Goal: Information Seeking & Learning: Learn about a topic

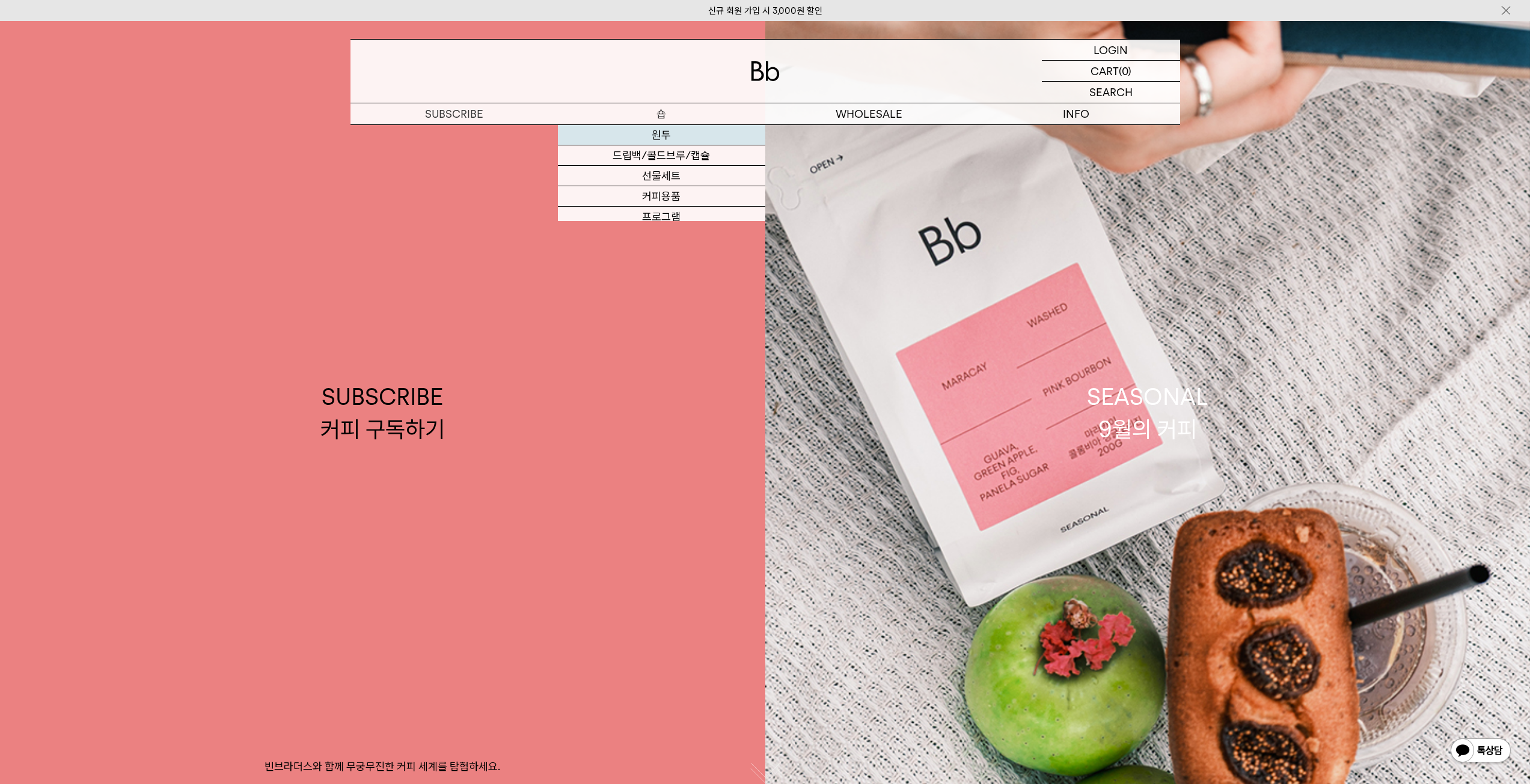
click at [663, 129] on link "원두" at bounding box center [661, 135] width 207 height 20
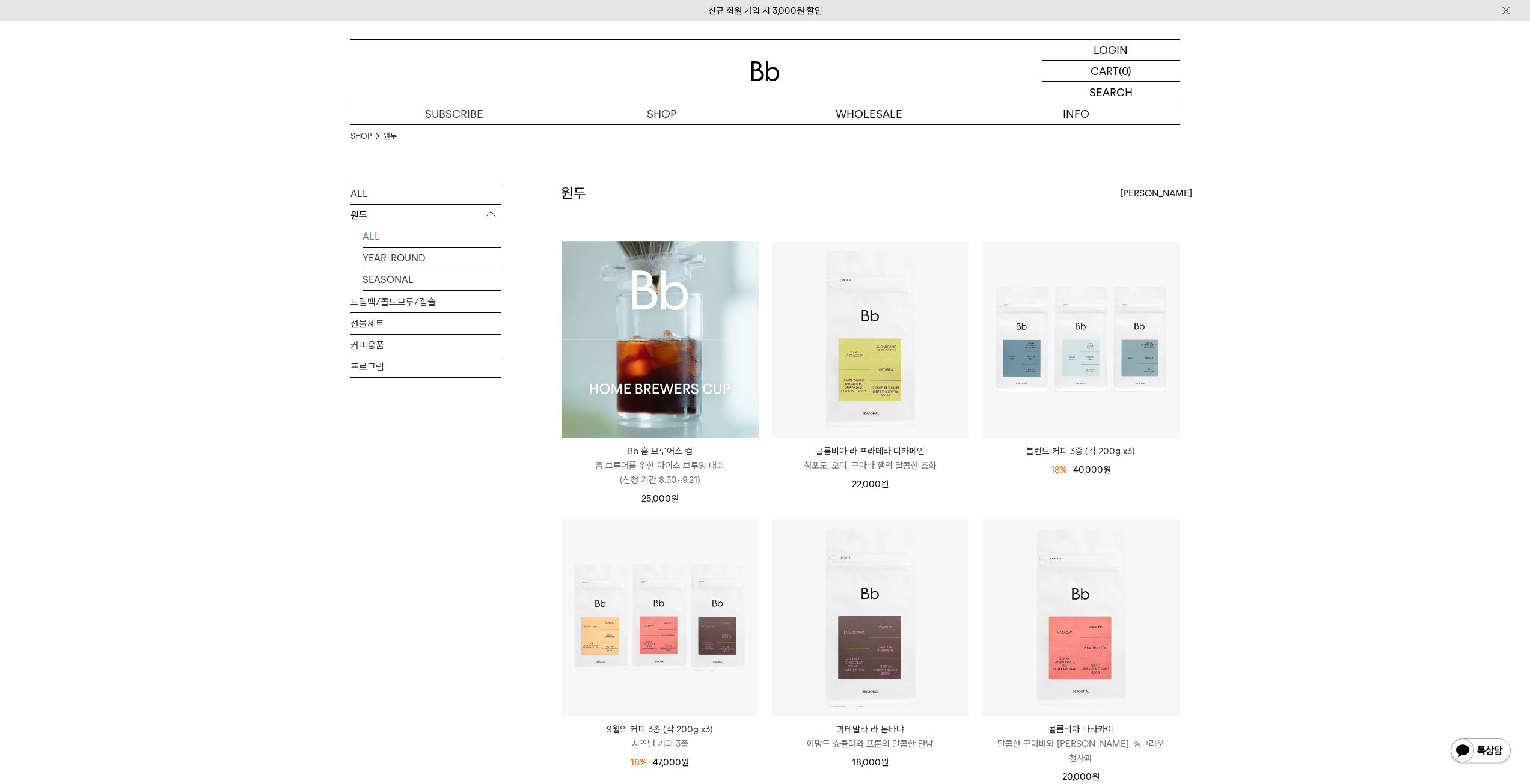
click at [687, 339] on img at bounding box center [660, 339] width 197 height 197
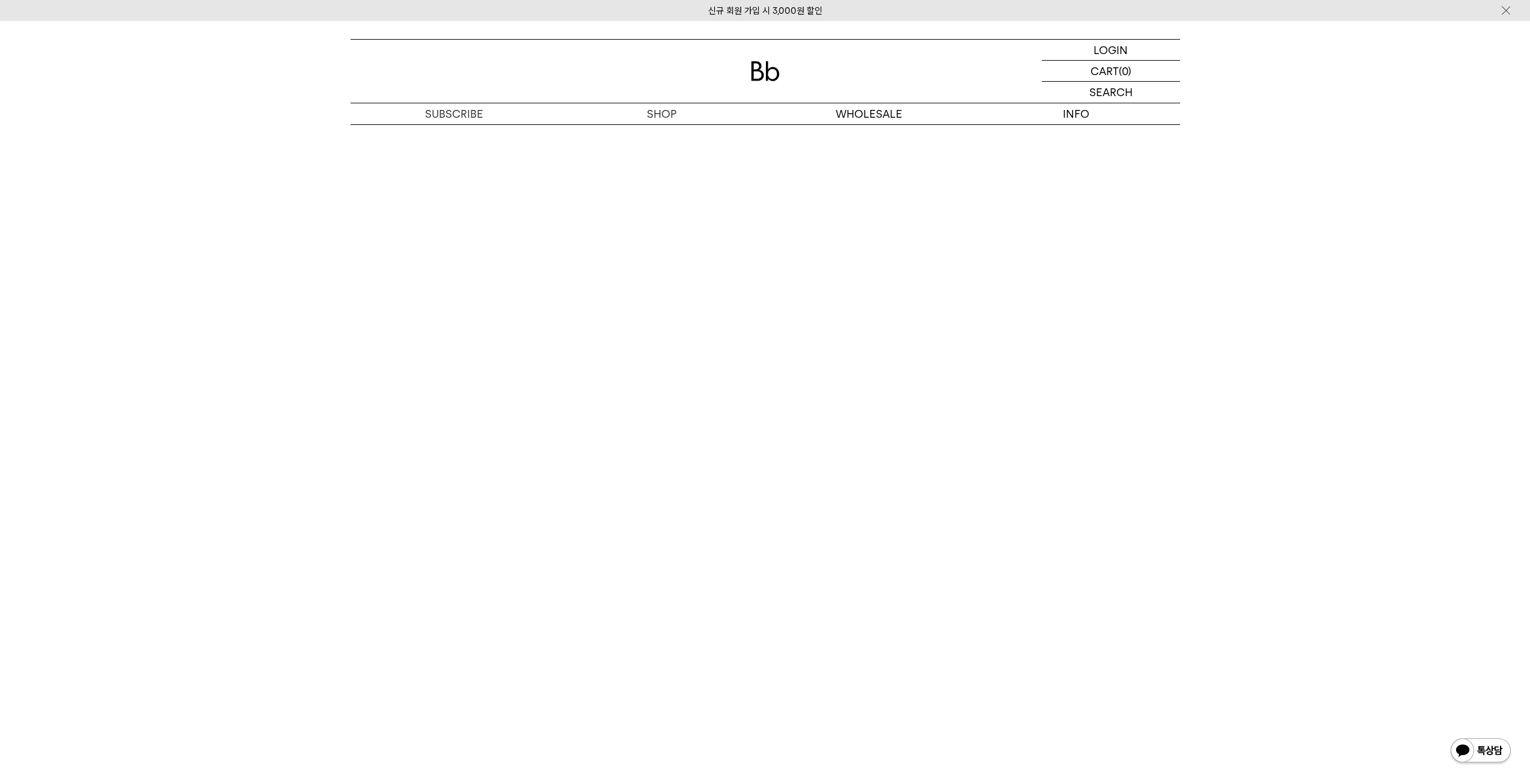
scroll to position [6155, 0]
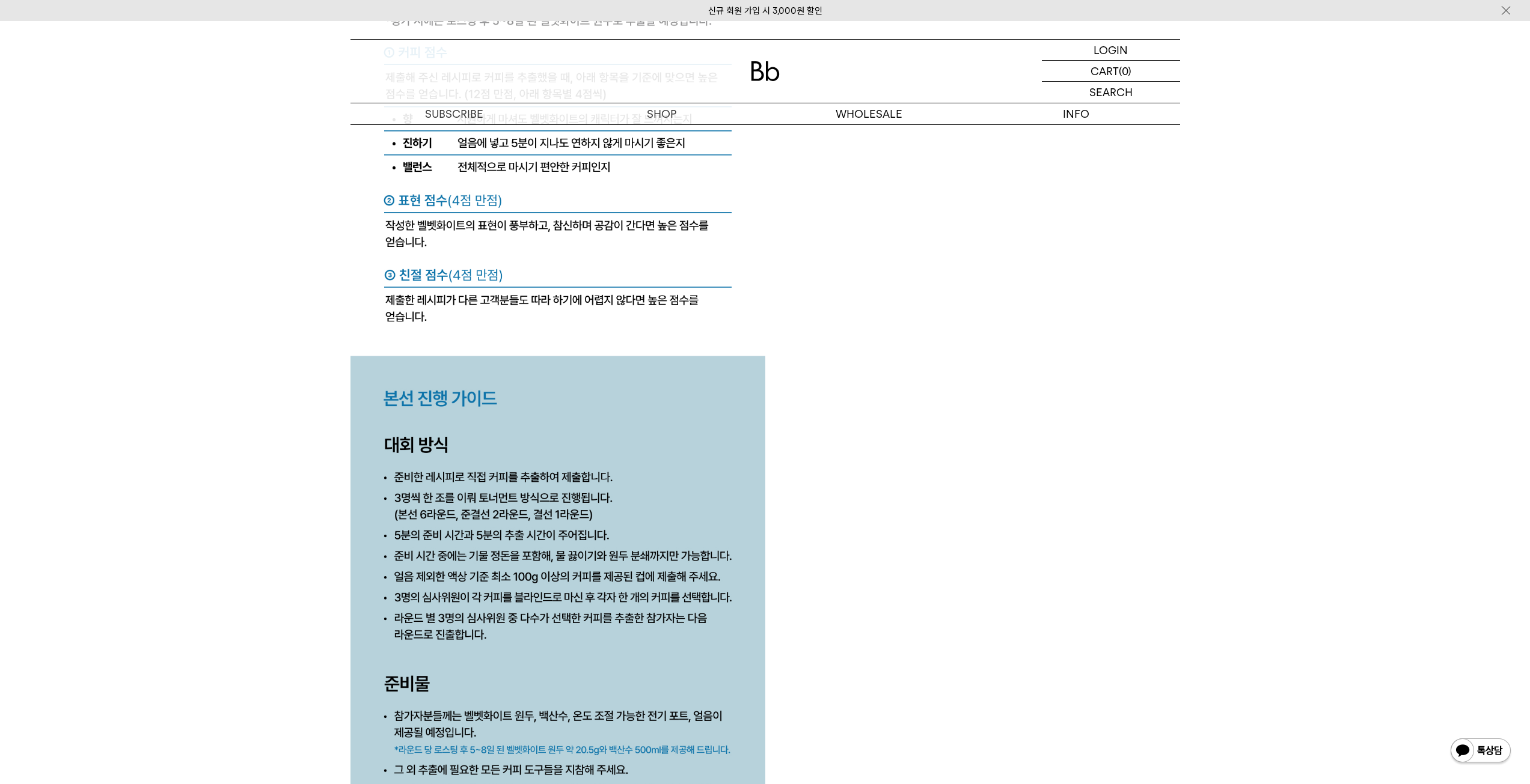
scroll to position [4772, 0]
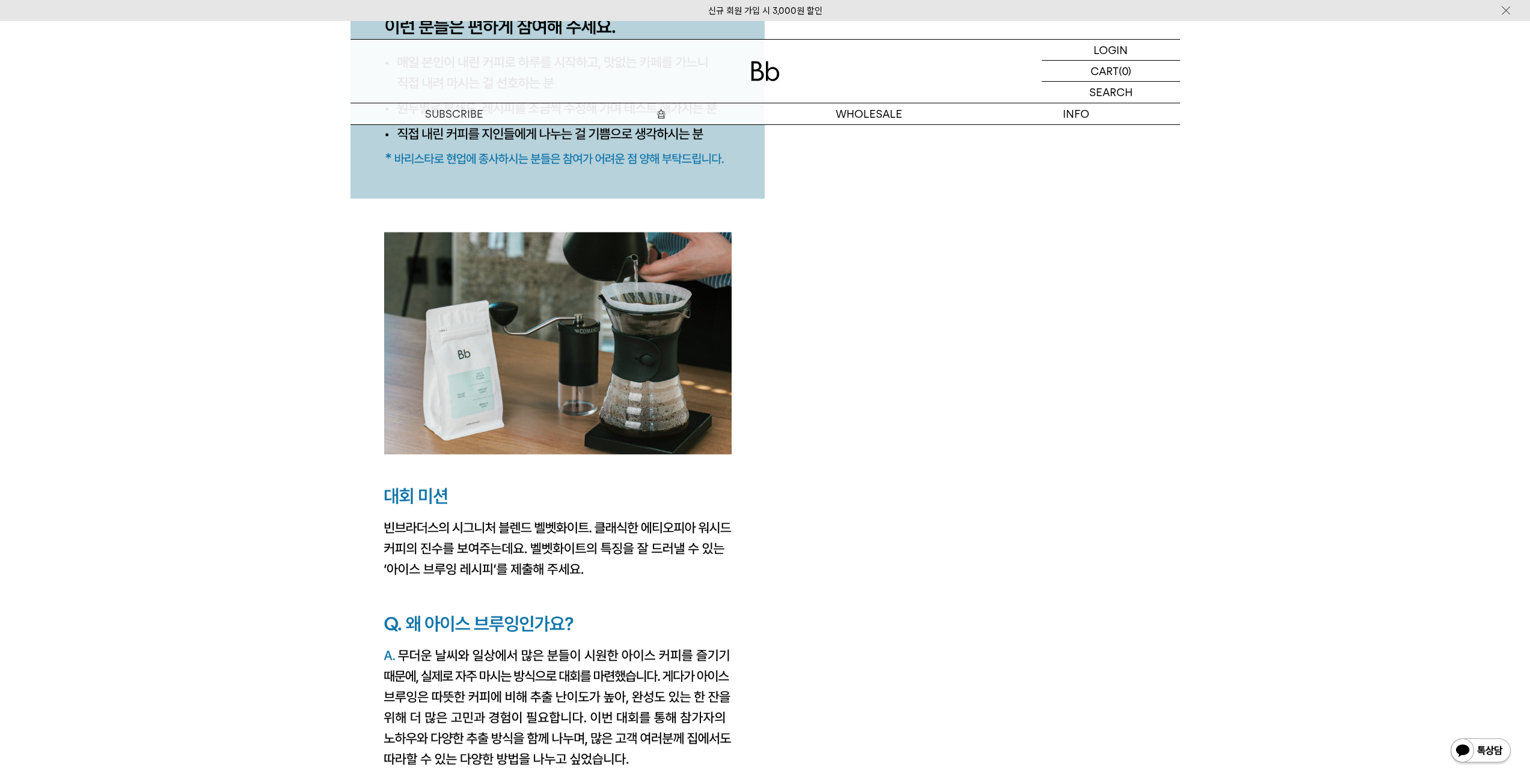
scroll to position [0, 0]
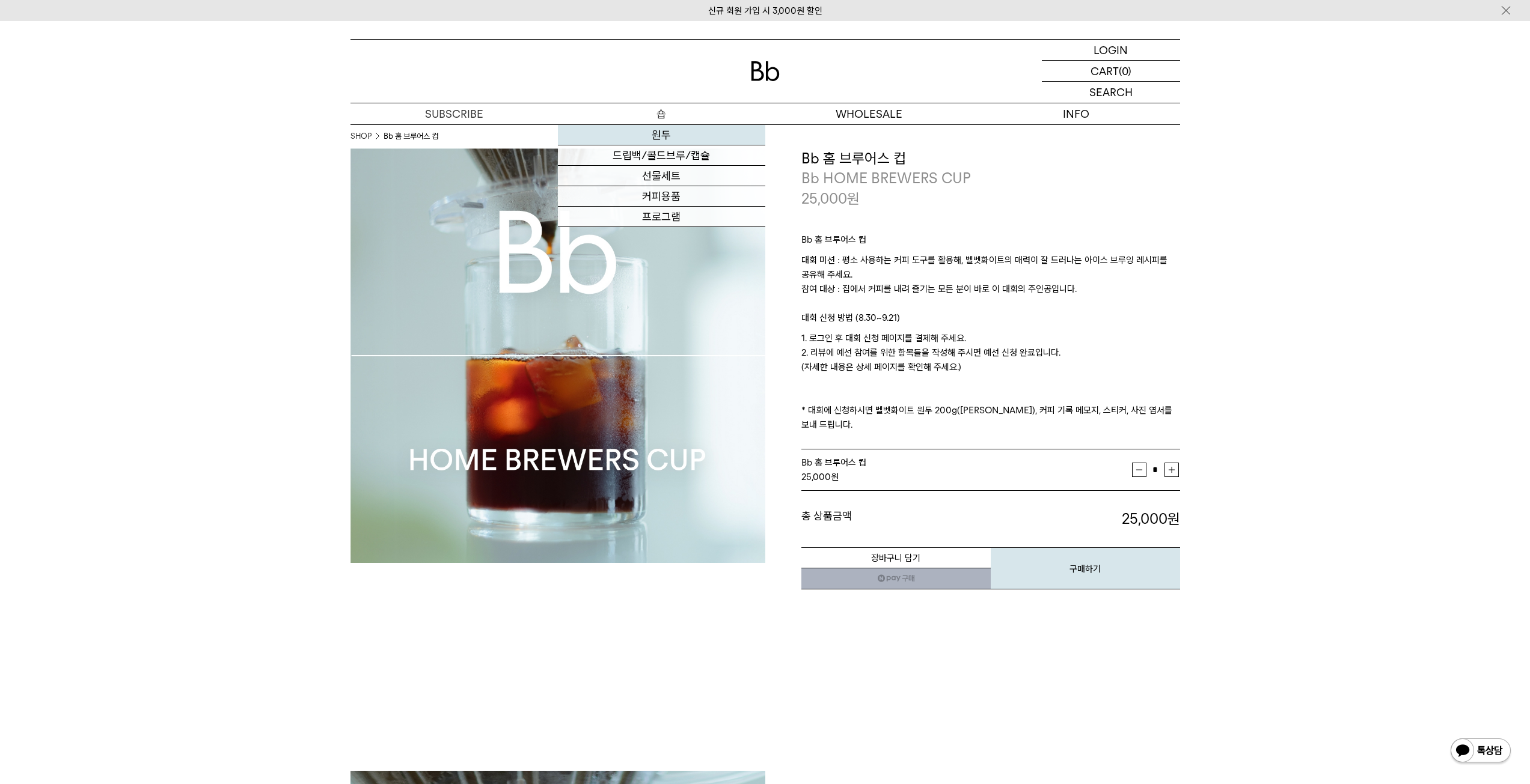
click at [654, 135] on link "원두" at bounding box center [661, 135] width 207 height 20
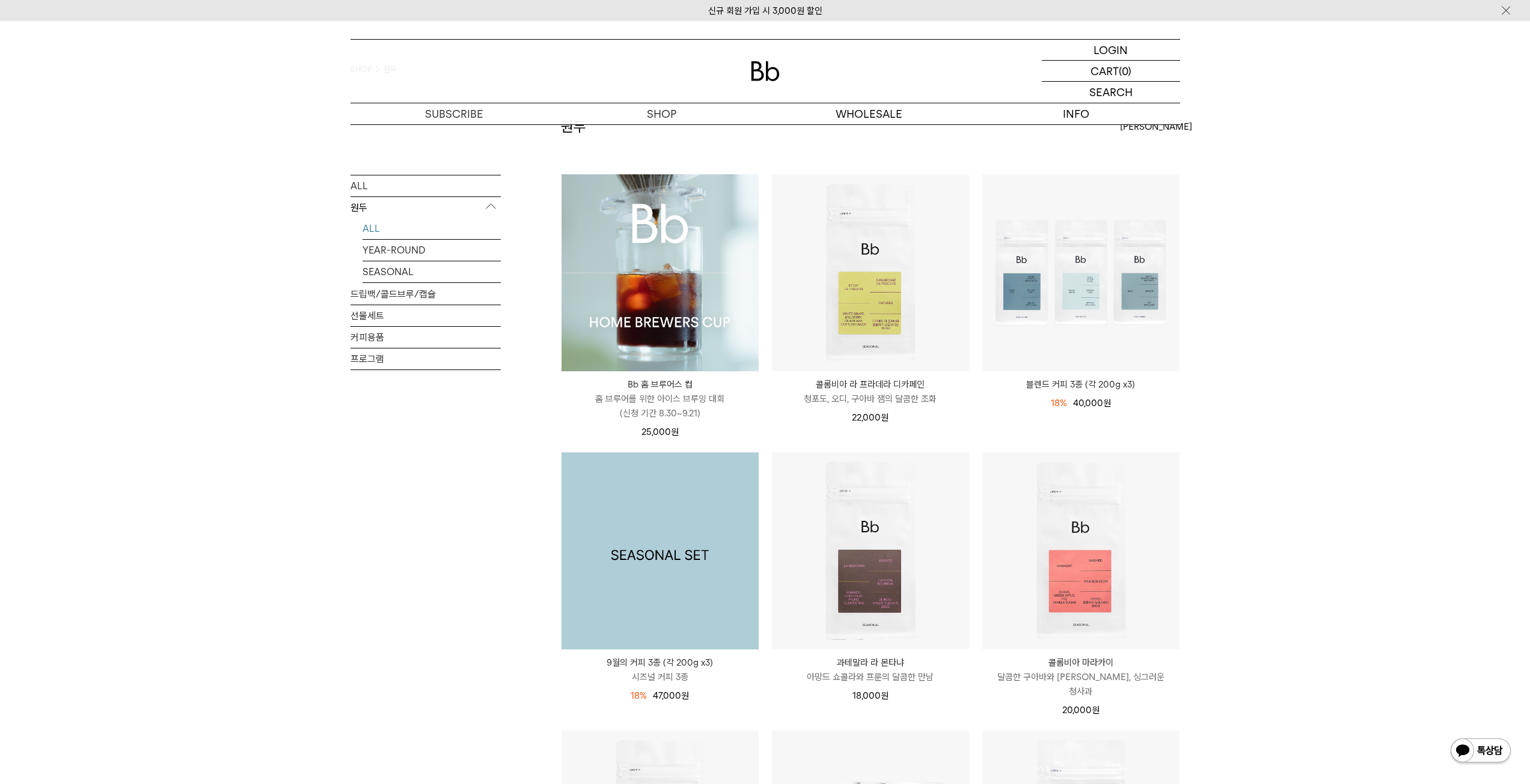
scroll to position [361, 0]
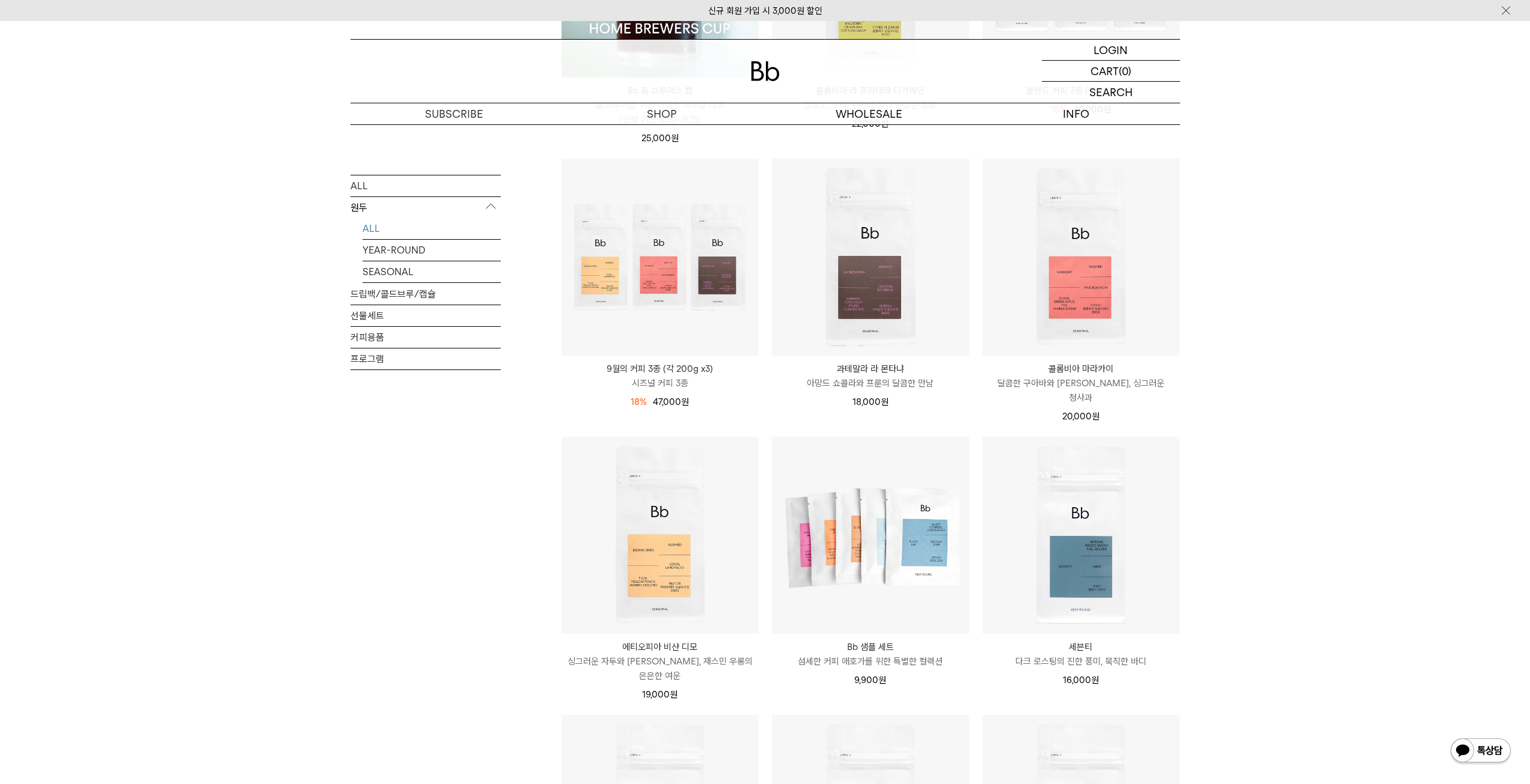
click at [500, 580] on div "ALL 원두 ALL YEAR-ROUND SEASONAL 드립백/콜드브루/캡슐 선물세트 커피용품 프로그램" at bounding box center [425, 592] width 150 height 1540
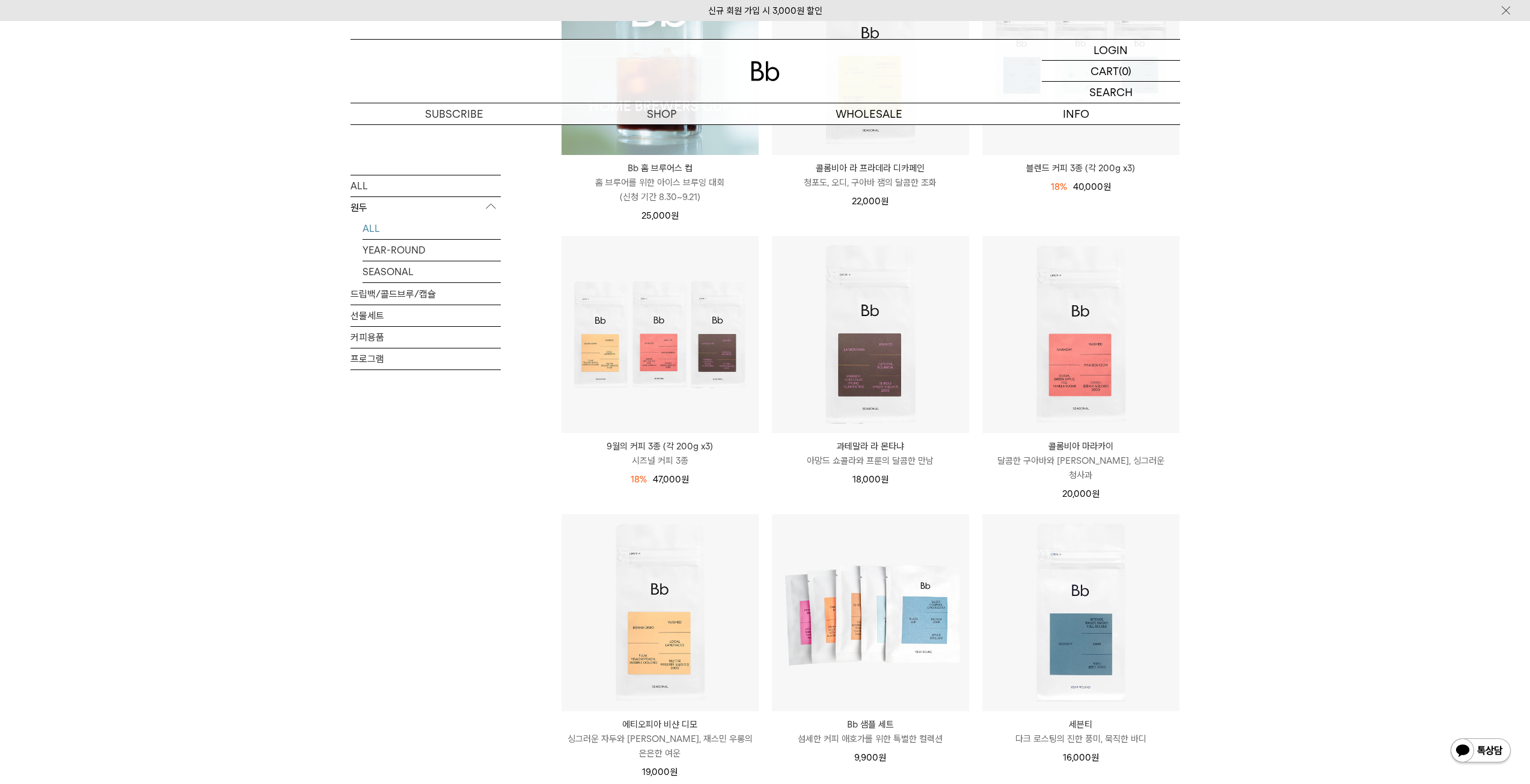
scroll to position [240, 0]
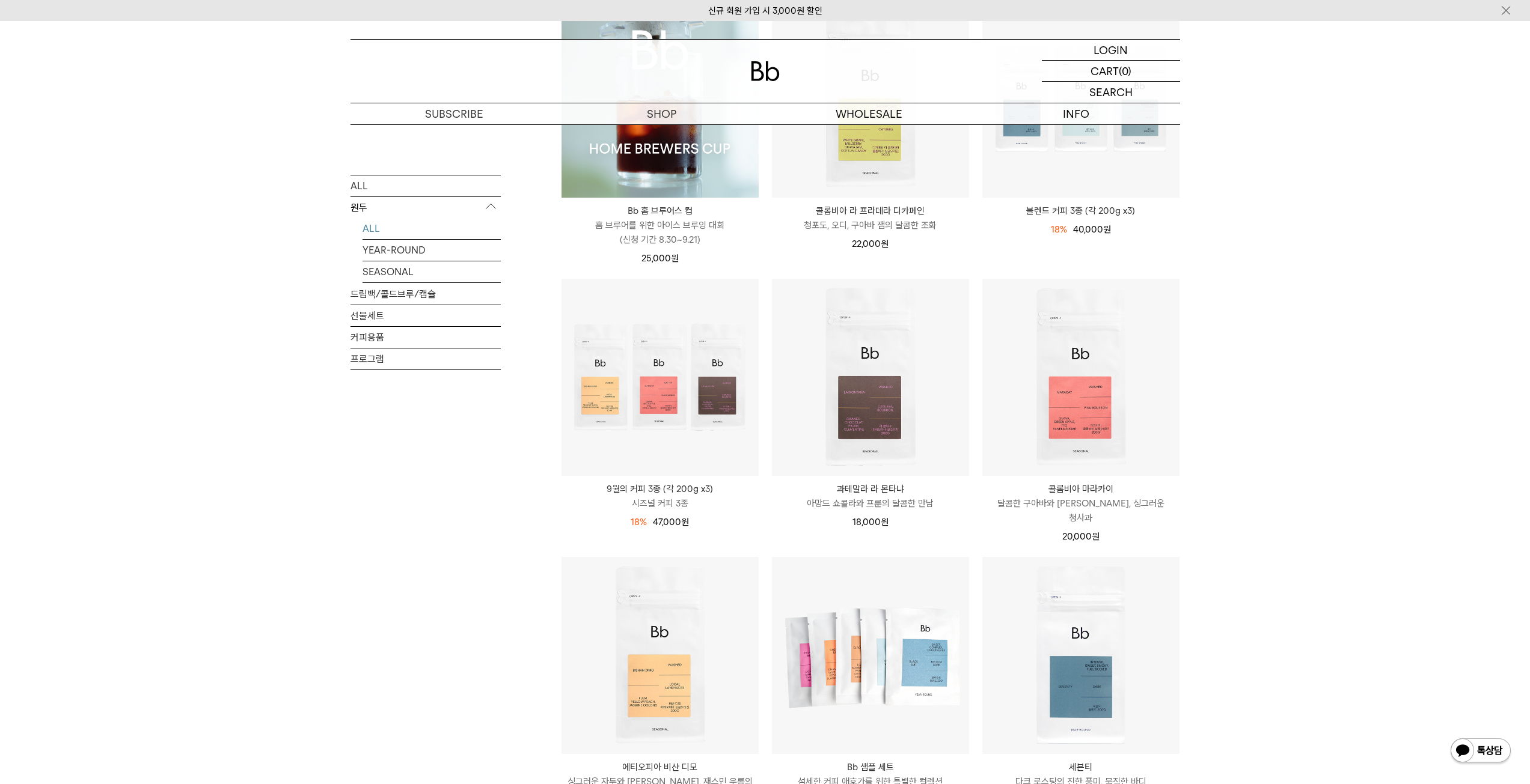
click at [403, 543] on div "ALL 원두 ALL YEAR-ROUND SEASONAL 드립백/콜드브루/캡슐 선물세트 커피용품 프로그램" at bounding box center [425, 712] width 150 height 1540
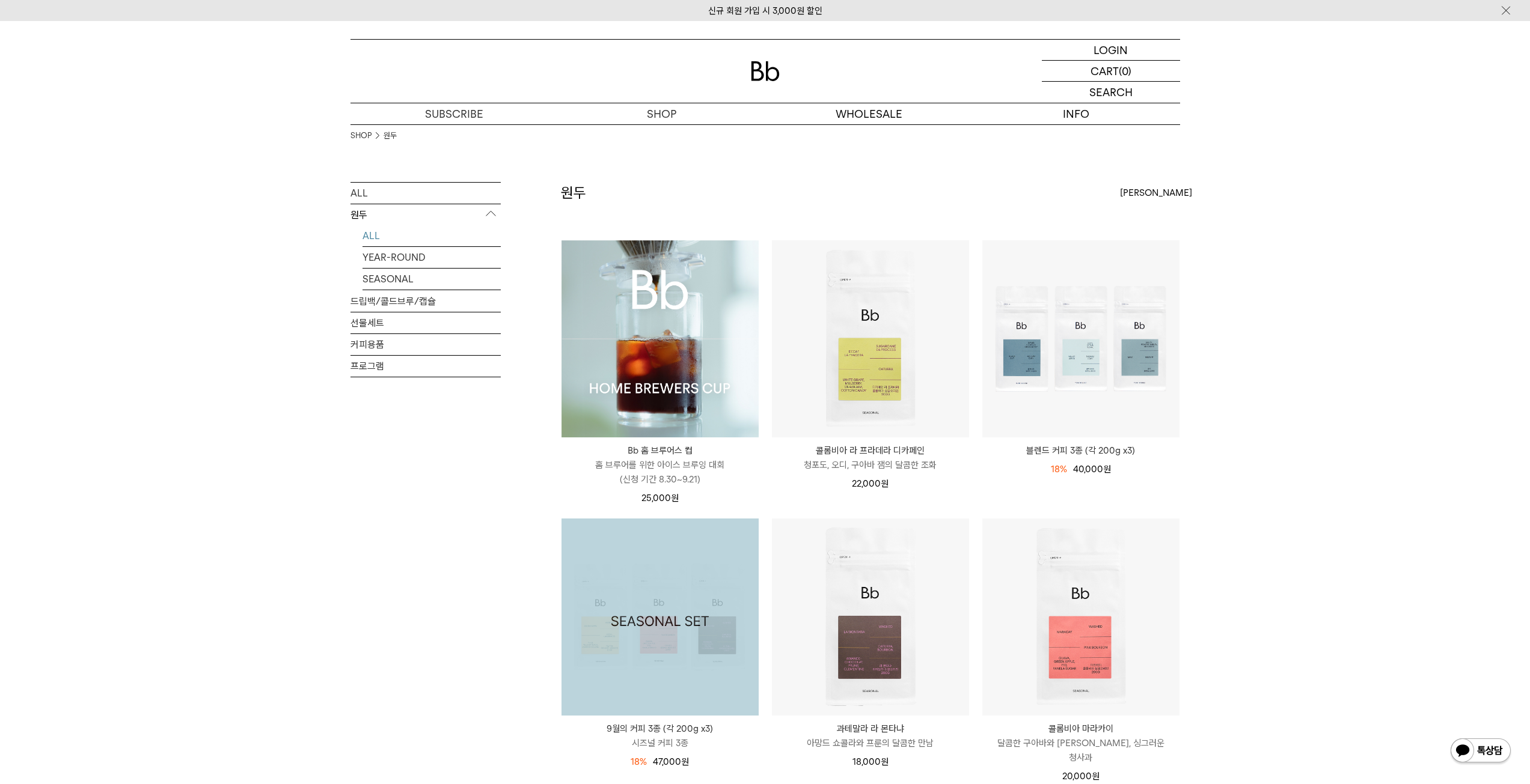
scroll to position [0, 0]
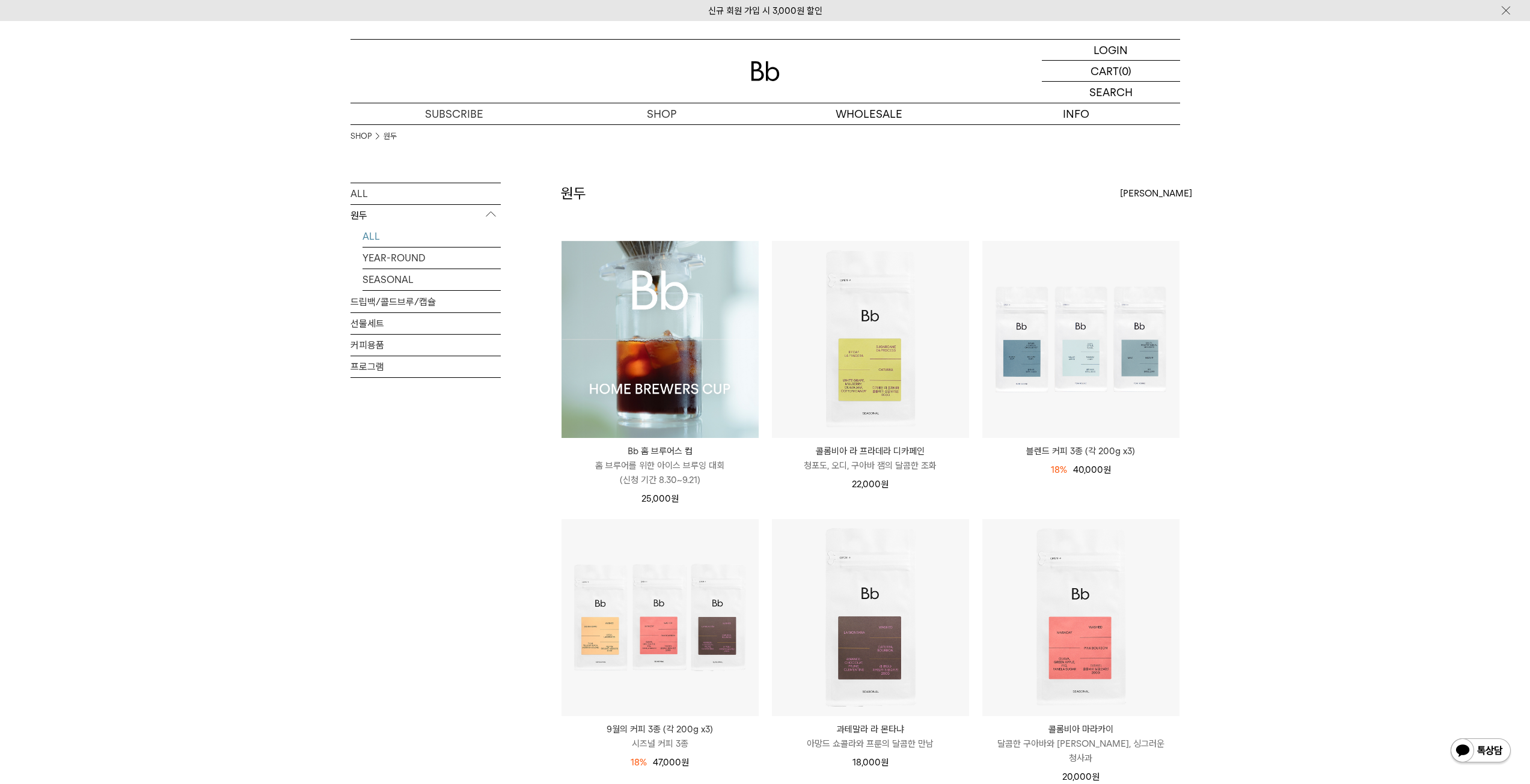
drag, startPoint x: 639, startPoint y: 328, endPoint x: 648, endPoint y: 327, distance: 9.1
click at [639, 327] on img at bounding box center [660, 339] width 197 height 197
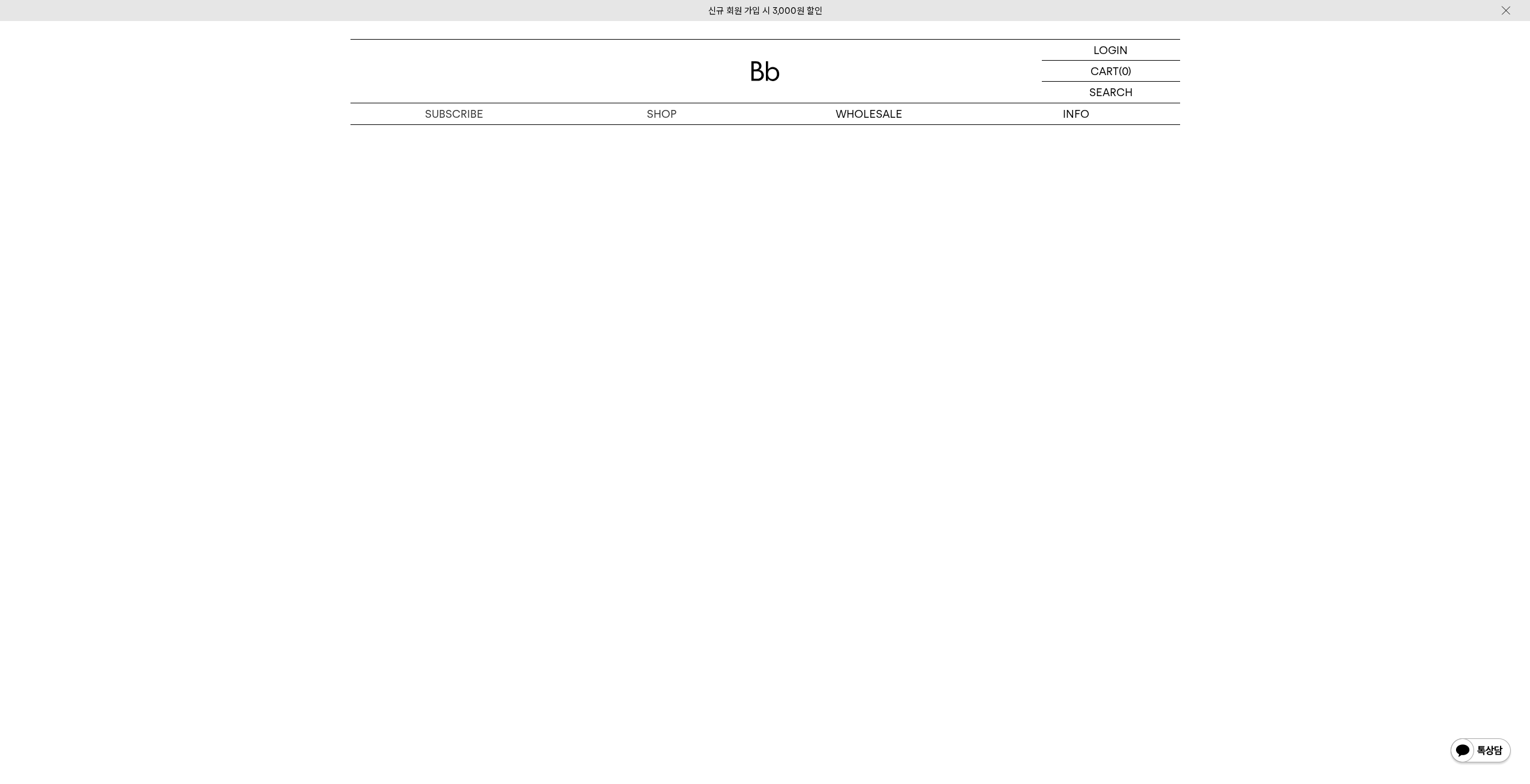
scroll to position [6094, 0]
drag, startPoint x: 1538, startPoint y: 46, endPoint x: 1528, endPoint y: 645, distance: 599.1
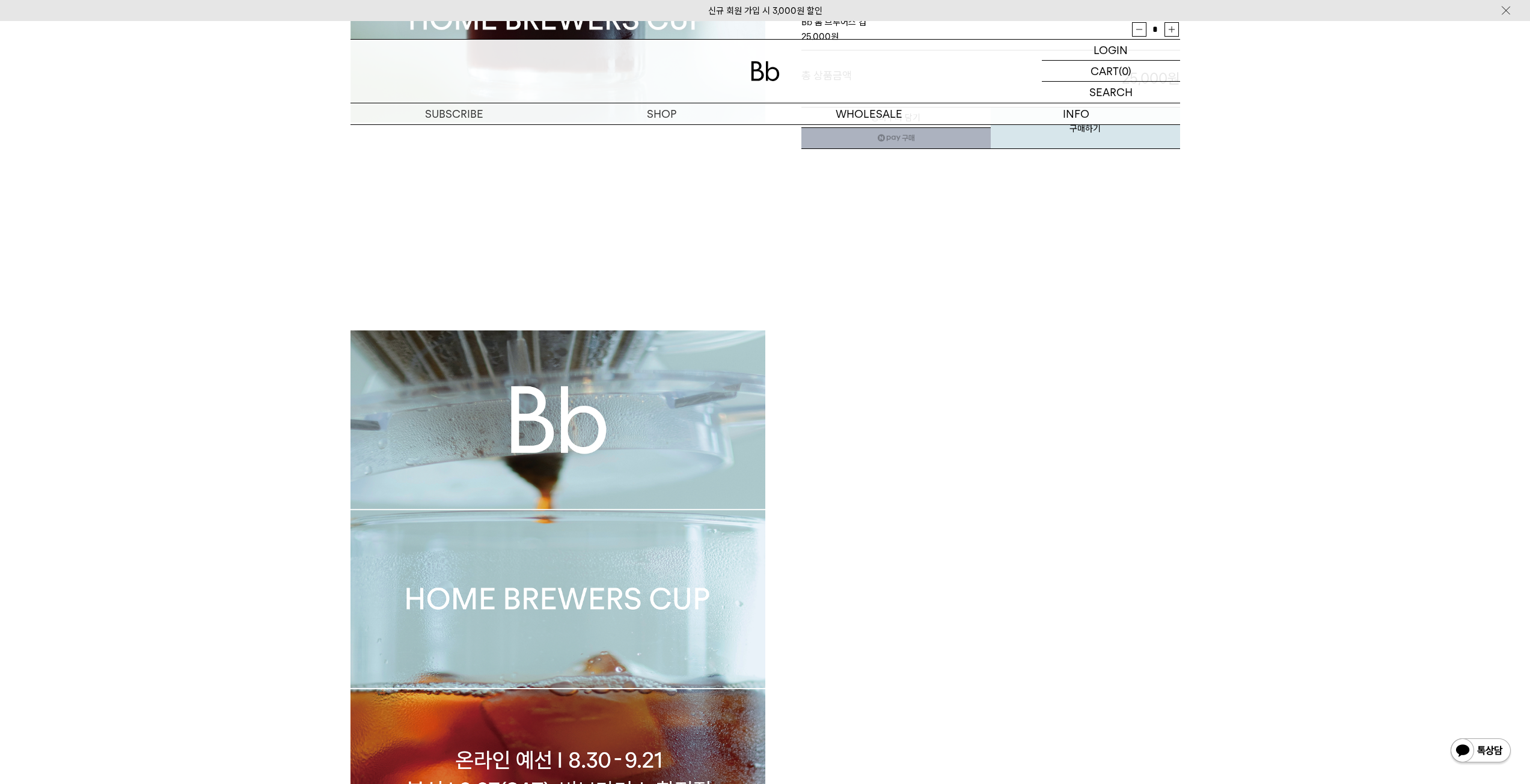
scroll to position [0, 0]
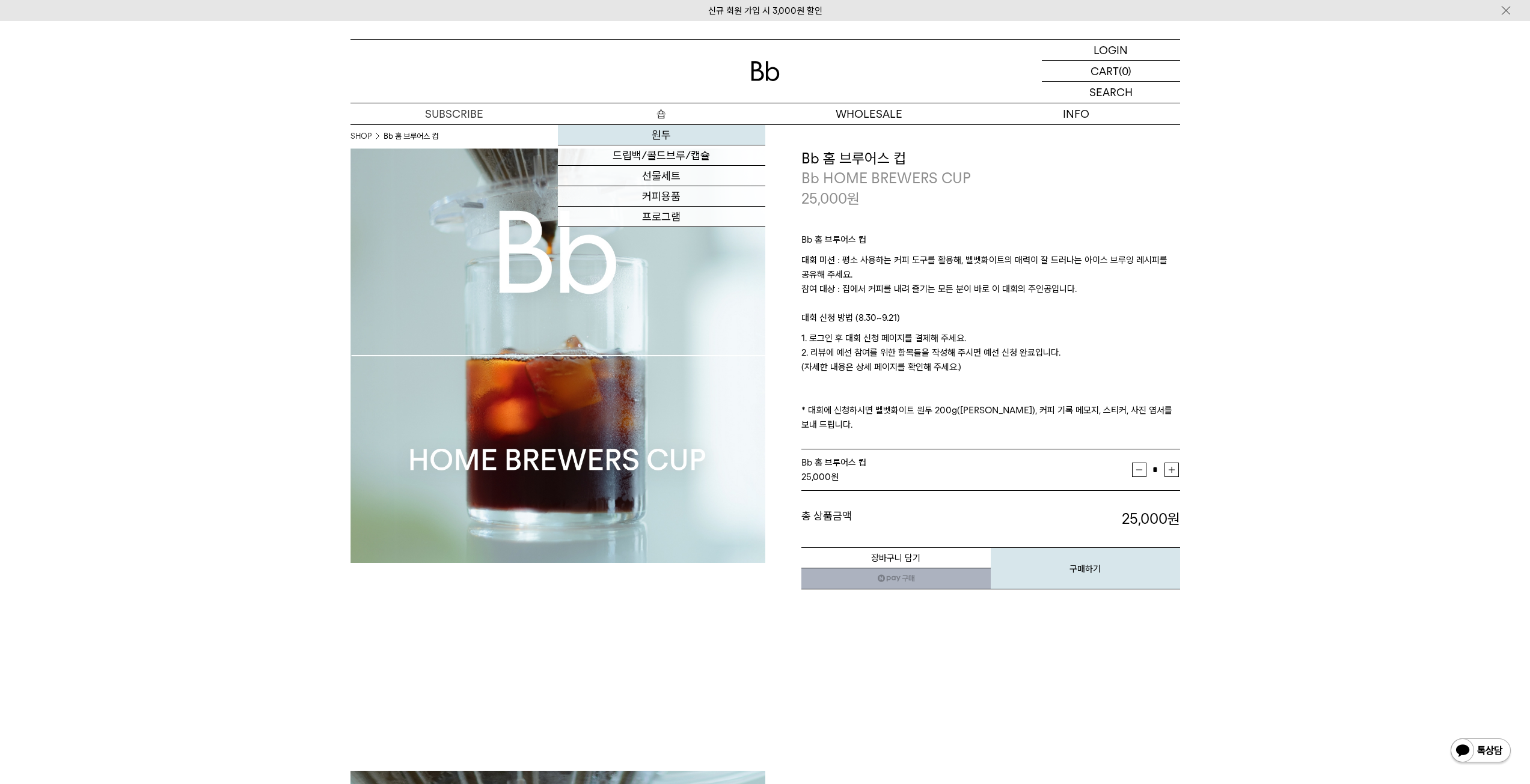
click at [656, 129] on link "원두" at bounding box center [661, 135] width 207 height 20
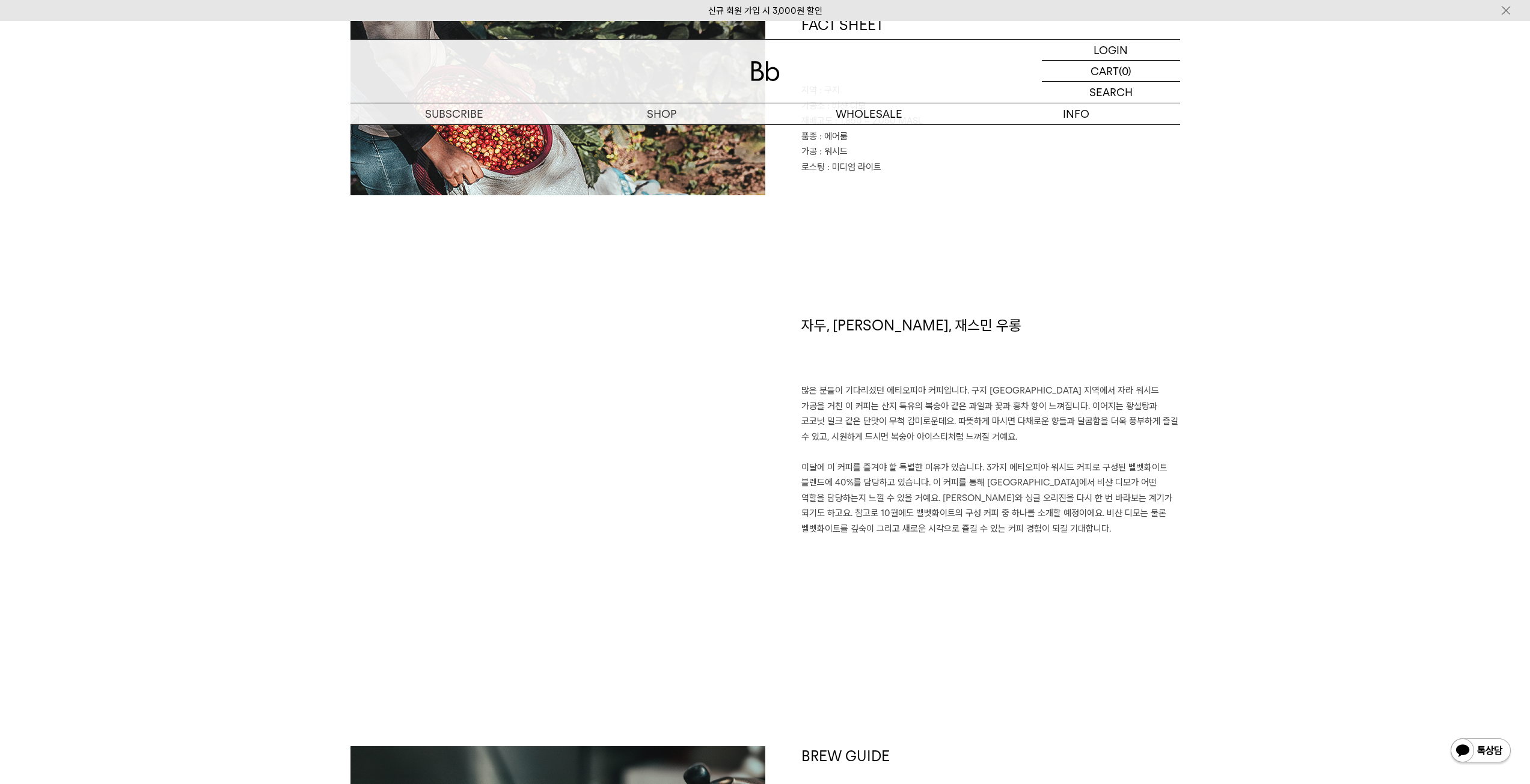
scroll to position [665, 0]
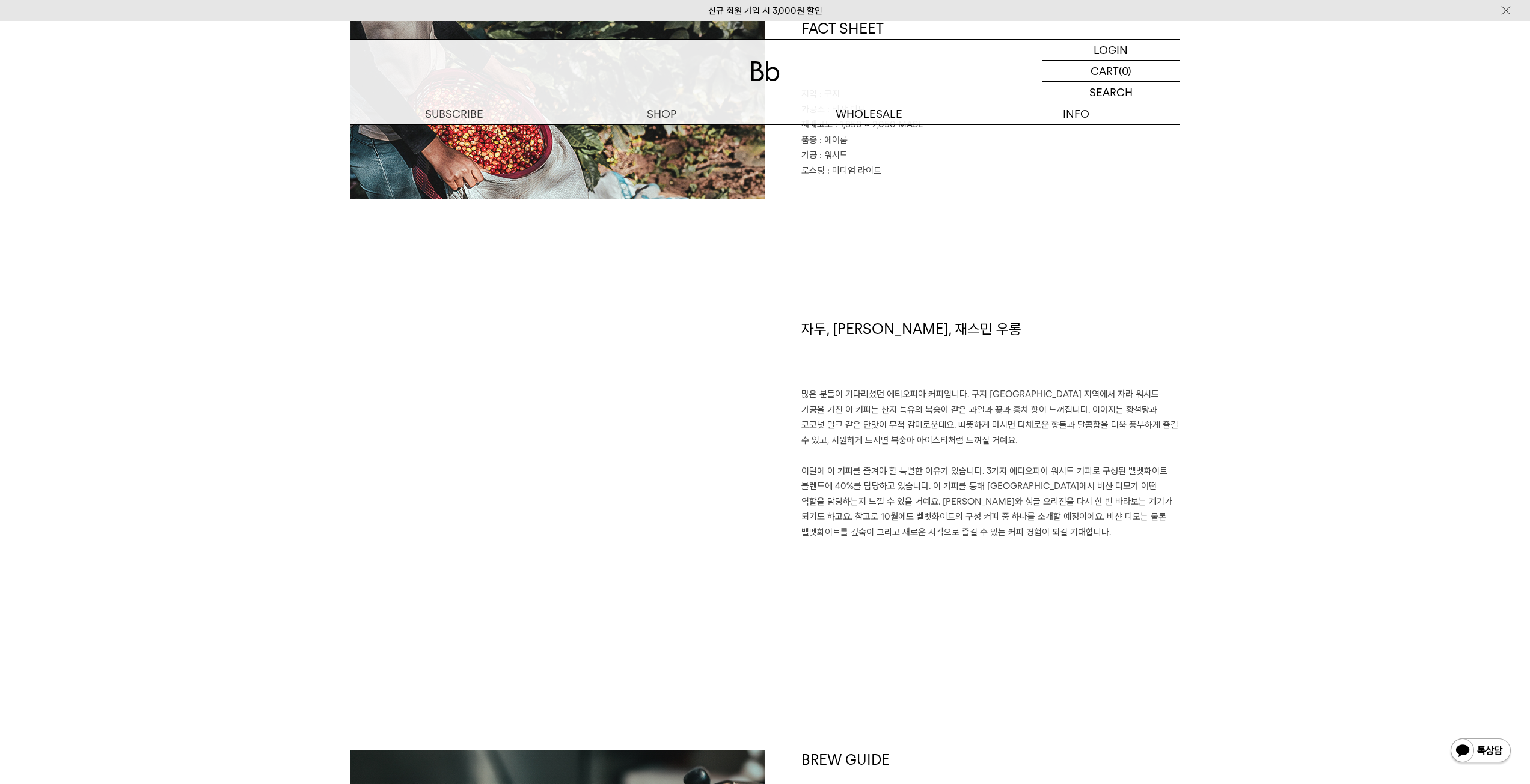
drag, startPoint x: 1539, startPoint y: 70, endPoint x: 1487, endPoint y: 190, distance: 130.8
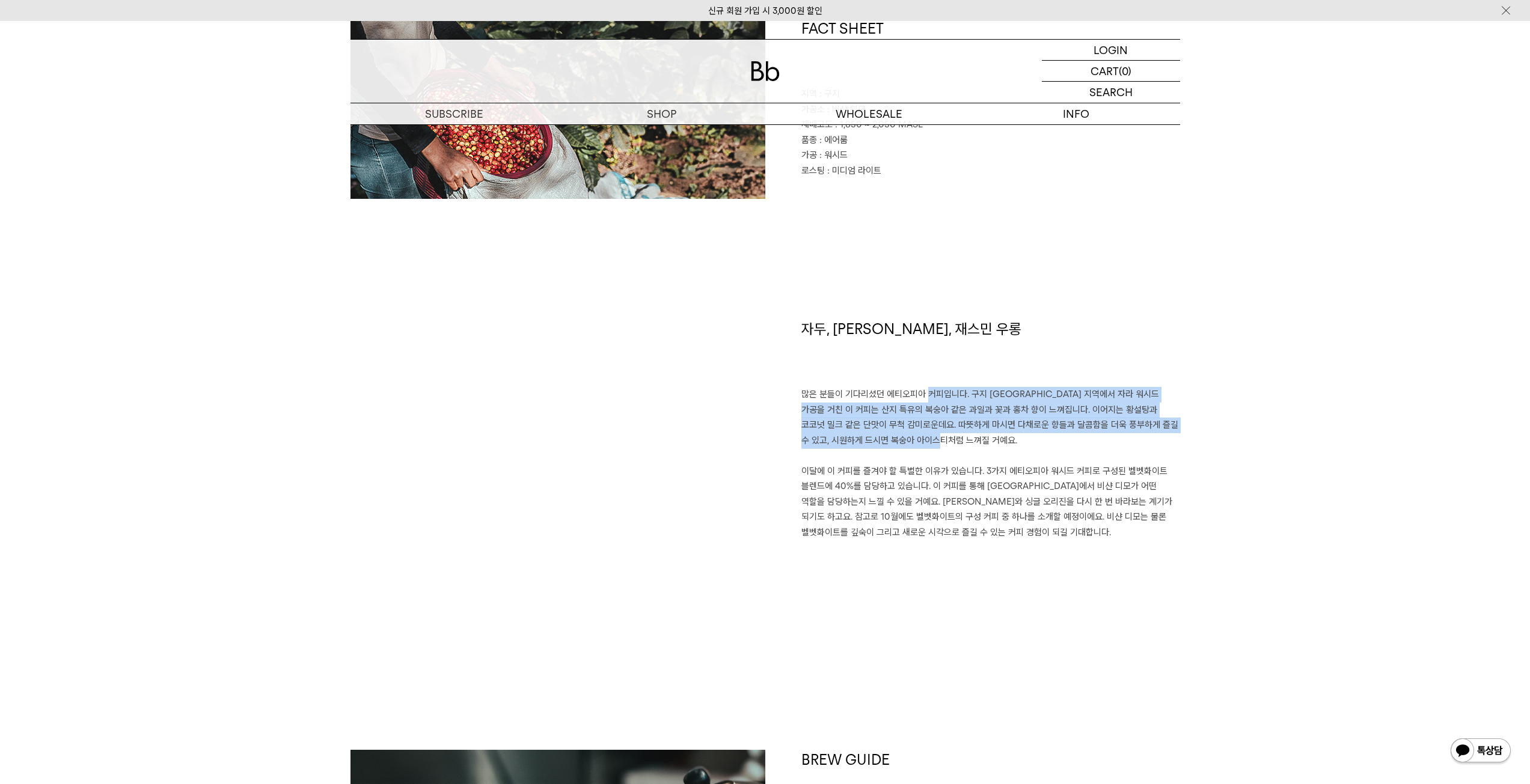
drag, startPoint x: 926, startPoint y: 444, endPoint x: 919, endPoint y: 396, distance: 48.5
click at [919, 396] on p "많은 분들이 기다리셨던 에티오피아 커피입니다. 구지 샤키소 지역에서 자라 워시드 가공을 거친 이 커피는 산지 특유의 복숭아 같은 과일과 꽃과 …" at bounding box center [990, 463] width 378 height 153
drag, startPoint x: 923, startPoint y: 396, endPoint x: 933, endPoint y: 441, distance: 46.1
click at [933, 441] on p "많은 분들이 기다리셨던 에티오피아 커피입니다. 구지 샤키소 지역에서 자라 워시드 가공을 거친 이 커피는 산지 특유의 복숭아 같은 과일과 꽃과 …" at bounding box center [990, 463] width 378 height 153
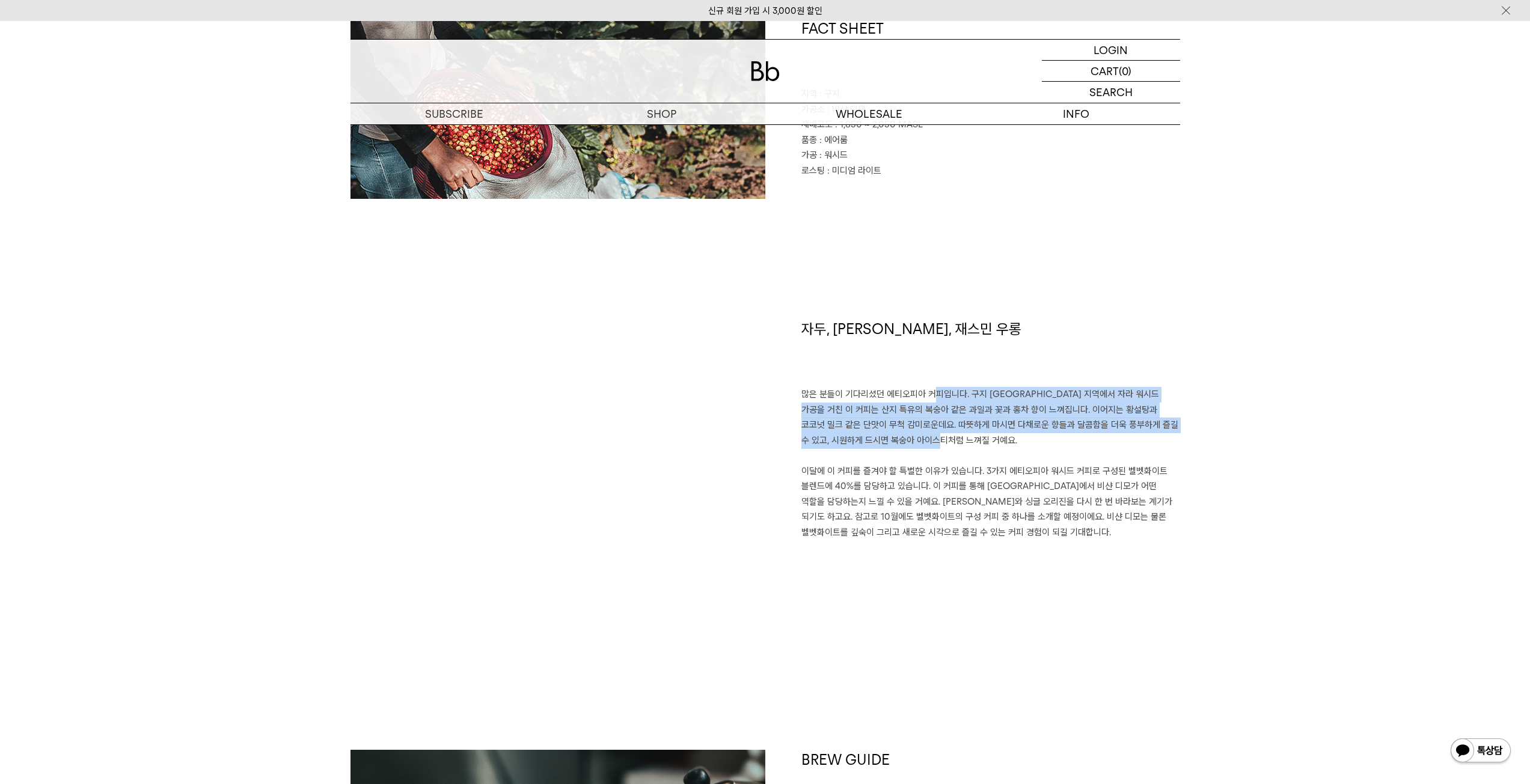
click at [933, 441] on p "많은 분들이 기다리셨던 에티오피아 커피입니다. 구지 샤키소 지역에서 자라 워시드 가공을 거친 이 커피는 산지 특유의 복숭아 같은 과일과 꽃과 …" at bounding box center [990, 463] width 378 height 153
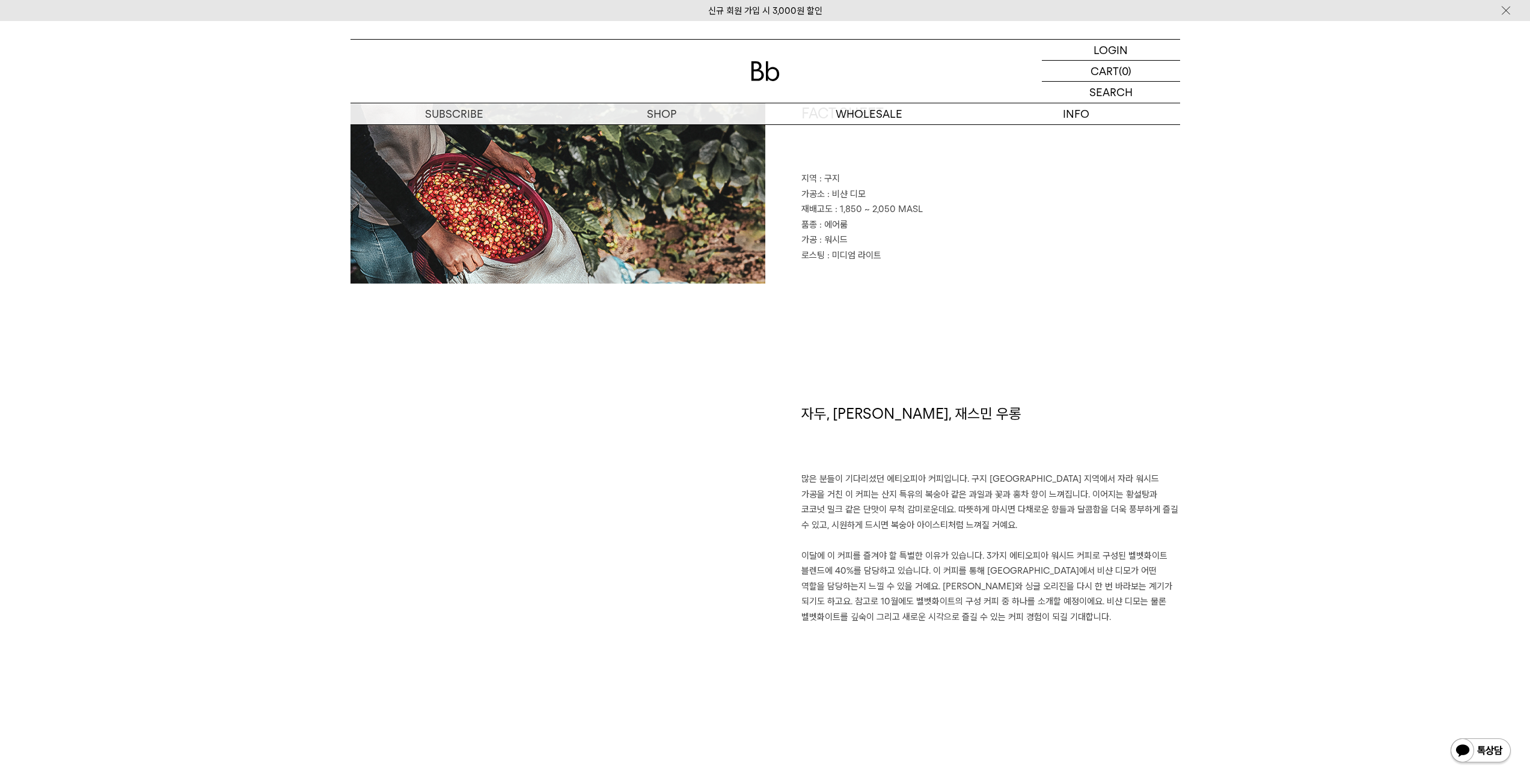
scroll to position [545, 0]
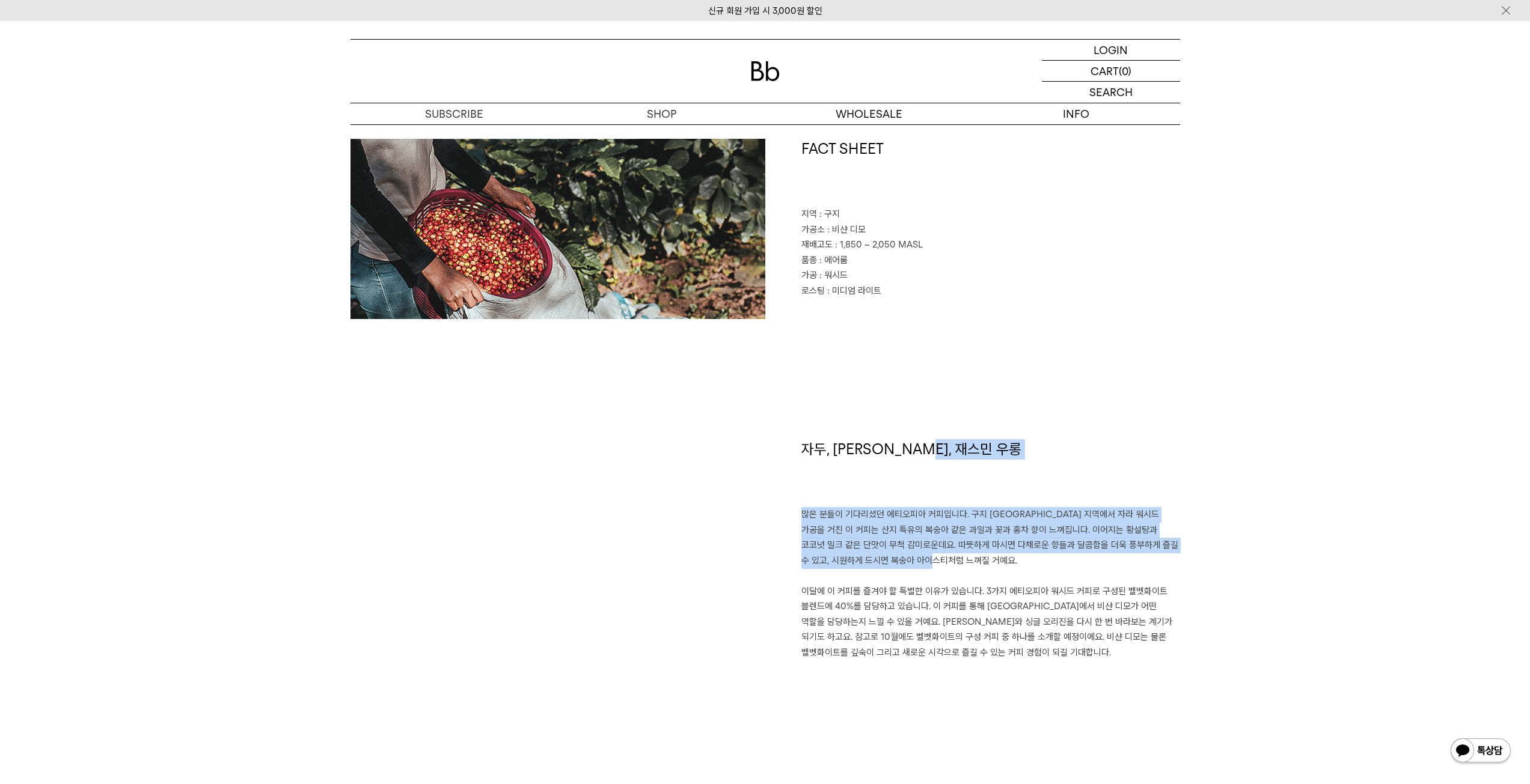
drag, startPoint x: 921, startPoint y: 564, endPoint x: 931, endPoint y: 504, distance: 60.8
click at [931, 504] on div "자두, 황도, 재스민 우롱 많은 분들이 기다리셨던 에티오피아 커피입니다. 구지 샤키소 지역에서 자라 워시드 가공을 거친 이 커피는 산지 특유의…" at bounding box center [973, 594] width 415 height 311
click at [931, 504] on h1 "자두, 황도, 재스민 우롱" at bounding box center [990, 473] width 378 height 68
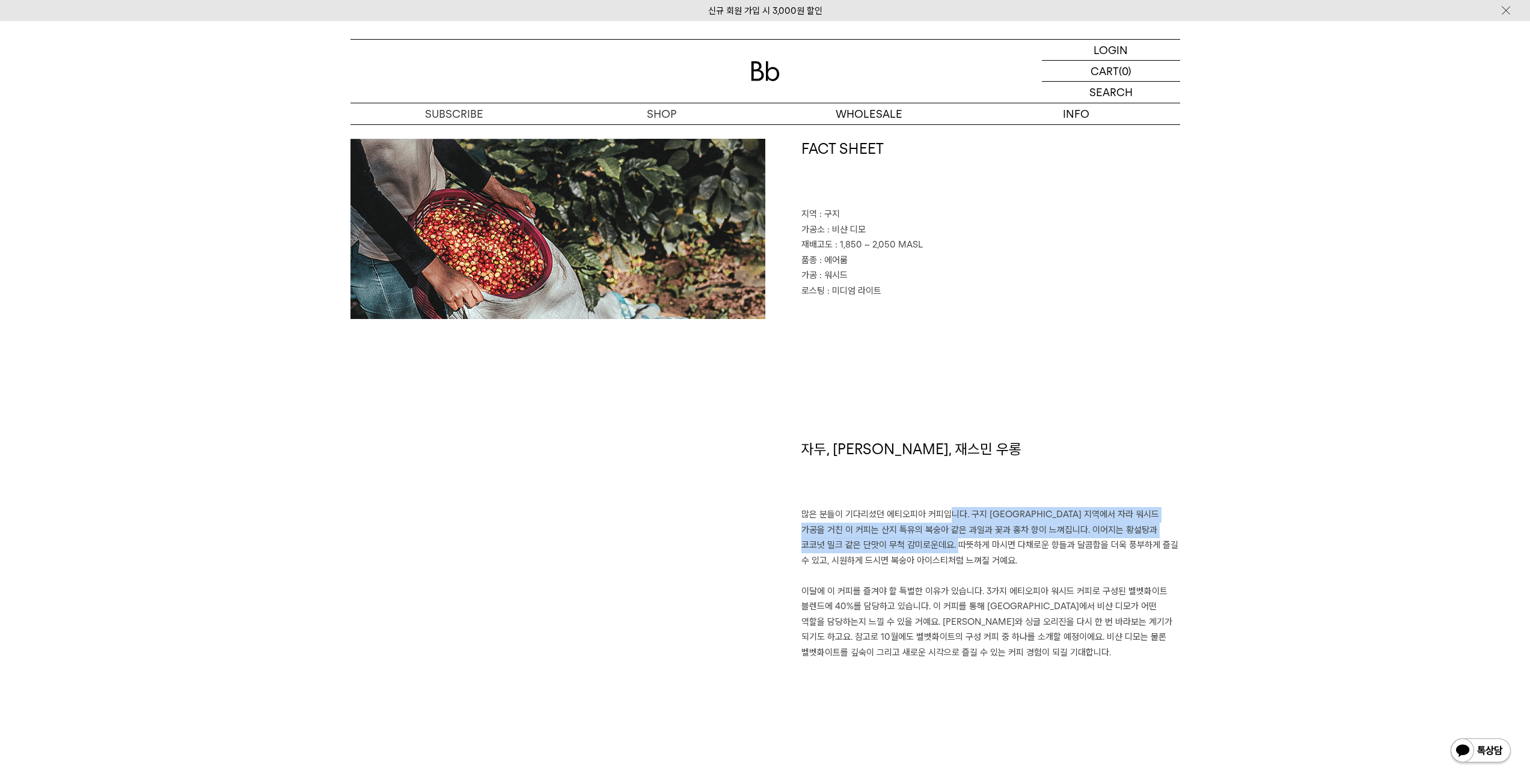
drag, startPoint x: 933, startPoint y: 511, endPoint x: 932, endPoint y: 563, distance: 52.0
click at [933, 556] on p "많은 분들이 기다리셨던 에티오피아 커피입니다. 구지 샤키소 지역에서 자라 워시드 가공을 거친 이 커피는 산지 특유의 복숭아 같은 과일과 꽃과 …" at bounding box center [990, 583] width 378 height 153
click at [931, 564] on p "많은 분들이 기다리셨던 에티오피아 커피입니다. 구지 샤키소 지역에서 자라 워시드 가공을 거친 이 커피는 산지 특유의 복숭아 같은 과일과 꽃과 …" at bounding box center [990, 583] width 378 height 153
drag, startPoint x: 929, startPoint y: 564, endPoint x: 929, endPoint y: 519, distance: 45.0
click at [929, 519] on p "많은 분들이 기다리셨던 에티오피아 커피입니다. 구지 샤키소 지역에서 자라 워시드 가공을 거친 이 커피는 산지 특유의 복숭아 같은 과일과 꽃과 …" at bounding box center [990, 583] width 378 height 153
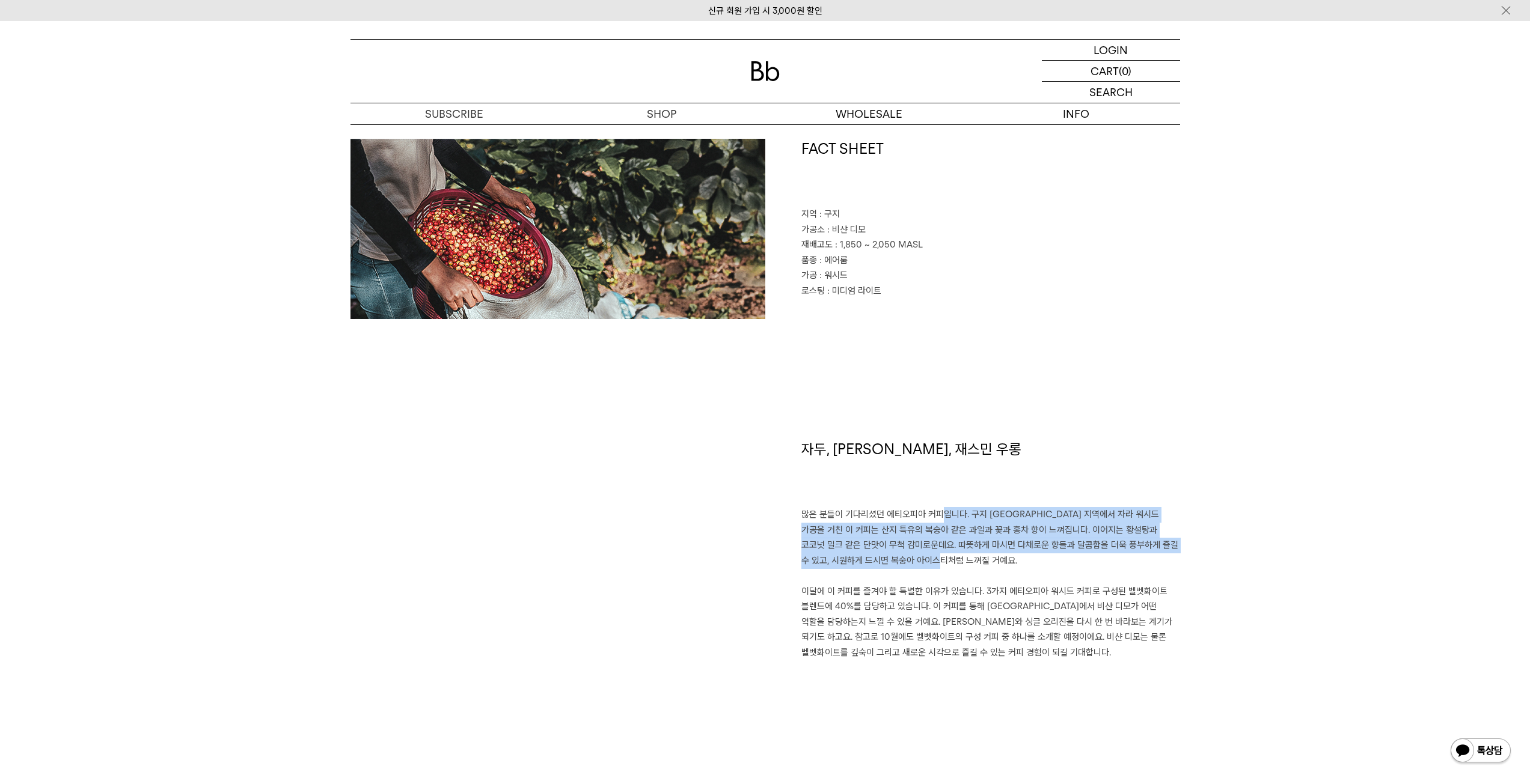
click at [929, 519] on p "많은 분들이 기다리셨던 에티오피아 커피입니다. 구지 샤키소 지역에서 자라 워시드 가공을 거친 이 커피는 산지 특유의 복숭아 같은 과일과 꽃과 …" at bounding box center [990, 583] width 378 height 153
drag, startPoint x: 926, startPoint y: 518, endPoint x: 935, endPoint y: 557, distance: 40.0
click at [935, 557] on p "많은 분들이 기다리셨던 에티오피아 커피입니다. 구지 샤키소 지역에서 자라 워시드 가공을 거친 이 커피는 산지 특유의 복숭아 같은 과일과 꽃과 …" at bounding box center [990, 583] width 378 height 153
drag, startPoint x: 927, startPoint y: 559, endPoint x: 928, endPoint y: 513, distance: 46.0
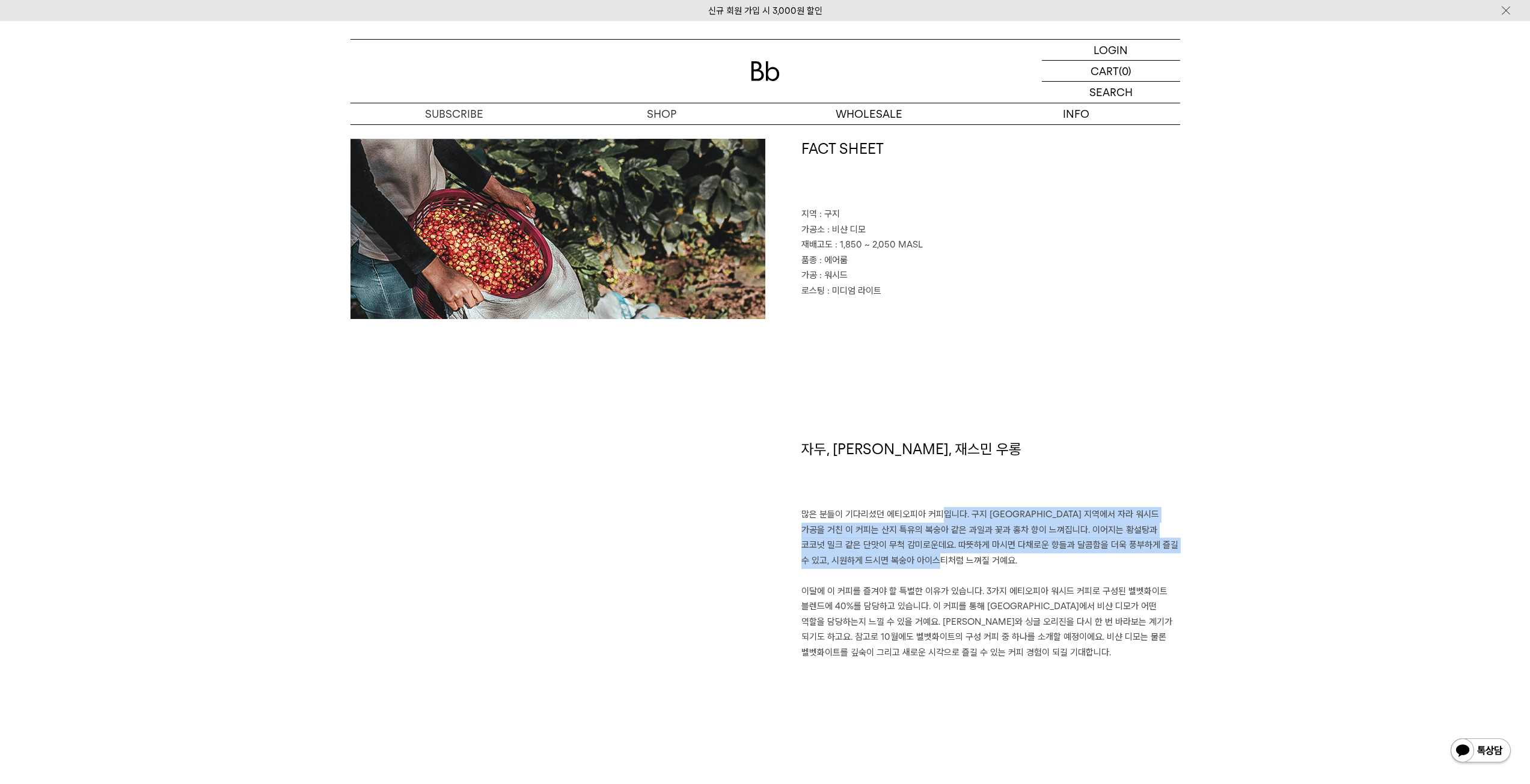
click at [928, 513] on p "많은 분들이 기다리셨던 에티오피아 커피입니다. 구지 샤키소 지역에서 자라 워시드 가공을 거친 이 커피는 산지 특유의 복숭아 같은 과일과 꽃과 …" at bounding box center [990, 583] width 378 height 153
drag, startPoint x: 923, startPoint y: 510, endPoint x: 932, endPoint y: 555, distance: 45.9
click at [932, 555] on p "많은 분들이 기다리셨던 에티오피아 커피입니다. 구지 샤키소 지역에서 자라 워시드 가공을 거친 이 커피는 산지 특유의 복숭아 같은 과일과 꽃과 …" at bounding box center [990, 583] width 378 height 153
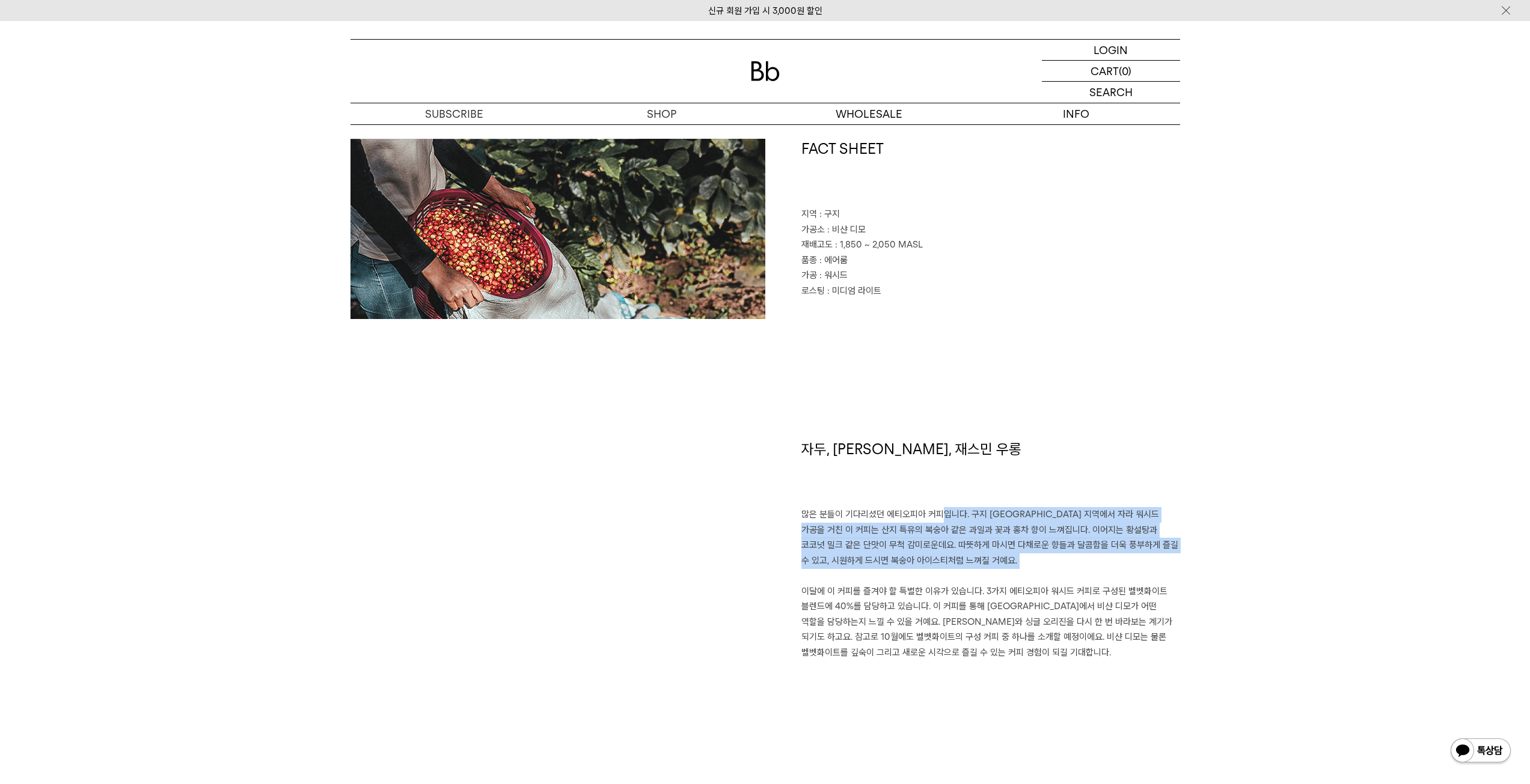
drag, startPoint x: 932, startPoint y: 555, endPoint x: 939, endPoint y: 512, distance: 43.6
click at [939, 512] on p "많은 분들이 기다리셨던 에티오피아 커피입니다. 구지 샤키소 지역에서 자라 워시드 가공을 거친 이 커피는 산지 특유의 복숭아 같은 과일과 꽃과 …" at bounding box center [990, 583] width 378 height 153
drag, startPoint x: 931, startPoint y: 514, endPoint x: 933, endPoint y: 564, distance: 50.0
click at [933, 564] on p "많은 분들이 기다리셨던 에티오피아 커피입니다. 구지 샤키소 지역에서 자라 워시드 가공을 거친 이 커피는 산지 특유의 복숭아 같은 과일과 꽃과 …" at bounding box center [990, 583] width 378 height 153
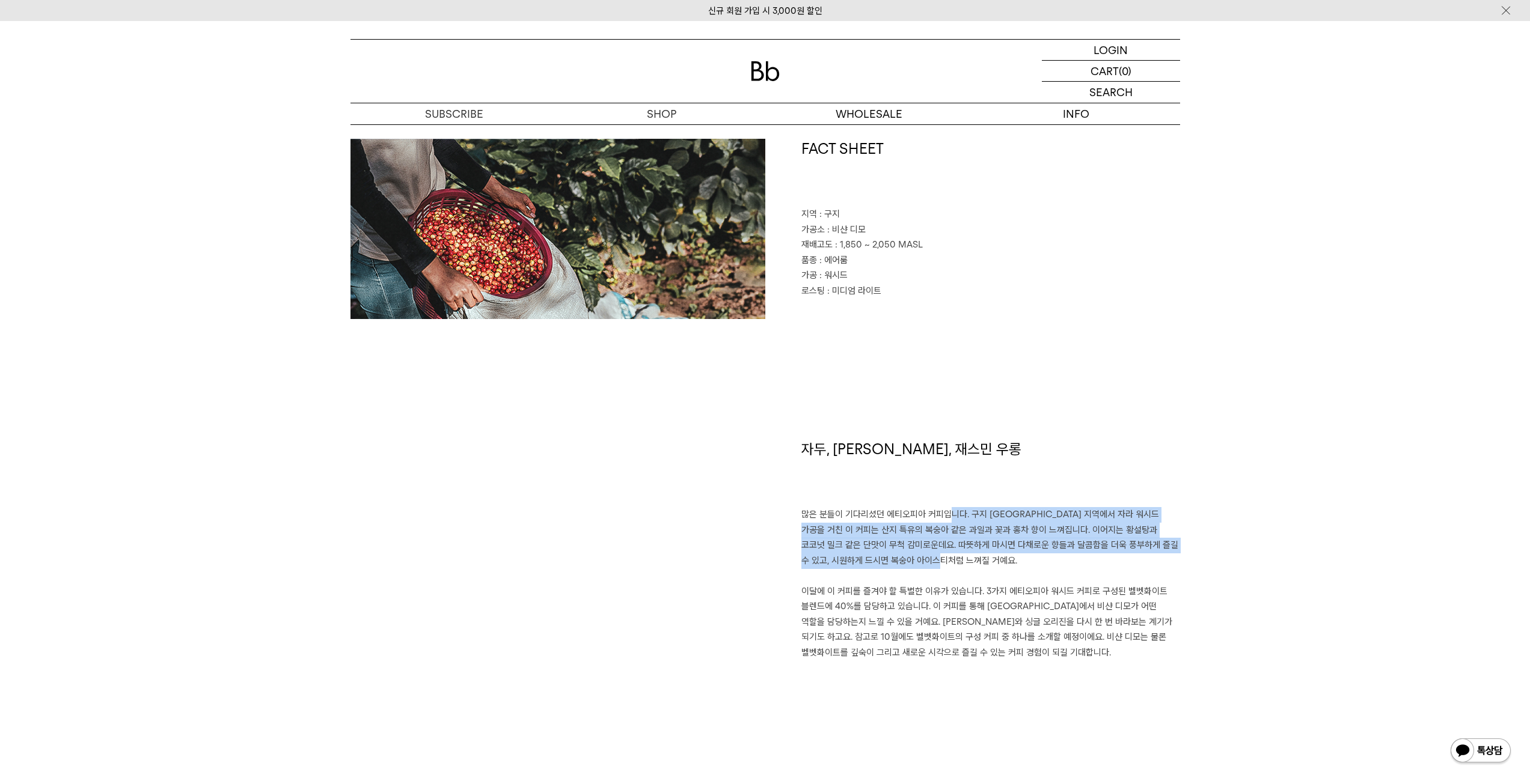
click at [933, 564] on p "많은 분들이 기다리셨던 에티오피아 커피입니다. 구지 샤키소 지역에서 자라 워시드 가공을 거친 이 커피는 산지 특유의 복숭아 같은 과일과 꽃과 …" at bounding box center [990, 583] width 378 height 153
drag, startPoint x: 933, startPoint y: 564, endPoint x: 931, endPoint y: 515, distance: 49.0
click at [931, 515] on p "많은 분들이 기다리셨던 에티오피아 커피입니다. 구지 샤키소 지역에서 자라 워시드 가공을 거친 이 커피는 산지 특유의 복숭아 같은 과일과 꽃과 …" at bounding box center [990, 583] width 378 height 153
drag, startPoint x: 931, startPoint y: 515, endPoint x: 934, endPoint y: 561, distance: 46.1
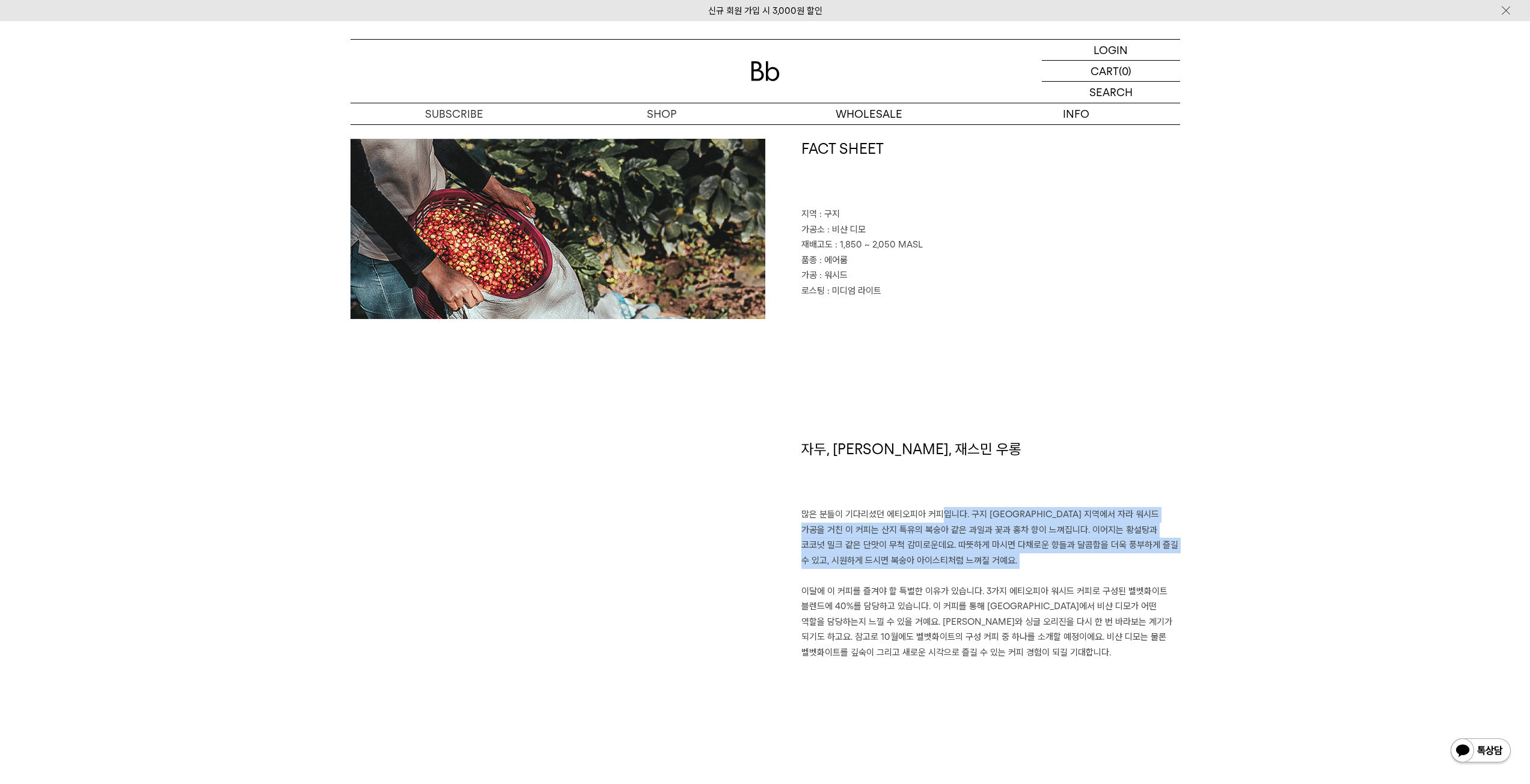
click at [934, 561] on p "많은 분들이 기다리셨던 에티오피아 커피입니다. 구지 샤키소 지역에서 자라 워시드 가공을 거친 이 커피는 산지 특유의 복숭아 같은 과일과 꽃과 …" at bounding box center [990, 583] width 378 height 153
drag, startPoint x: 933, startPoint y: 561, endPoint x: 933, endPoint y: 526, distance: 35.0
click at [933, 526] on p "많은 분들이 기다리셨던 에티오피아 커피입니다. 구지 샤키소 지역에서 자라 워시드 가공을 거친 이 커피는 산지 특유의 복숭아 같은 과일과 꽃과 …" at bounding box center [990, 583] width 378 height 153
click at [933, 526] on p "많은 분들이 기다리셨던 에티오피아 커피입니다. 구지 샤키소 지역에서 자라 워시드 가공을 거친 이 커피는 산지 특유의 복숭아 같은 과일과 꽃과 …" at bounding box center [990, 583] width 378 height 153
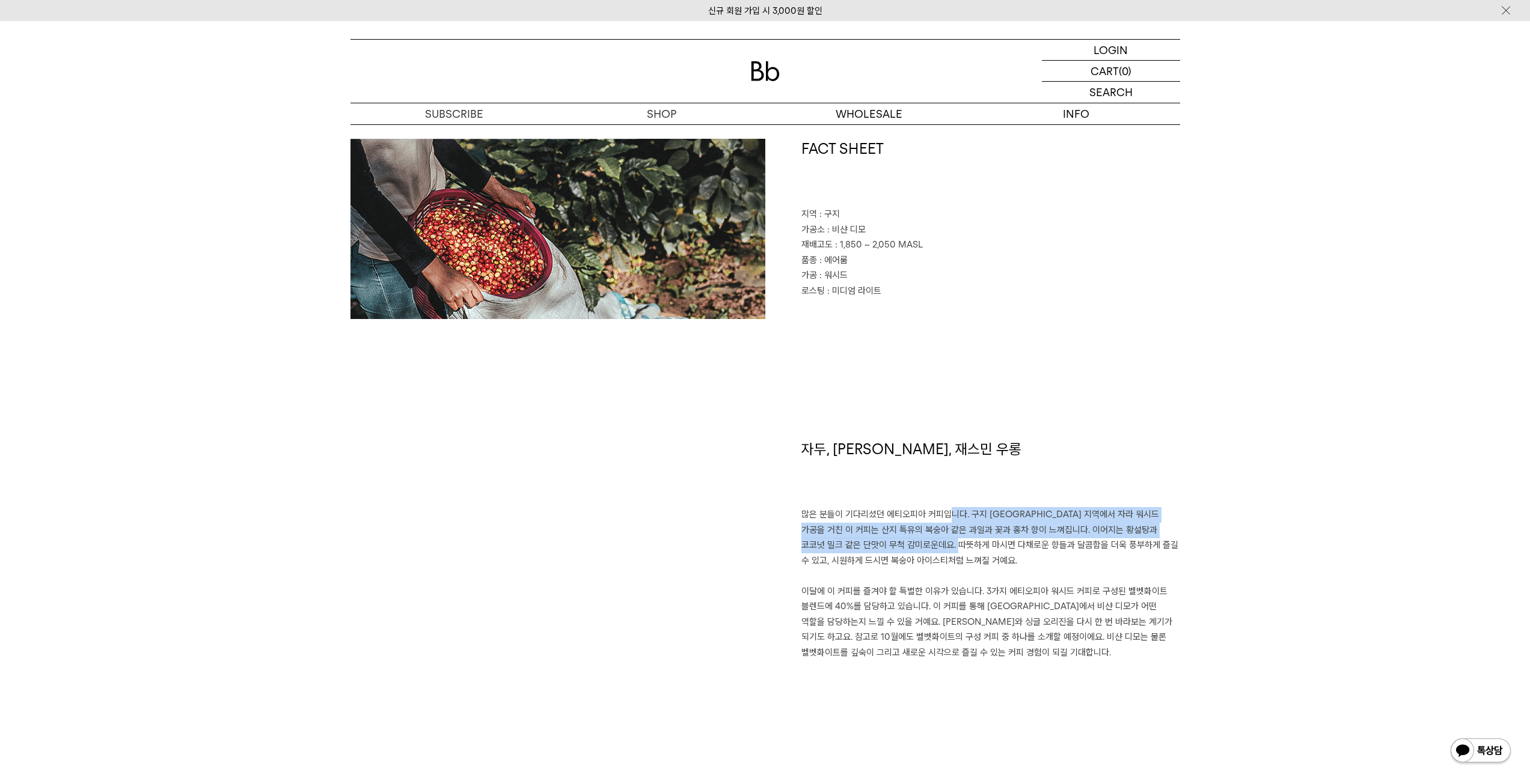
drag, startPoint x: 933, startPoint y: 515, endPoint x: 935, endPoint y: 542, distance: 27.1
click at [935, 542] on p "많은 분들이 기다리셨던 에티오피아 커피입니다. 구지 샤키소 지역에서 자라 워시드 가공을 거친 이 커피는 산지 특유의 복숭아 같은 과일과 꽃과 …" at bounding box center [990, 583] width 378 height 153
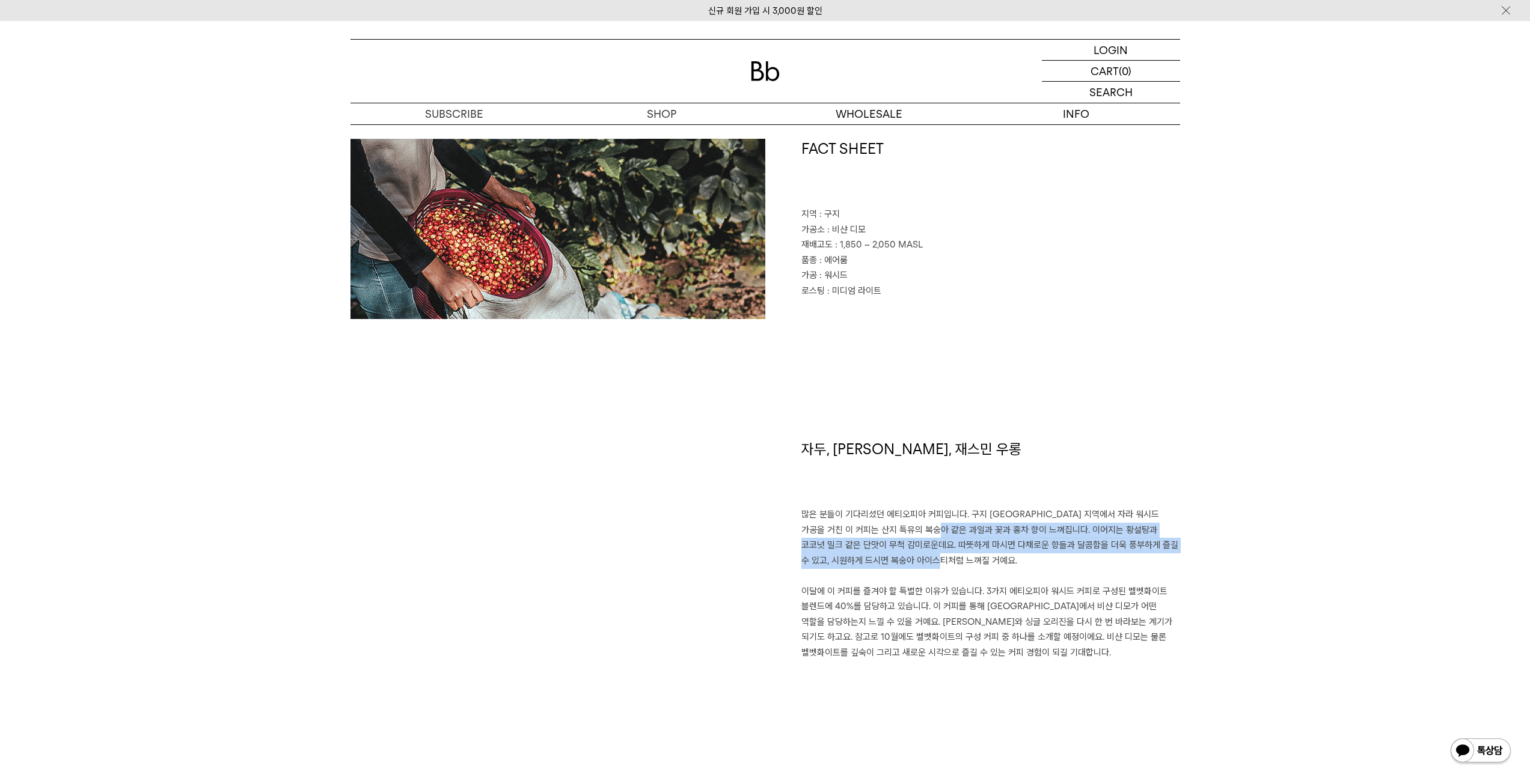
drag, startPoint x: 932, startPoint y: 524, endPoint x: 931, endPoint y: 565, distance: 41.0
click at [931, 565] on p "많은 분들이 기다리셨던 에티오피아 커피입니다. 구지 샤키소 지역에서 자라 워시드 가공을 거친 이 커피는 산지 특유의 복숭아 같은 과일과 꽃과 …" at bounding box center [990, 583] width 378 height 153
drag, startPoint x: 924, startPoint y: 511, endPoint x: 933, endPoint y: 555, distance: 44.9
click at [933, 555] on p "많은 분들이 기다리셨던 에티오피아 커피입니다. 구지 샤키소 지역에서 자라 워시드 가공을 거친 이 커피는 산지 특유의 복숭아 같은 과일과 꽃과 …" at bounding box center [990, 583] width 378 height 153
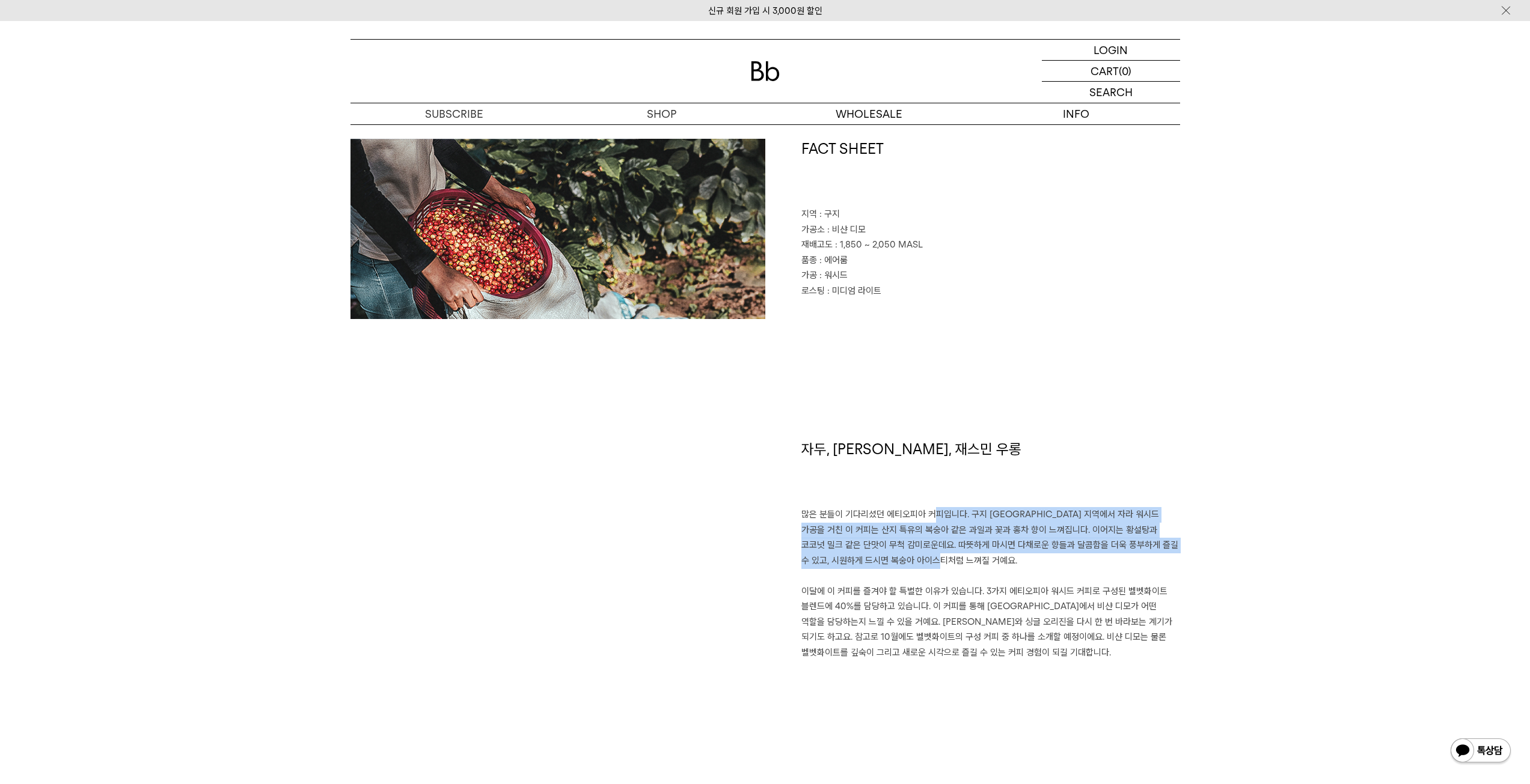
click at [933, 555] on p "많은 분들이 기다리셨던 에티오피아 커피입니다. 구지 샤키소 지역에서 자라 워시드 가공을 거친 이 커피는 산지 특유의 복숭아 같은 과일과 꽃과 …" at bounding box center [990, 583] width 378 height 153
drag, startPoint x: 933, startPoint y: 558, endPoint x: 932, endPoint y: 511, distance: 47.0
click at [932, 511] on p "많은 분들이 기다리셨던 에티오피아 커피입니다. 구지 샤키소 지역에서 자라 워시드 가공을 거친 이 커피는 산지 특유의 복숭아 같은 과일과 꽃과 …" at bounding box center [990, 583] width 378 height 153
drag, startPoint x: 932, startPoint y: 511, endPoint x: 934, endPoint y: 564, distance: 53.0
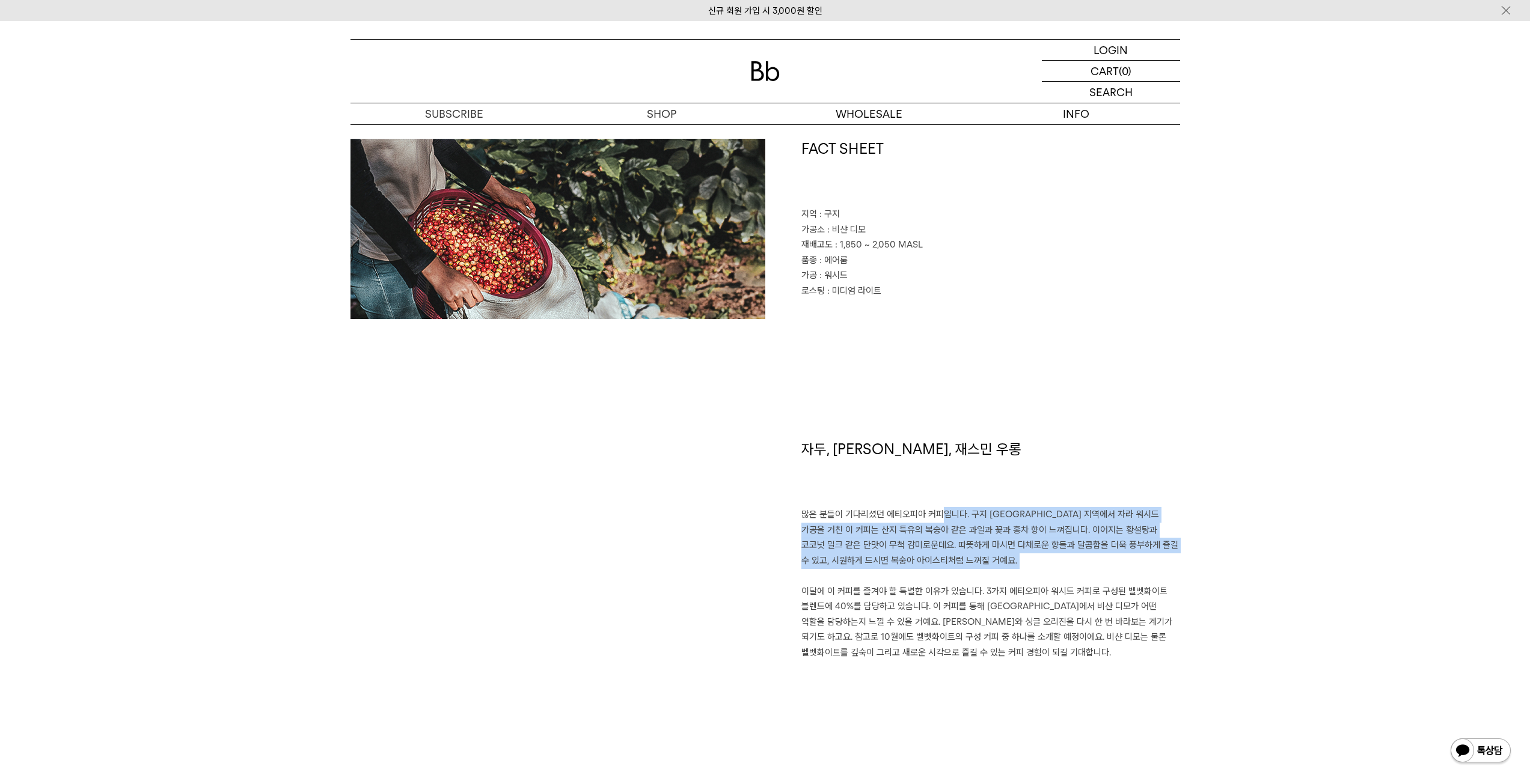
click at [934, 564] on p "많은 분들이 기다리셨던 에티오피아 커피입니다. 구지 샤키소 지역에서 자라 워시드 가공을 거친 이 커피는 산지 특유의 복숭아 같은 과일과 꽃과 …" at bounding box center [990, 583] width 378 height 153
drag, startPoint x: 933, startPoint y: 557, endPoint x: 931, endPoint y: 522, distance: 35.1
click at [931, 522] on p "많은 분들이 기다리셨던 에티오피아 커피입니다. 구지 샤키소 지역에서 자라 워시드 가공을 거친 이 커피는 산지 특유의 복숭아 같은 과일과 꽃과 …" at bounding box center [990, 583] width 378 height 153
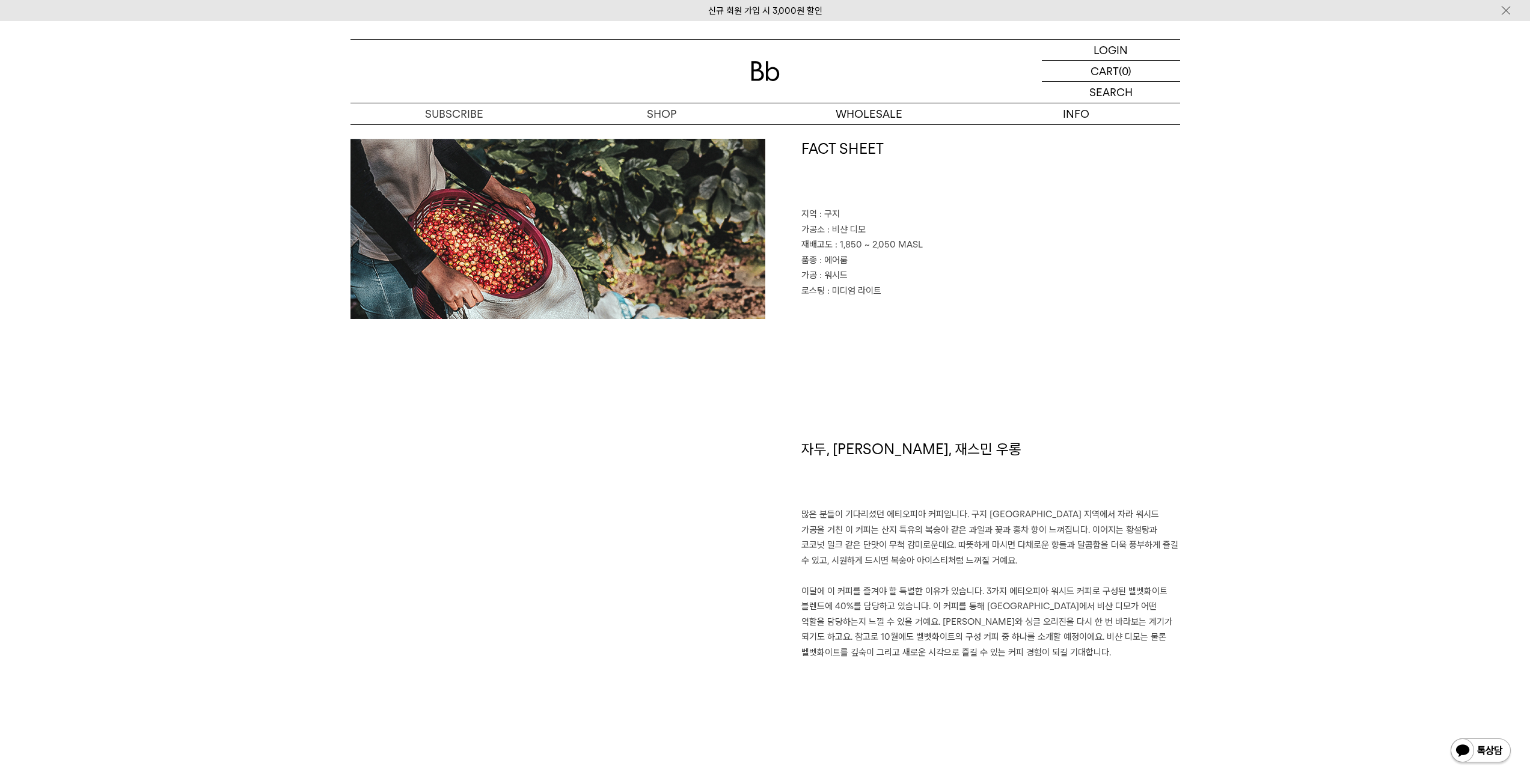
click at [839, 736] on div "자두, 황도, 재스민 우롱 많은 분들이 기다리셨던 에티오피아 커피입니다. 구지 샤키소 지역에서 자라 워시드 가공을 거친 이 커피는 산지 특유의…" at bounding box center [973, 594] width 415 height 311
click at [1170, 508] on p "많은 분들이 기다리셨던 에티오피아 커피입니다. 구지 샤키소 지역에서 자라 워시드 가공을 거친 이 커피는 산지 특유의 복숭아 같은 과일과 꽃과 …" at bounding box center [990, 583] width 378 height 153
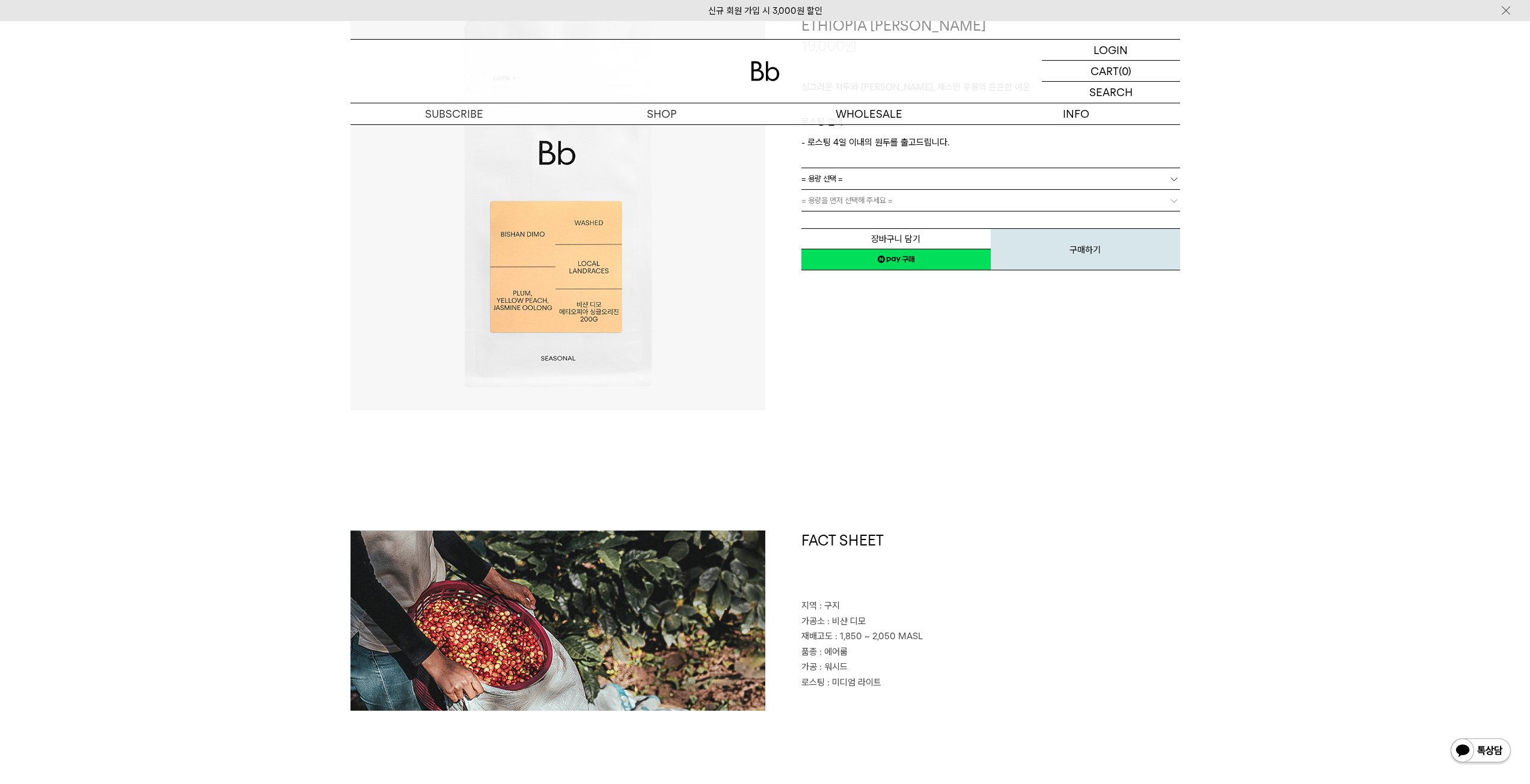
scroll to position [180, 0]
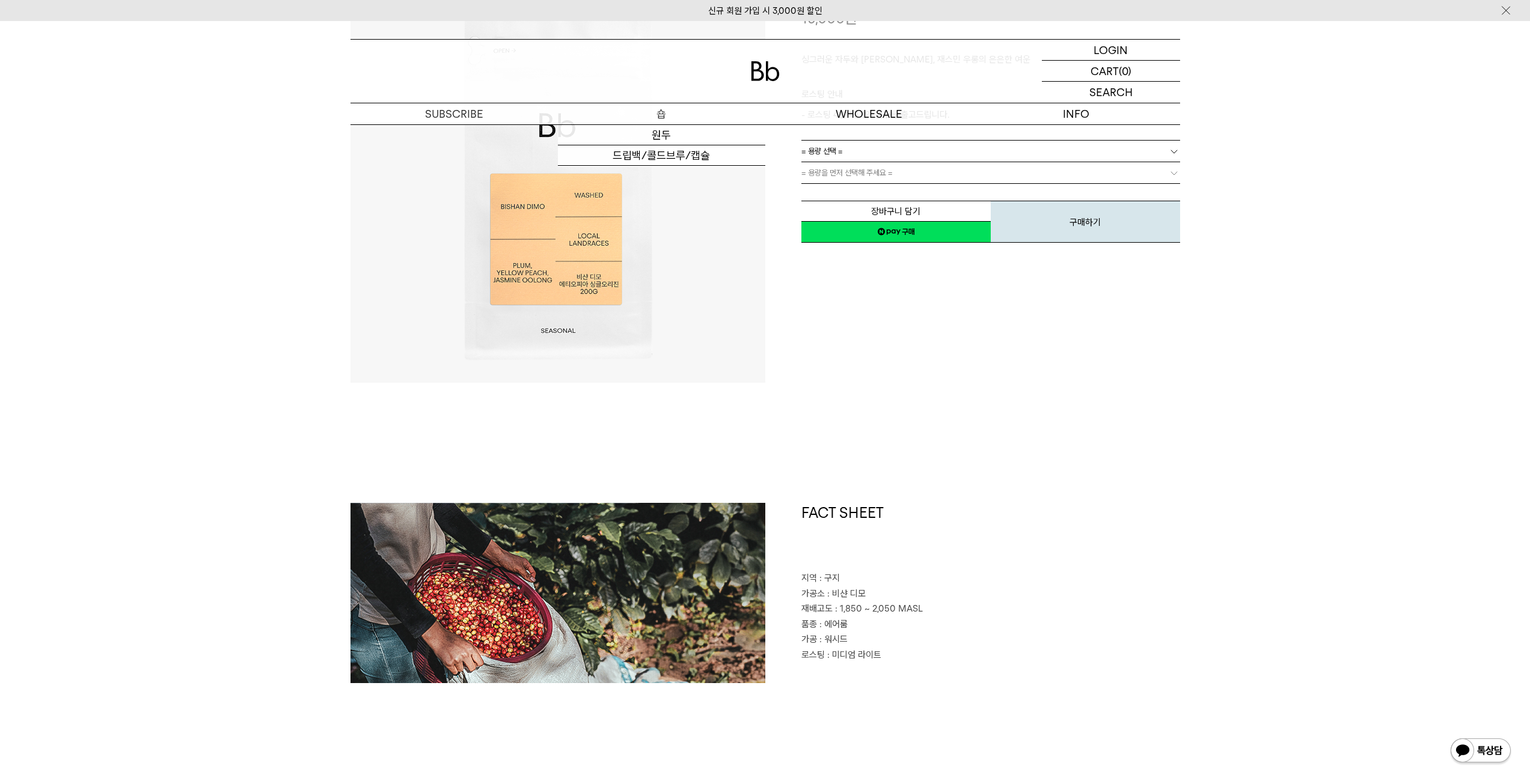
click at [648, 139] on link "원두" at bounding box center [661, 135] width 207 height 20
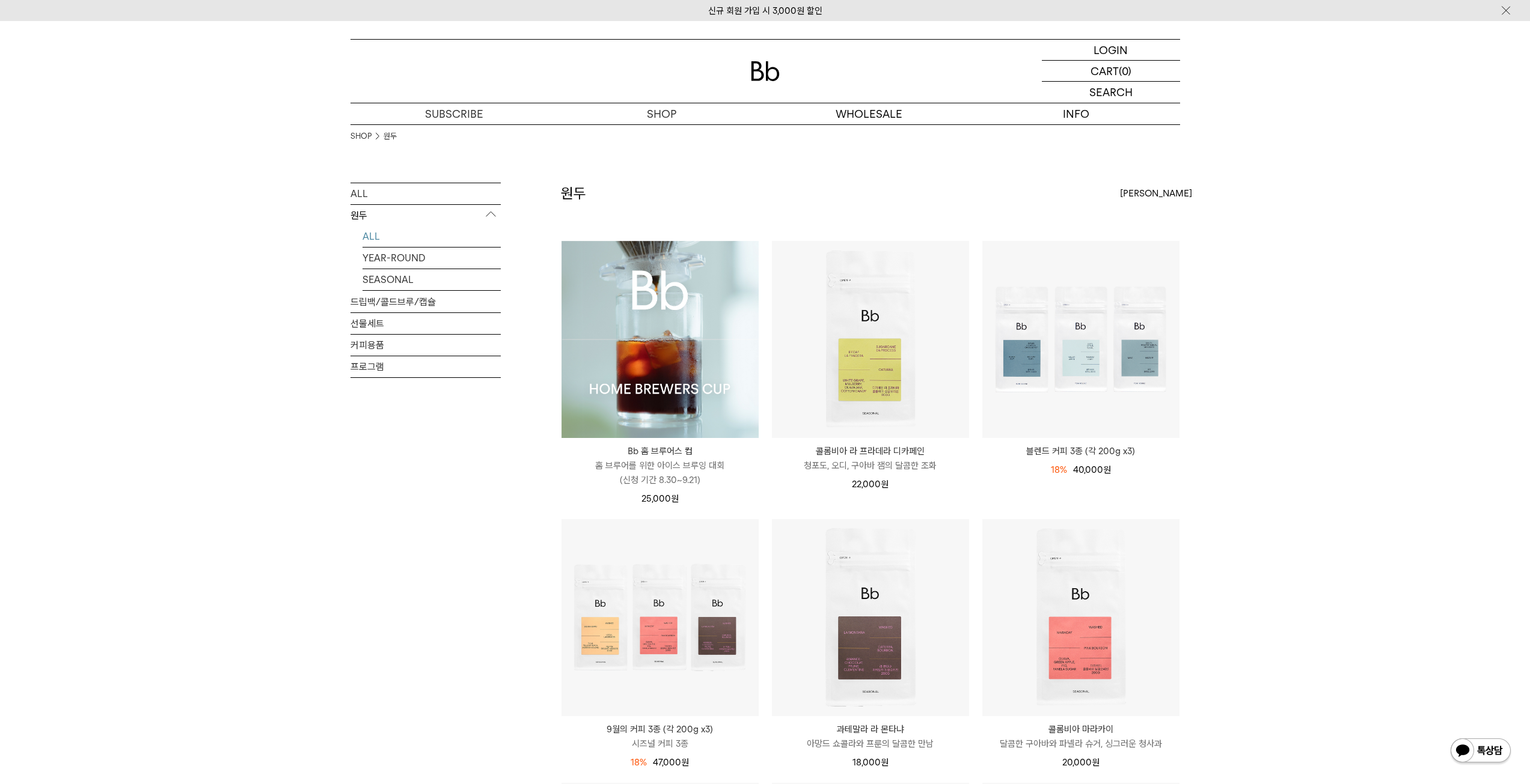
click at [678, 317] on img at bounding box center [660, 339] width 197 height 197
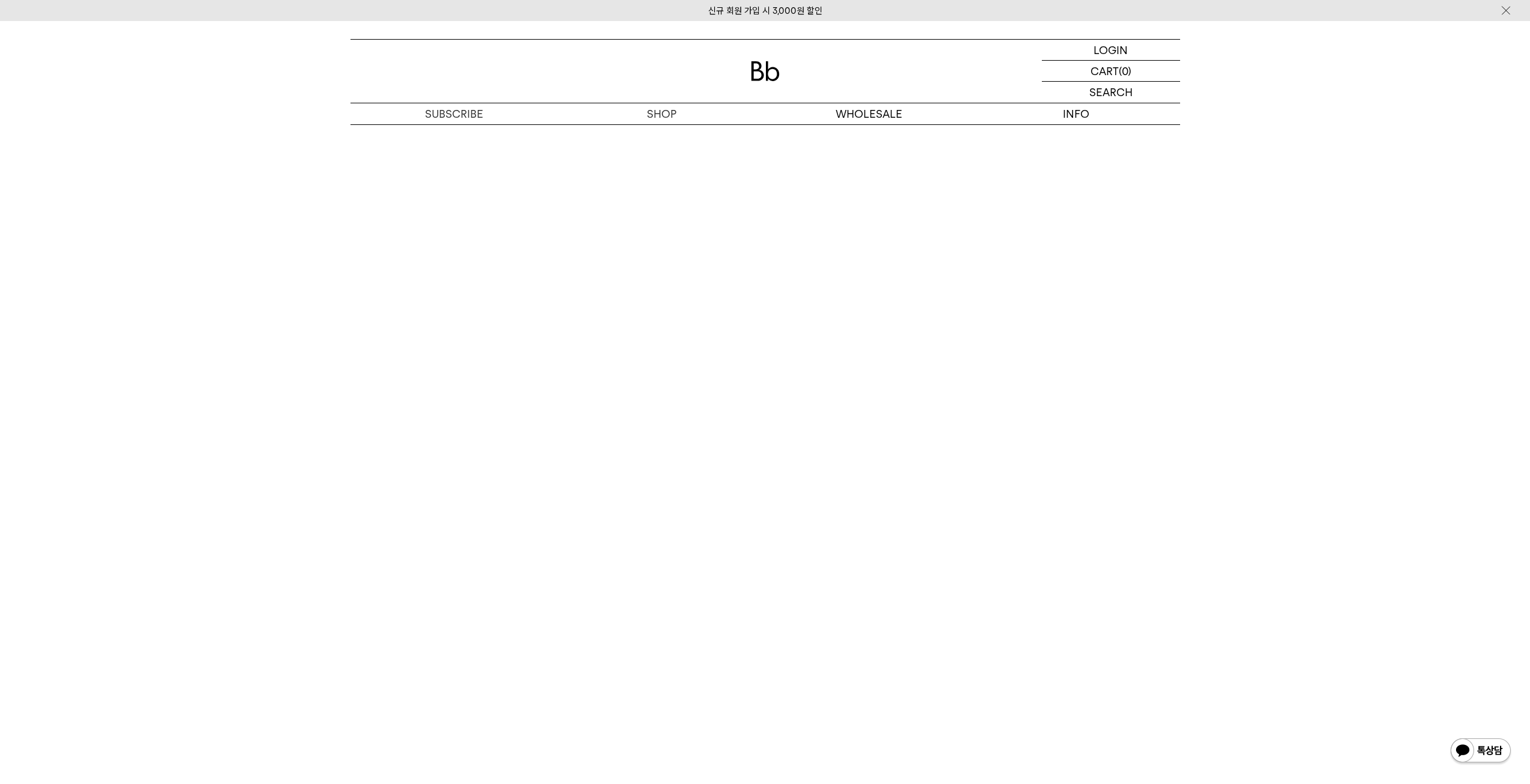
scroll to position [6462, 0]
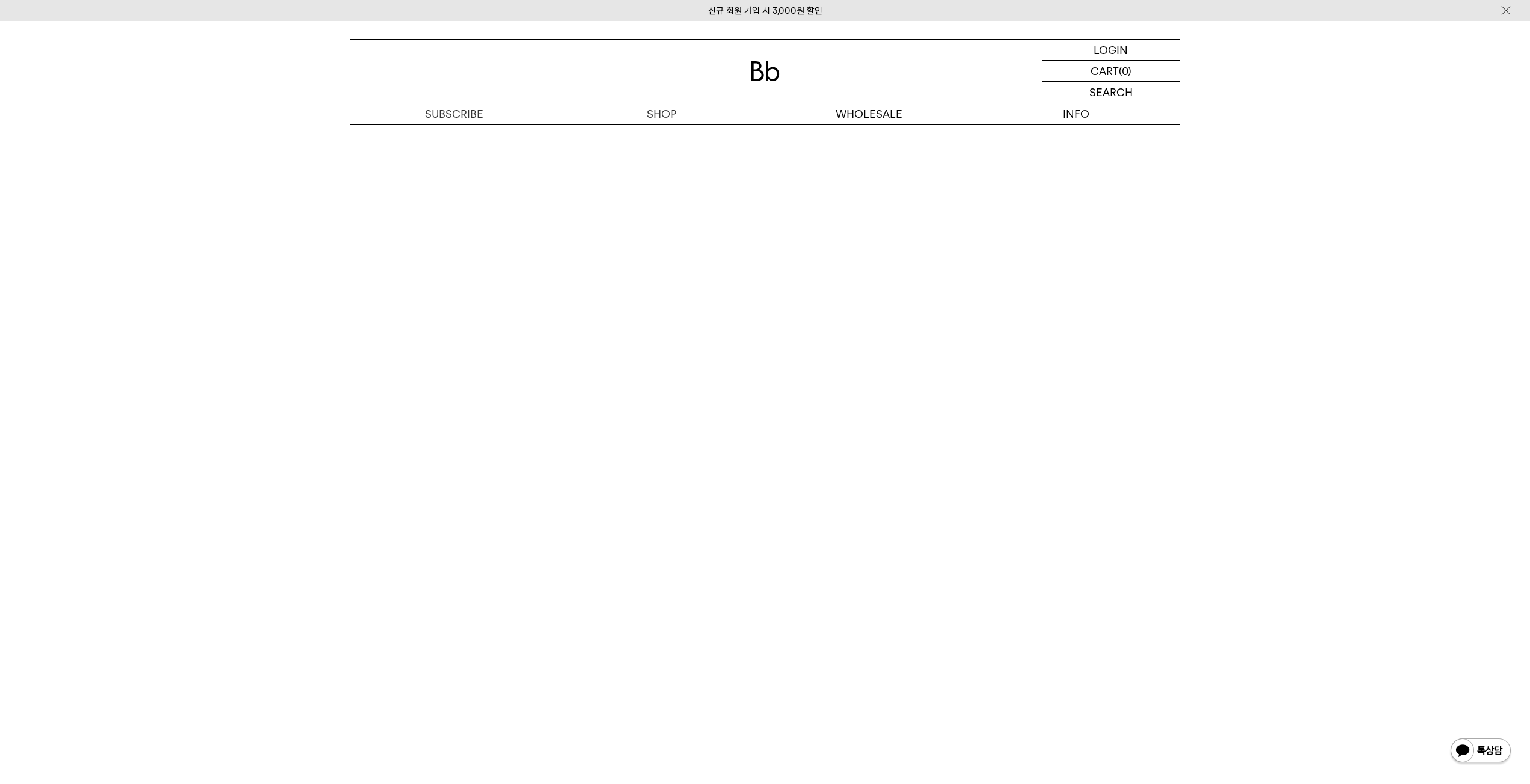
drag, startPoint x: 150, startPoint y: 347, endPoint x: 148, endPoint y: 390, distance: 43.0
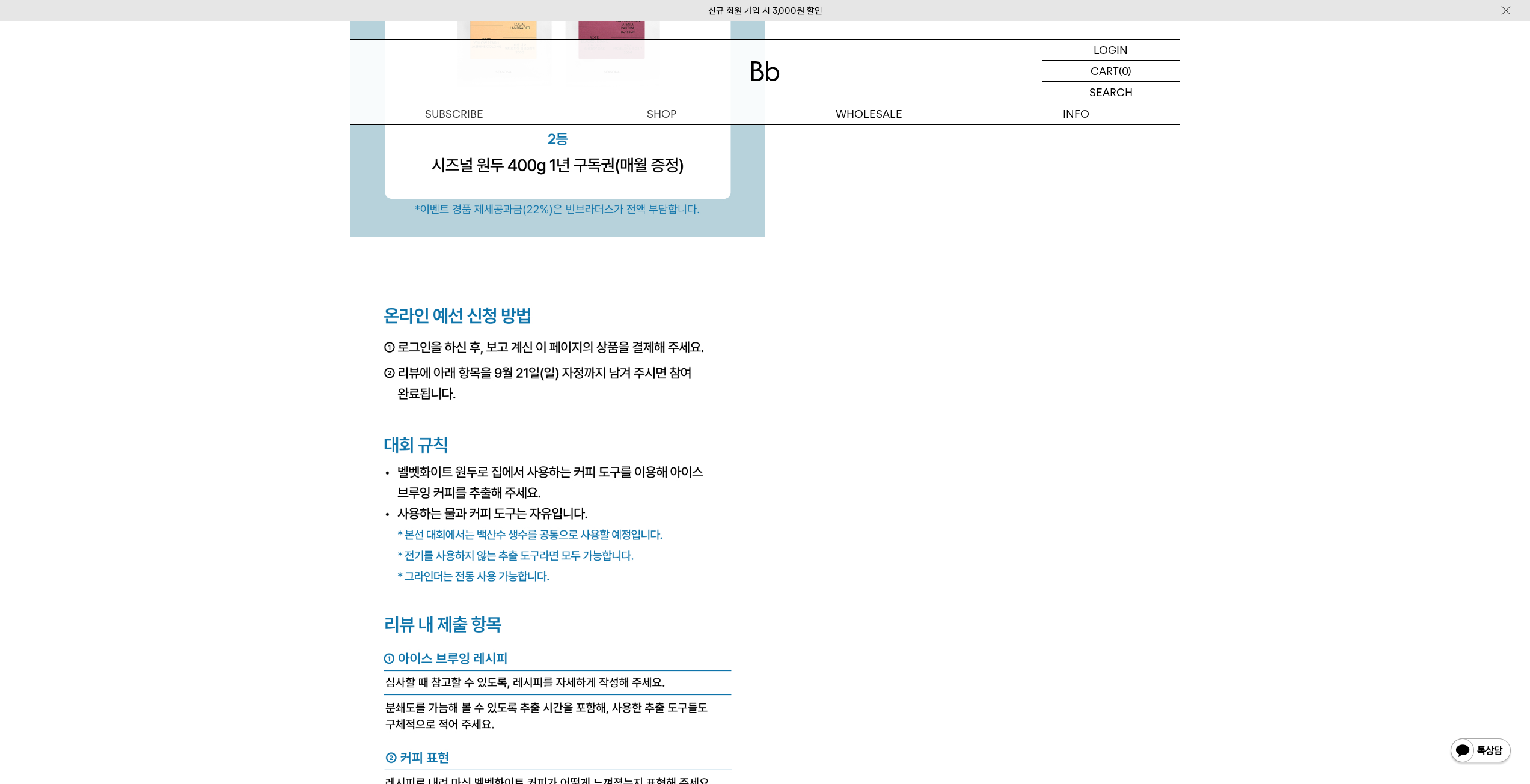
scroll to position [4239, 0]
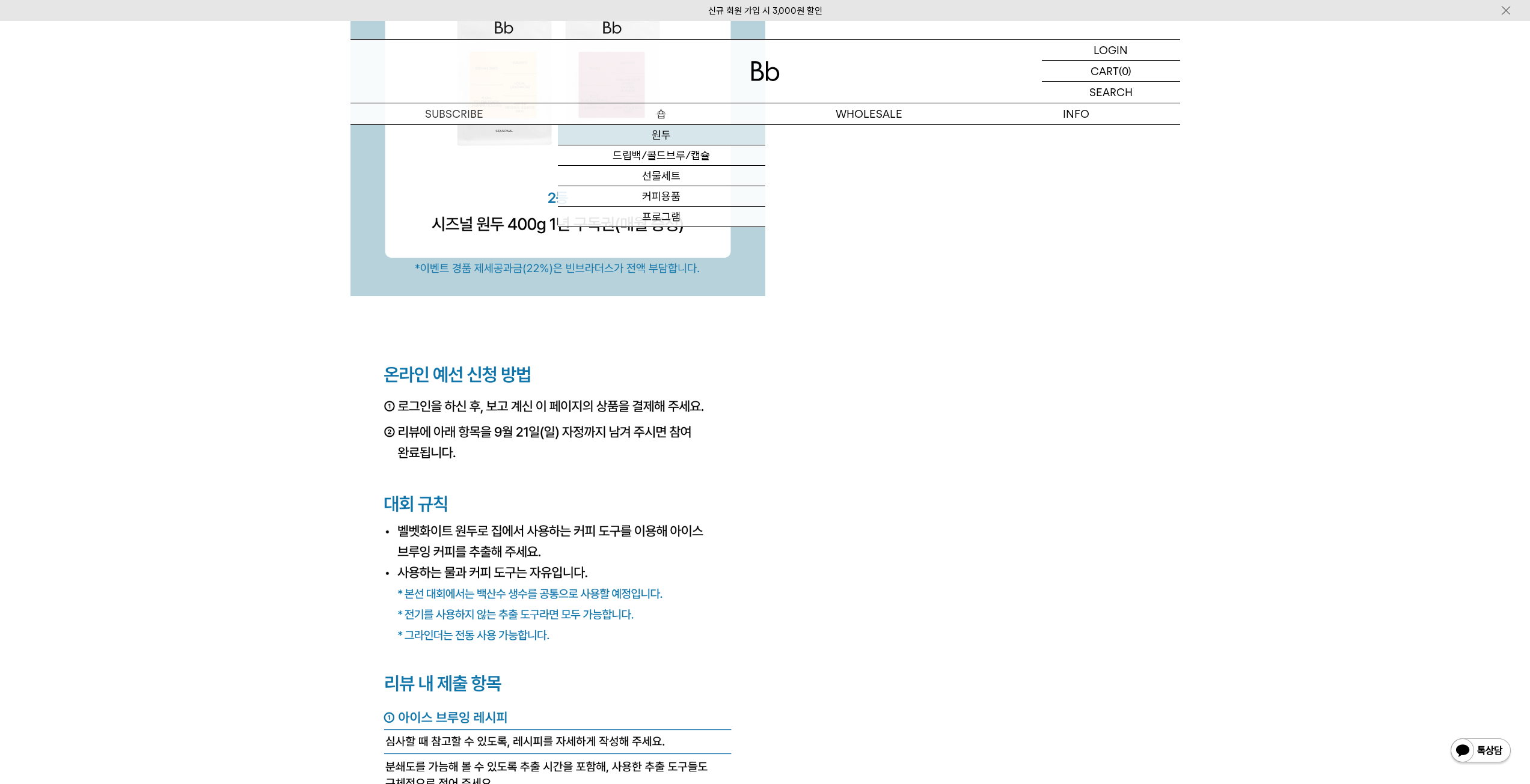
click at [662, 135] on link "원두" at bounding box center [661, 135] width 207 height 20
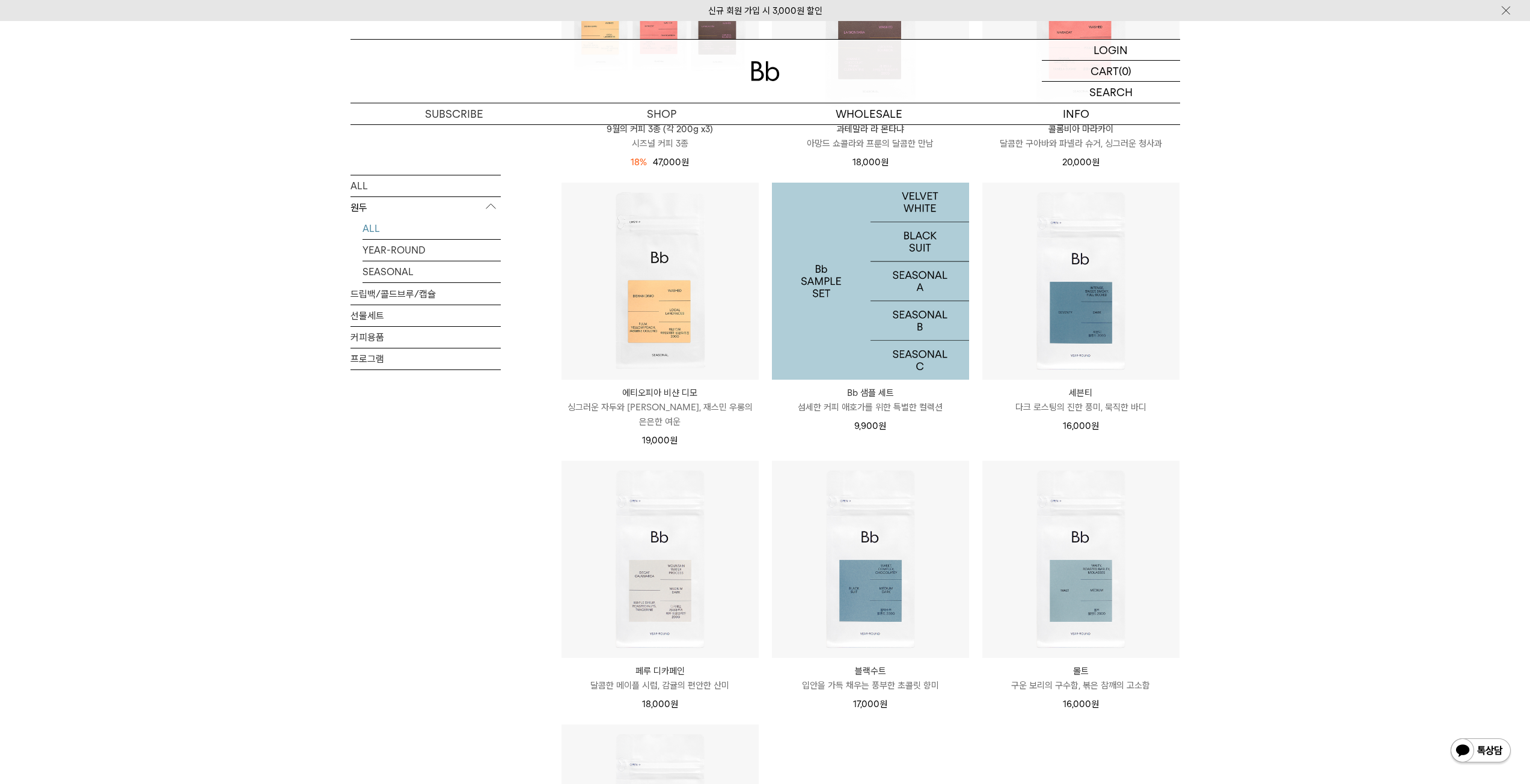
scroll to position [661, 0]
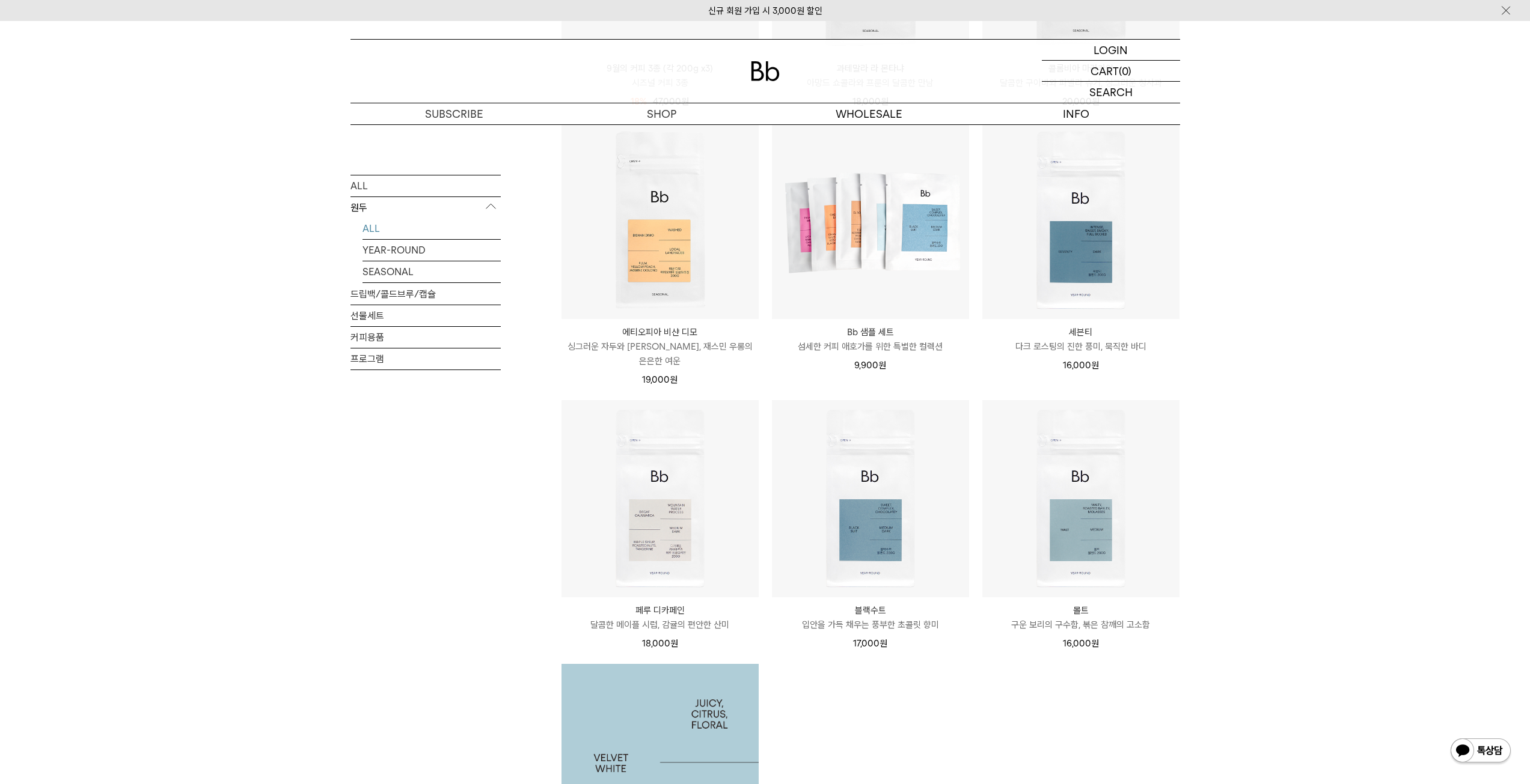
click at [731, 732] on img at bounding box center [660, 763] width 197 height 197
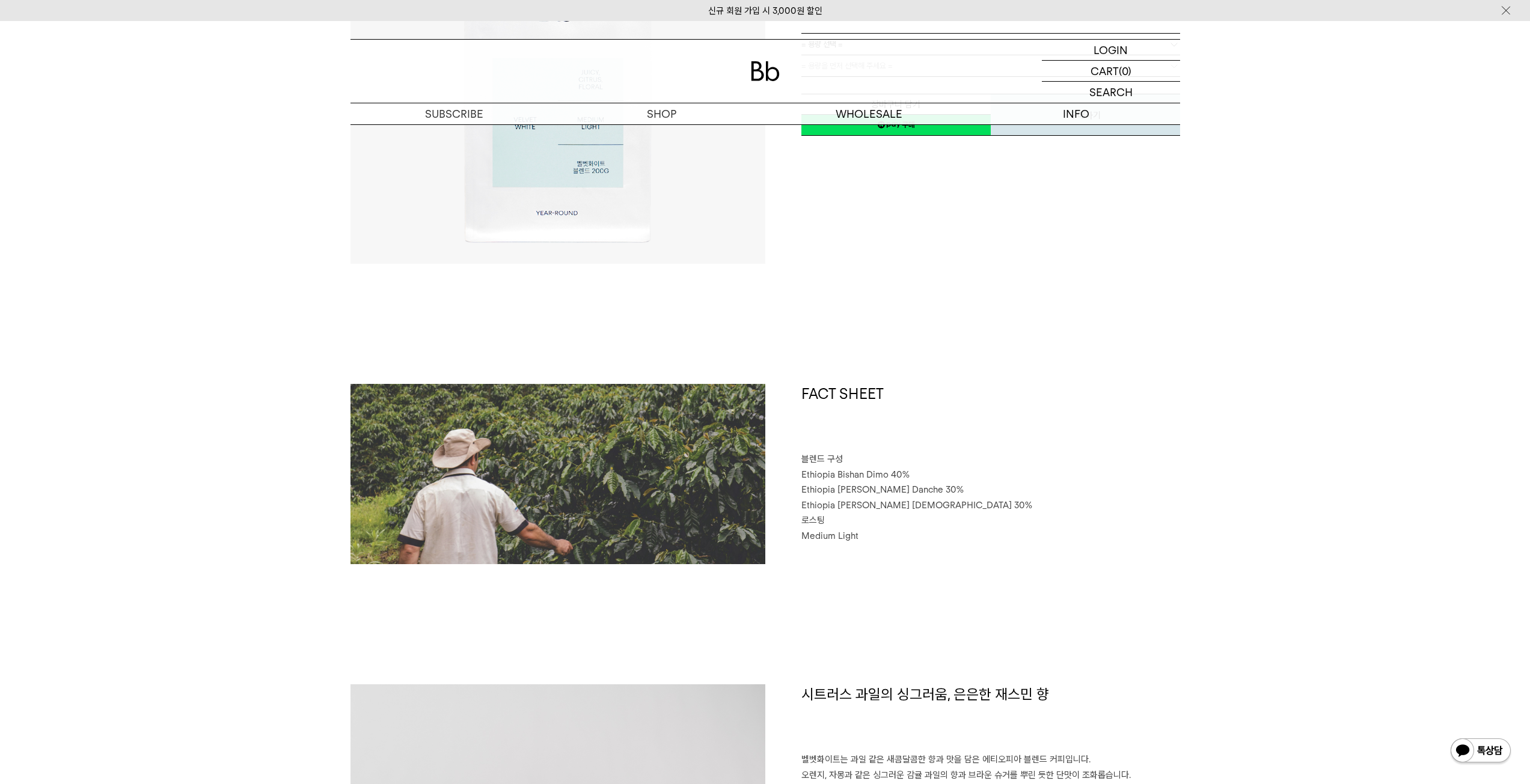
scroll to position [300, 0]
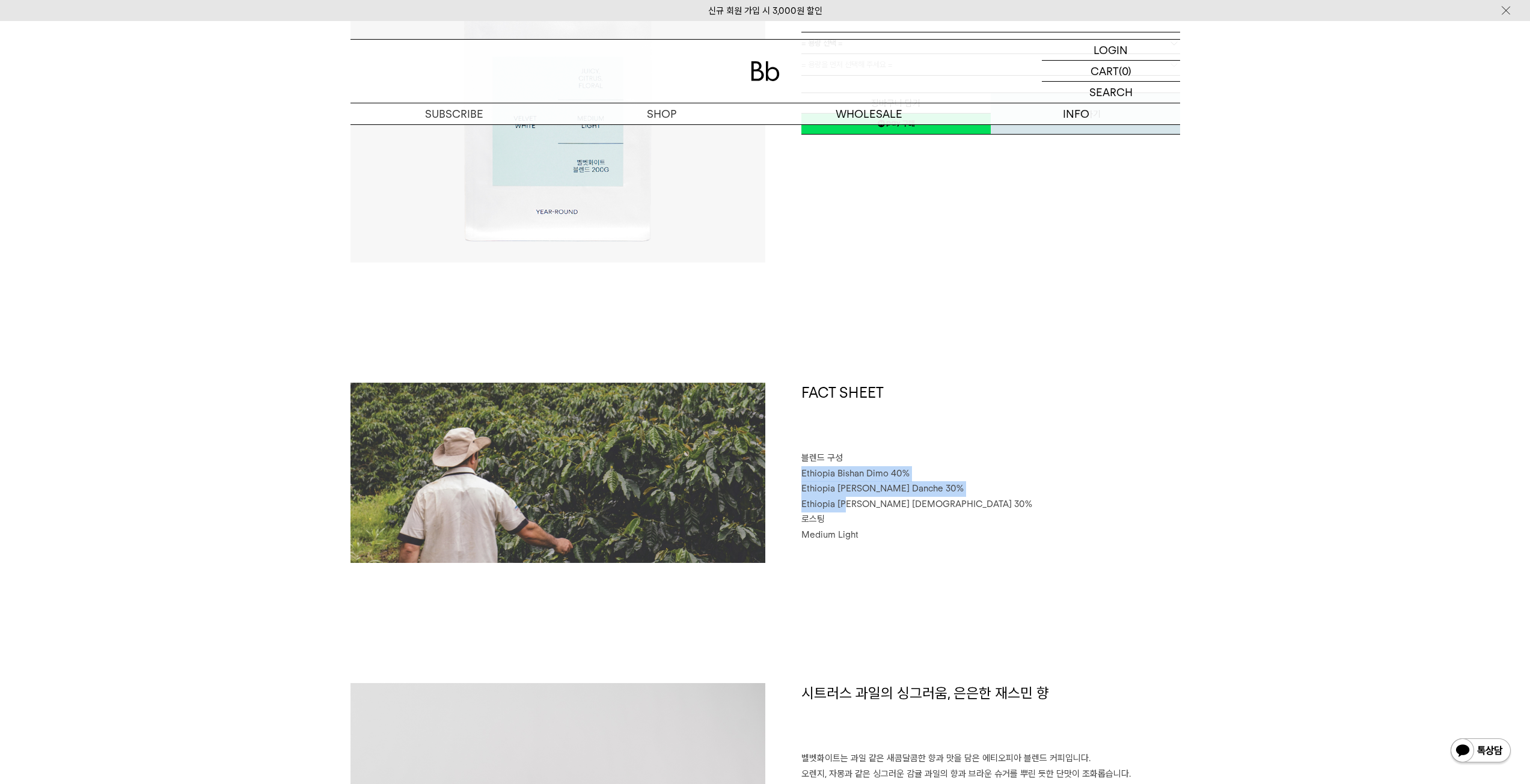
drag, startPoint x: 848, startPoint y: 465, endPoint x: 848, endPoint y: 511, distance: 46.0
click at [848, 511] on div "FACT SHEET 블렌드 구성 Ethiopia Bishan Dimo 40% Ethiopia Habtamu Yirgacheffe Danche …" at bounding box center [973, 473] width 415 height 180
click at [848, 511] on p "Ethiopia Habtamu Yirgacheffe Gotiti 30%" at bounding box center [990, 504] width 378 height 15
drag, startPoint x: 871, startPoint y: 508, endPoint x: 868, endPoint y: 464, distance: 44.1
click at [868, 464] on div "FACT SHEET 블렌드 구성 Ethiopia Bishan Dimo 40% Ethiopia Habtamu Yirgacheffe Danche …" at bounding box center [973, 473] width 415 height 180
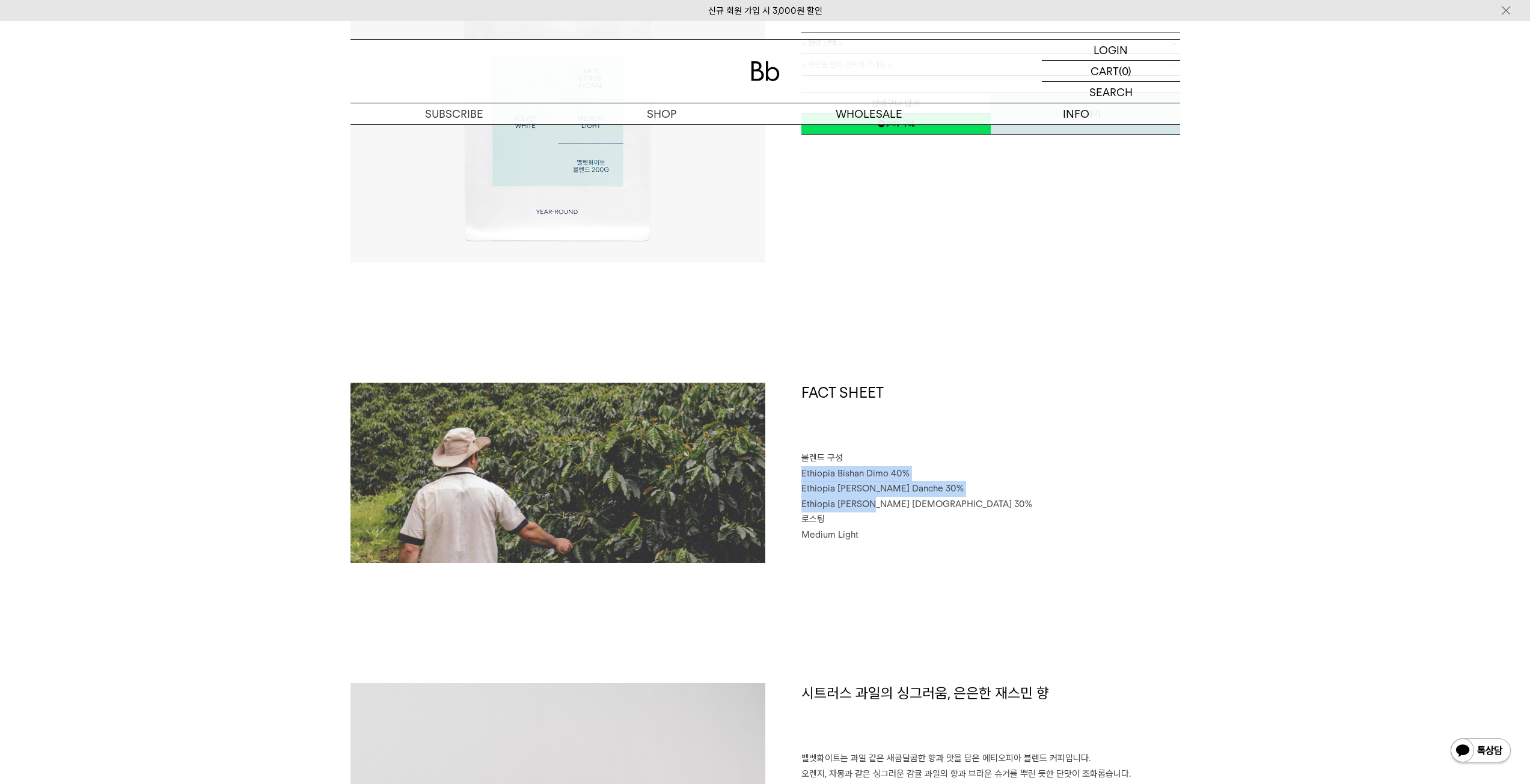
click at [868, 464] on p "블렌드 구성" at bounding box center [990, 458] width 378 height 15
drag, startPoint x: 868, startPoint y: 467, endPoint x: 864, endPoint y: 511, distance: 44.2
click at [864, 511] on div "FACT SHEET 블렌드 구성 Ethiopia Bishan Dimo 40% Ethiopia Habtamu Yirgacheffe Danche …" at bounding box center [973, 473] width 415 height 180
click at [864, 511] on p "Ethiopia Habtamu Yirgacheffe Gotiti 30%" at bounding box center [990, 504] width 378 height 15
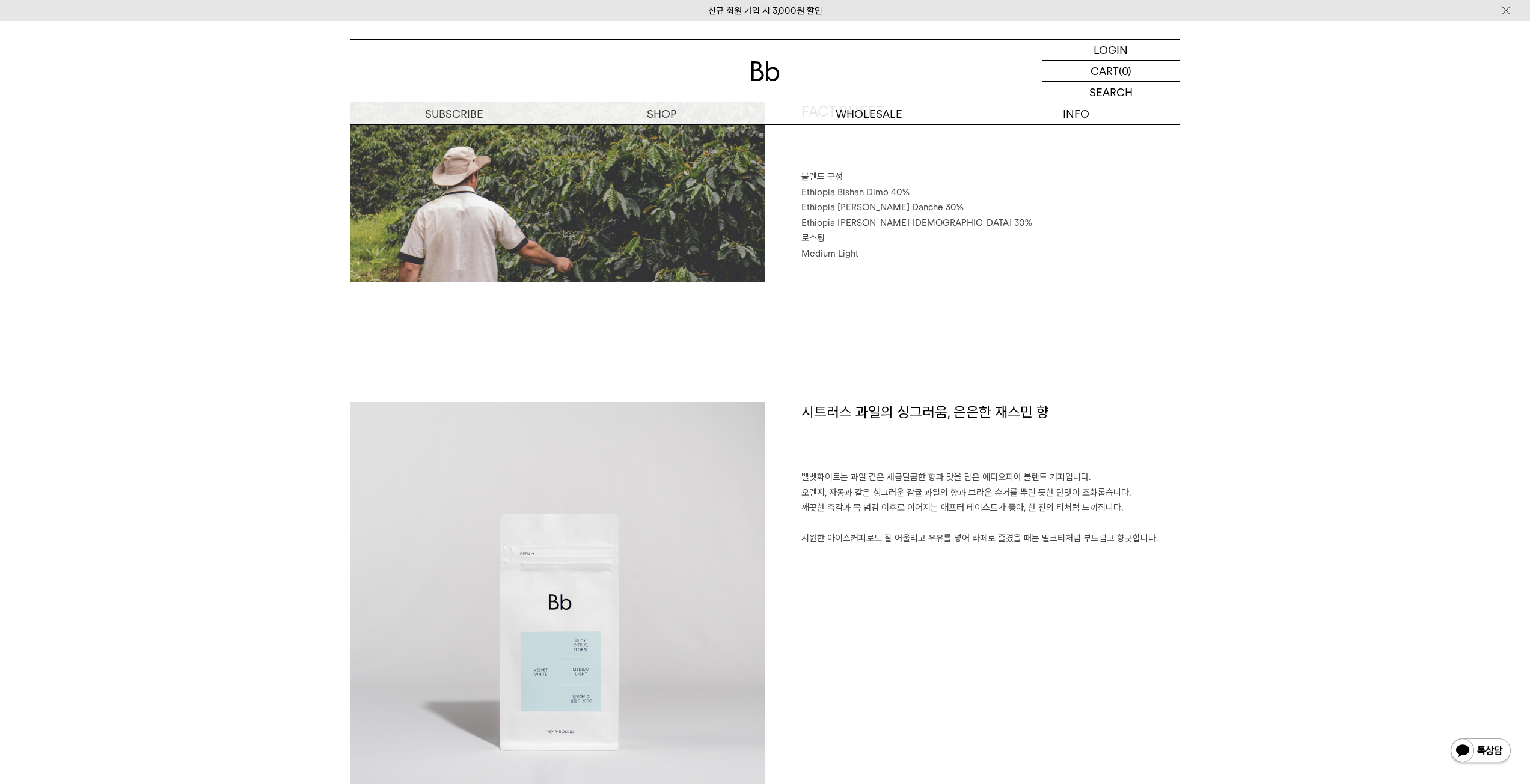
scroll to position [601, 0]
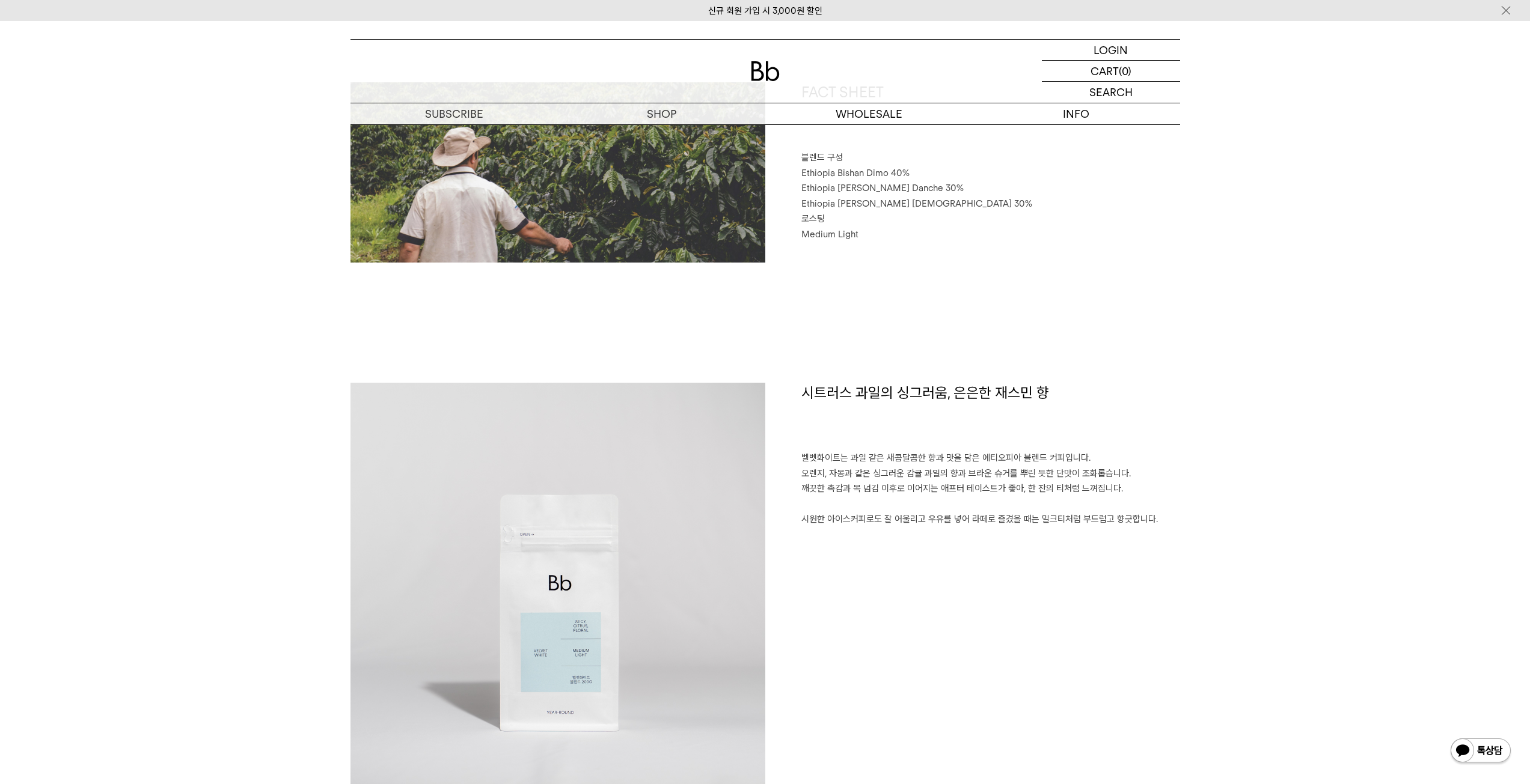
drag, startPoint x: 802, startPoint y: 455, endPoint x: 1222, endPoint y: 531, distance: 426.8
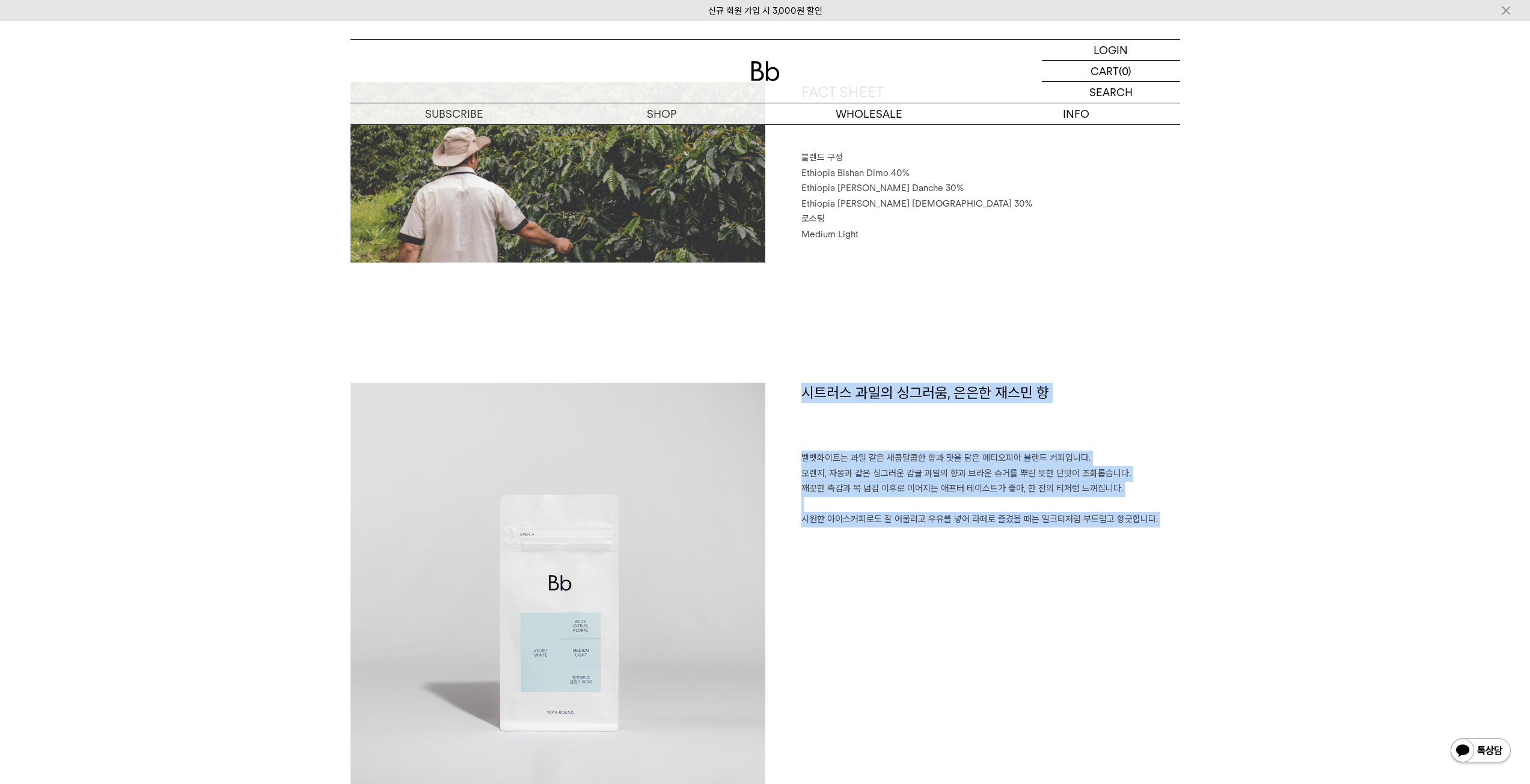
drag, startPoint x: 1222, startPoint y: 531, endPoint x: 795, endPoint y: 449, distance: 434.8
click at [795, 449] on div "시트러스 과일의 싱그러움, 은은한 재스민 향 벨벳화이트는 과일 같은 새콤달콤한 향과 맛을 담은 에티오피아 블렌드 커피입니다. 오렌지, 자몽과 …" at bounding box center [973, 590] width 415 height 414
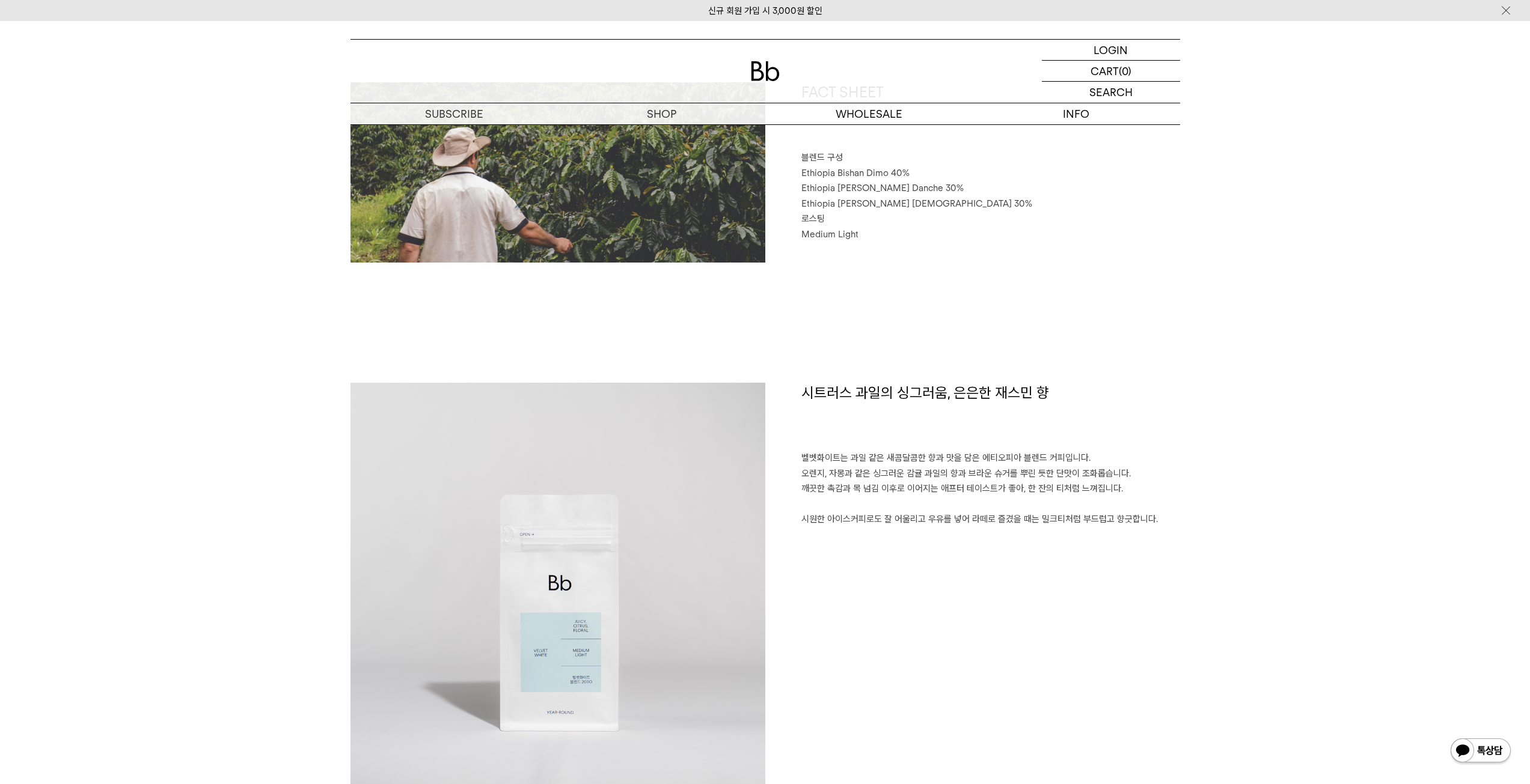
drag, startPoint x: 803, startPoint y: 463, endPoint x: 1192, endPoint y: 516, distance: 392.6
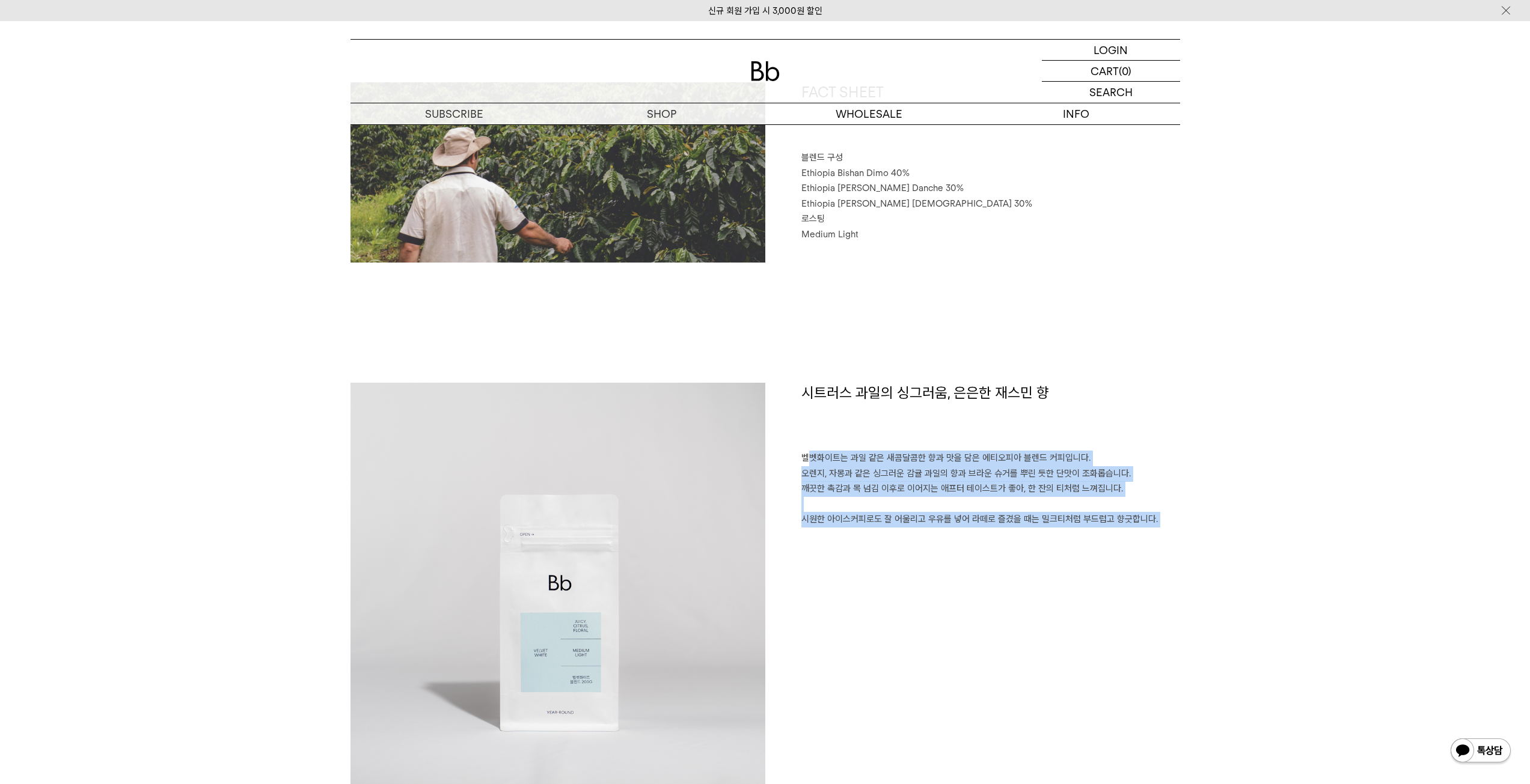
drag, startPoint x: 1192, startPoint y: 516, endPoint x: 790, endPoint y: 453, distance: 406.9
click at [790, 453] on div "시트러스 과일의 싱그러움, 은은한 재스민 향 벨벳화이트는 과일 같은 새콤달콤한 향과 맛을 담은 에티오피아 블렌드 커피입니다. 오렌지, 자몽과 …" at bounding box center [973, 590] width 415 height 414
drag, startPoint x: 790, startPoint y: 453, endPoint x: 1205, endPoint y: 520, distance: 420.4
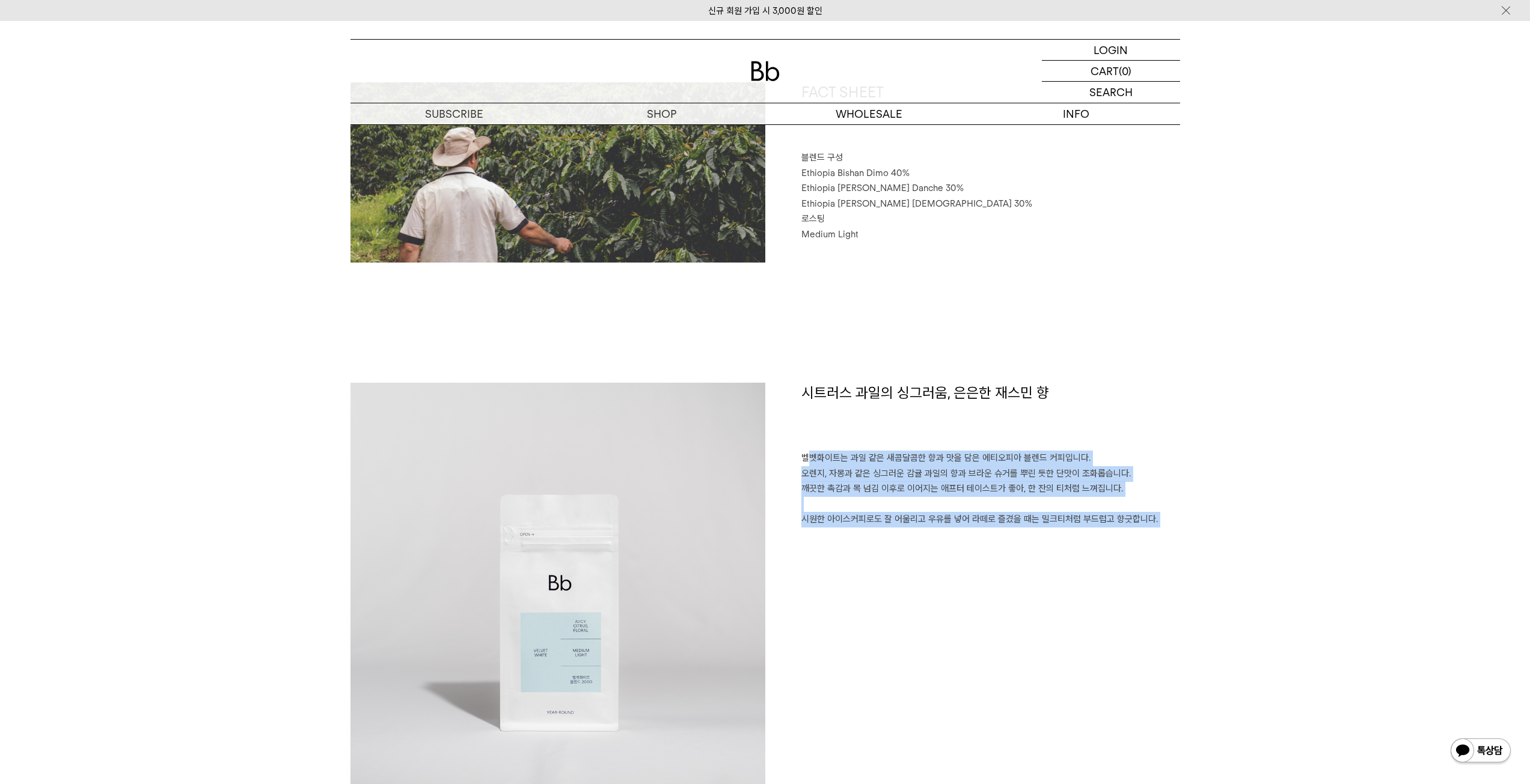
drag, startPoint x: 1205, startPoint y: 520, endPoint x: 801, endPoint y: 459, distance: 408.6
click at [801, 459] on p "벨벳화이트는 과일 같은 새콤달콤한 향과 맛을 담은 에티오피아 블렌드 커피입니다. 오렌지, 자몽과 같은 싱그러운 감귤 과일의 향과 브라운 슈거를…" at bounding box center [990, 489] width 378 height 77
drag, startPoint x: 801, startPoint y: 459, endPoint x: 1192, endPoint y: 516, distance: 395.1
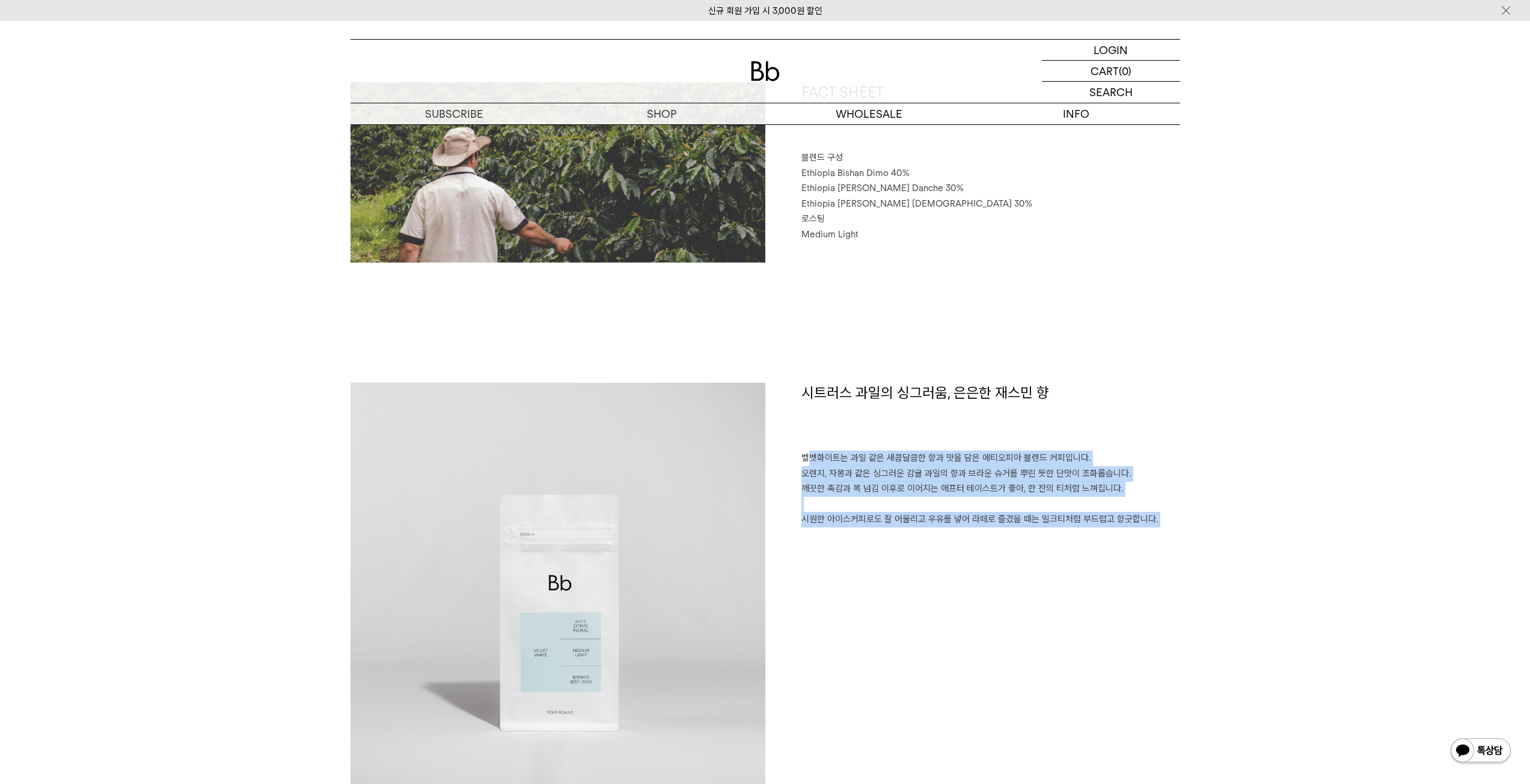
drag, startPoint x: 1192, startPoint y: 516, endPoint x: 779, endPoint y: 455, distance: 417.5
click at [779, 455] on div "시트러스 과일의 싱그러움, 은은한 재스민 향 벨벳화이트는 과일 같은 새콤달콤한 향과 맛을 담은 에티오피아 블렌드 커피입니다. 오렌지, 자몽과 …" at bounding box center [973, 590] width 415 height 414
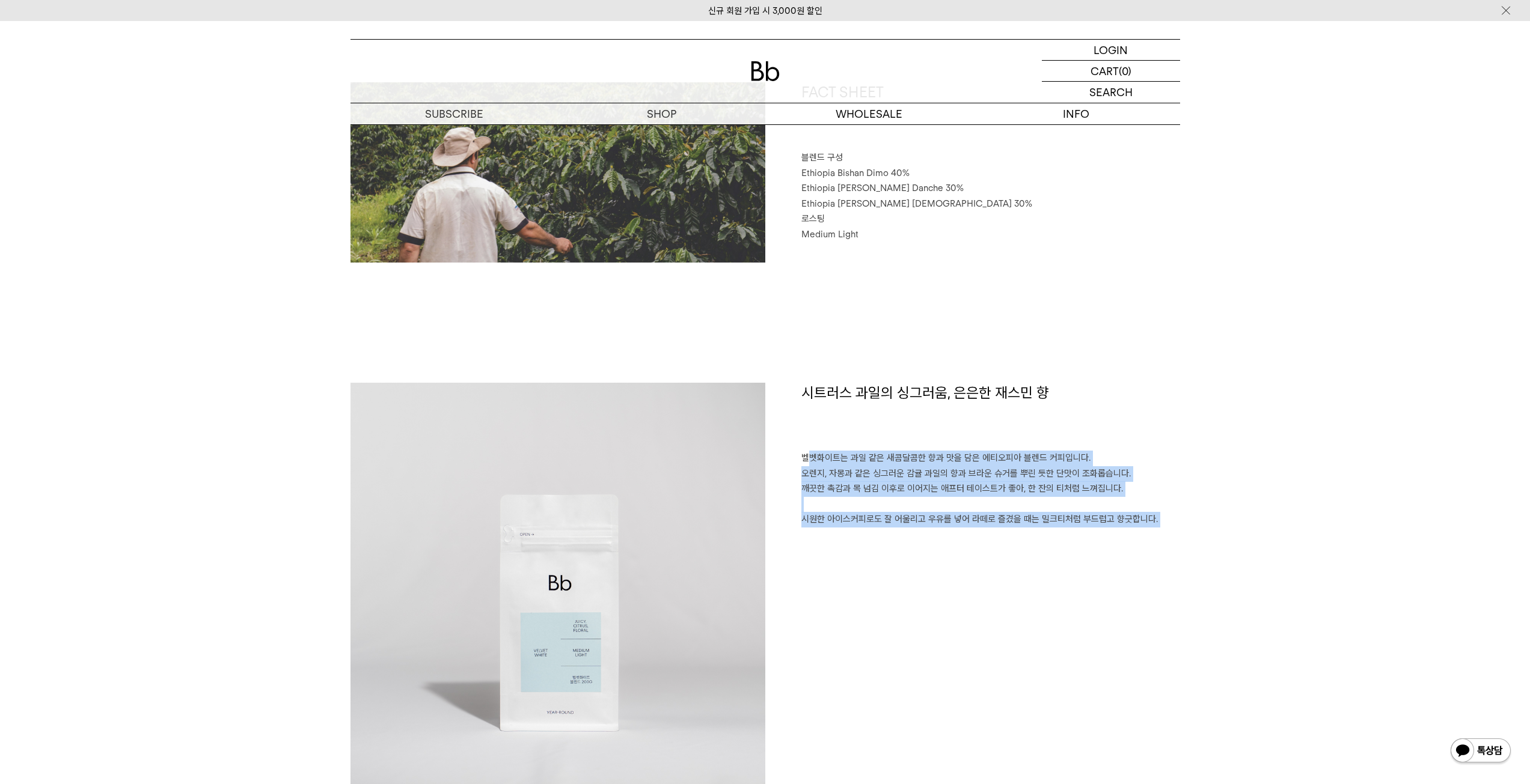
drag, startPoint x: 779, startPoint y: 455, endPoint x: 1213, endPoint y: 531, distance: 440.6
drag, startPoint x: 786, startPoint y: 461, endPoint x: 1171, endPoint y: 552, distance: 395.6
click at [1171, 552] on div "시트러스 과일의 싱그러움, 은은한 재스민 향 벨벳화이트는 과일 같은 새콤달콤한 향과 맛을 담은 에티오피아 블렌드 커피입니다. 오렌지, 자몽과 …" at bounding box center [973, 590] width 415 height 414
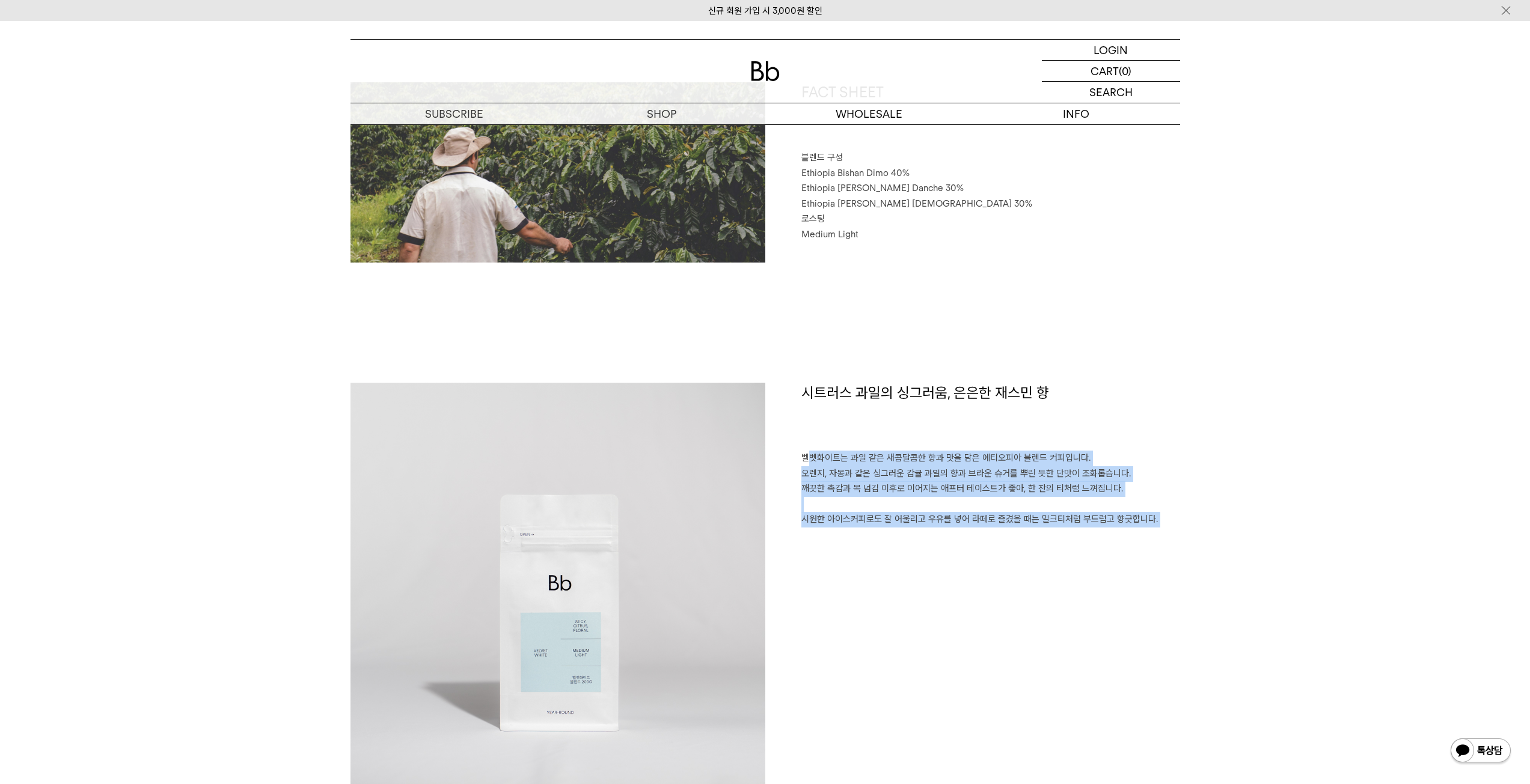
click at [1171, 552] on div "시트러스 과일의 싱그러움, 은은한 재스민 향 벨벳화이트는 과일 같은 새콤달콤한 향과 맛을 담은 에티오피아 블렌드 커피입니다. 오렌지, 자몽과 …" at bounding box center [973, 590] width 415 height 414
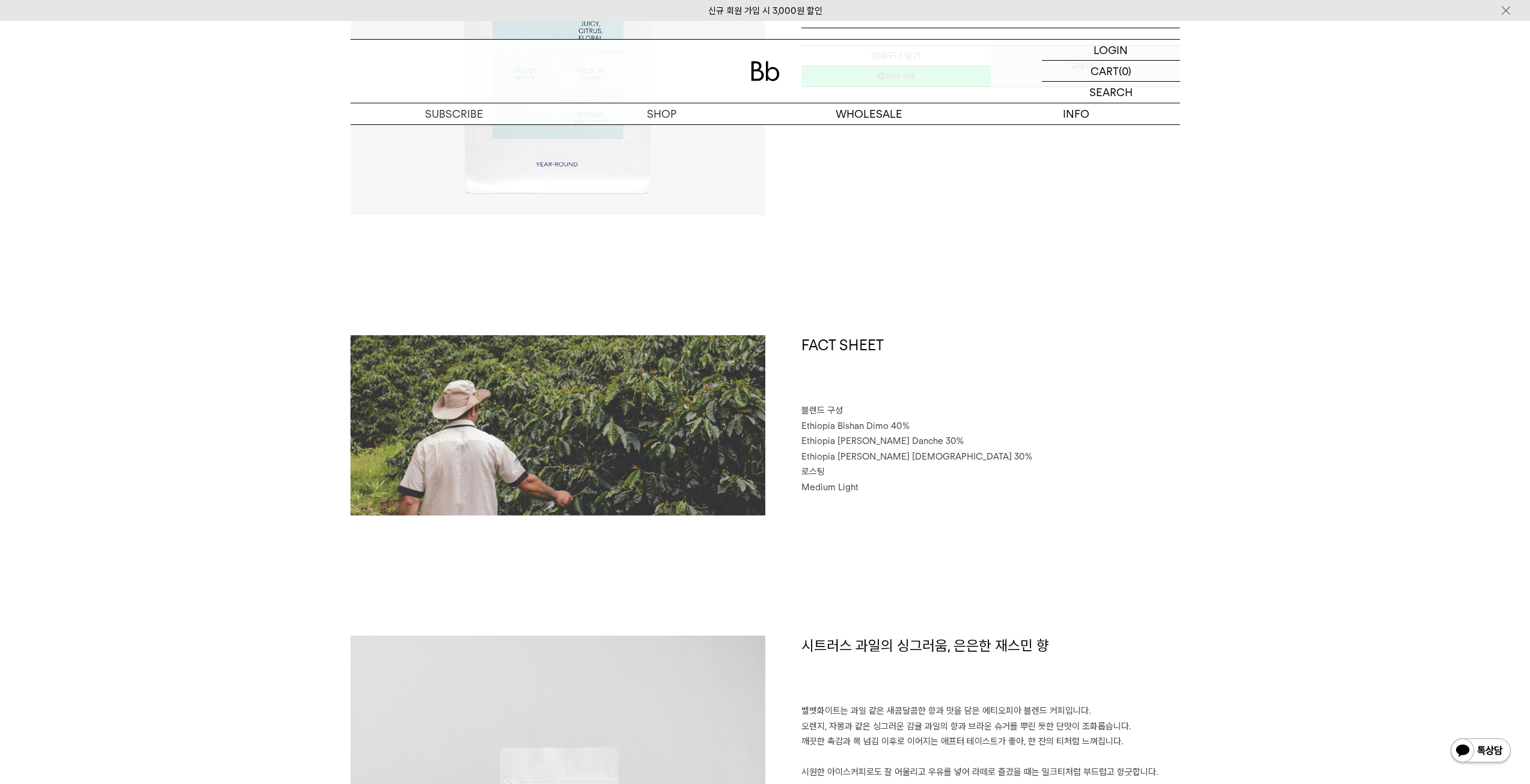
scroll to position [283, 0]
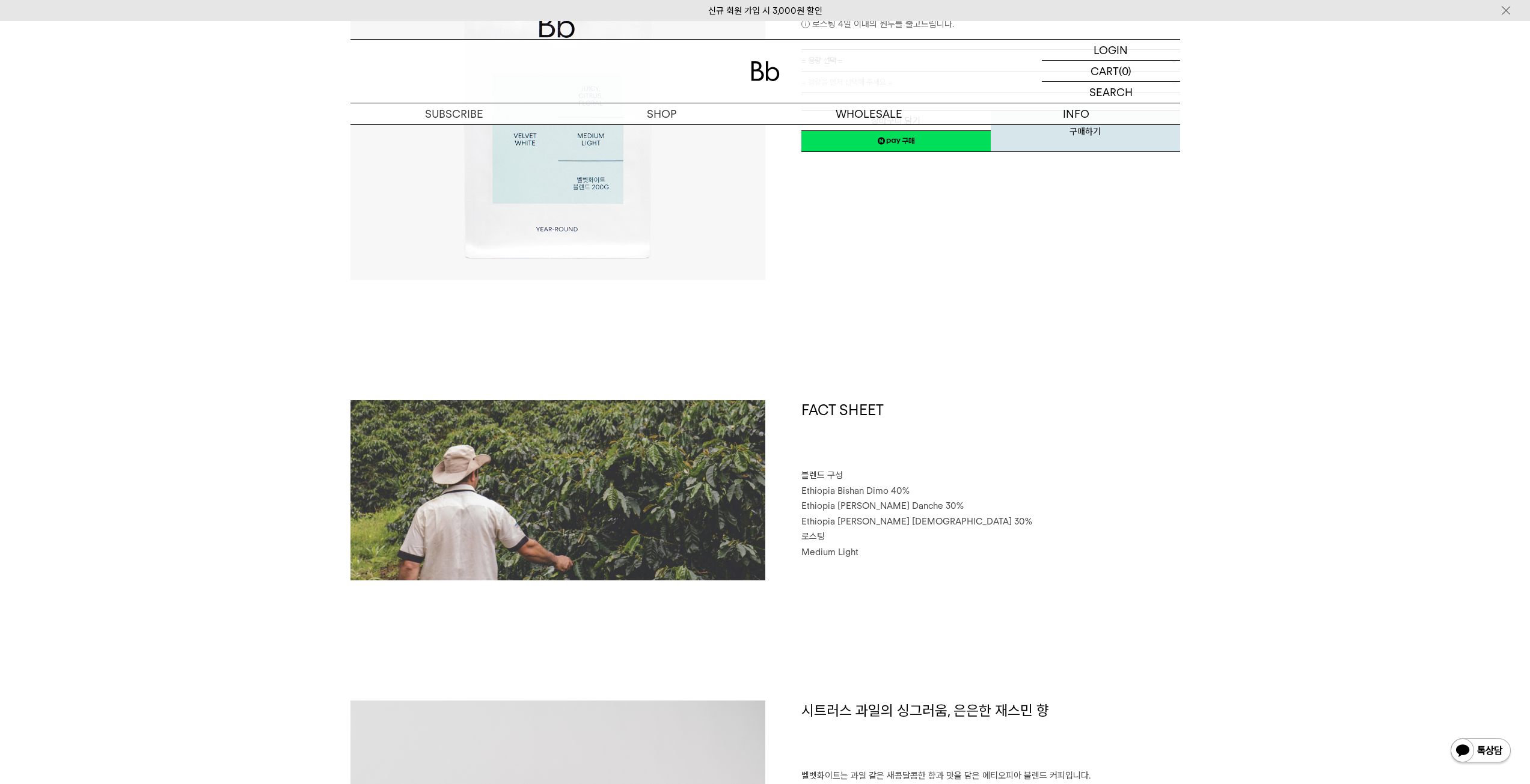
click at [954, 505] on span "Ethiopia Habtamu Yirgacheffe Danche 30%" at bounding box center [882, 506] width 162 height 11
click at [957, 504] on span "Ethiopia Habtamu Yirgacheffe Danche 30%" at bounding box center [882, 506] width 162 height 11
drag, startPoint x: 955, startPoint y: 504, endPoint x: 797, endPoint y: 513, distance: 158.3
click at [797, 513] on div "FACT SHEET 블렌드 구성 Ethiopia Bishan Dimo 40% Ethiopia Habtamu Yirgacheffe Danche …" at bounding box center [973, 490] width 415 height 180
copy span "Ethiopia Habtamu Yirgacheffe Danche"
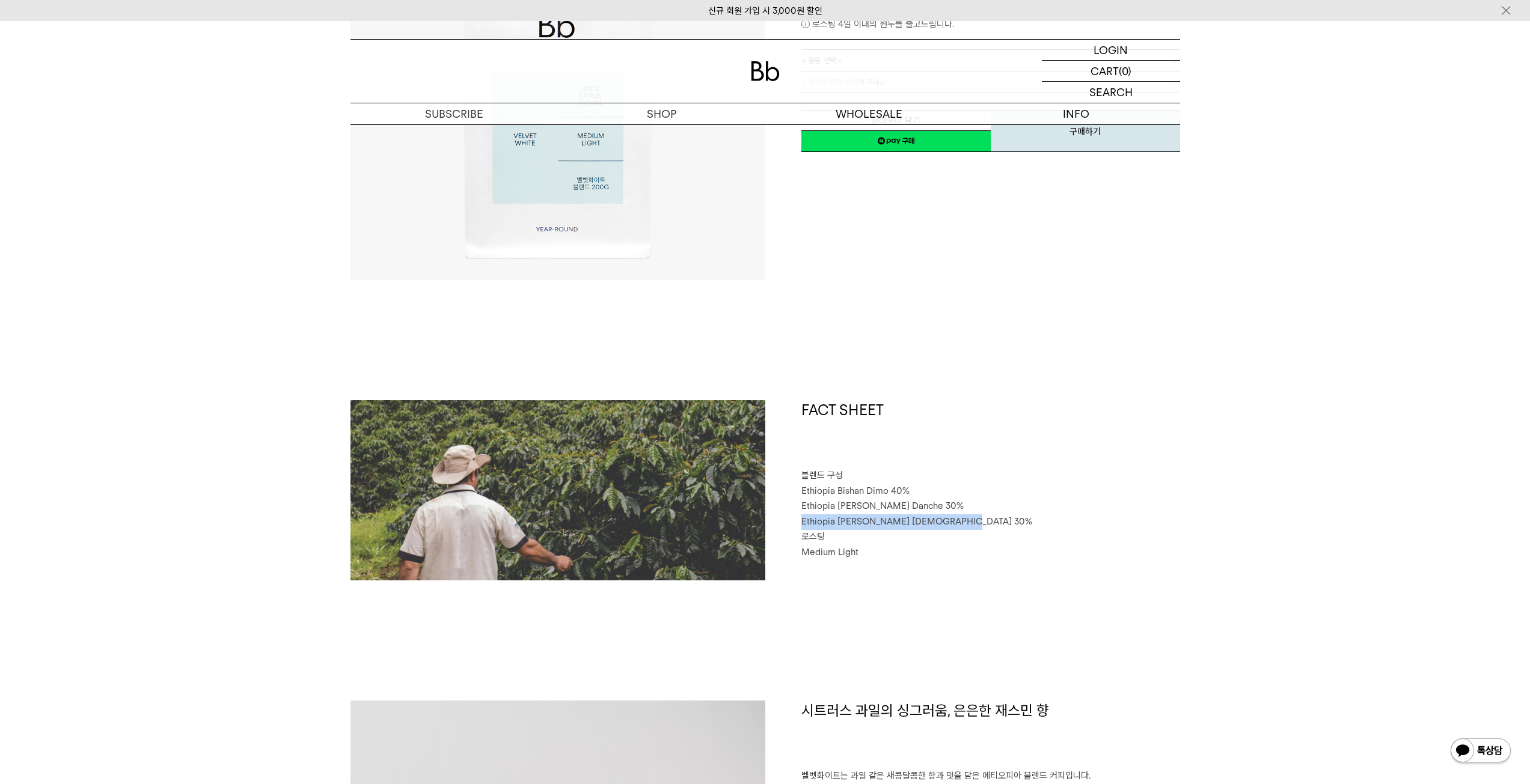
drag, startPoint x: 946, startPoint y: 521, endPoint x: 798, endPoint y: 516, distance: 148.1
click at [798, 516] on div "FACT SHEET 블렌드 구성 Ethiopia Bishan Dimo 40% Ethiopia Habtamu Yirgacheffe Danche …" at bounding box center [973, 490] width 415 height 180
copy span "Ethiopia Habtamu Yirgacheffe Gotiti"
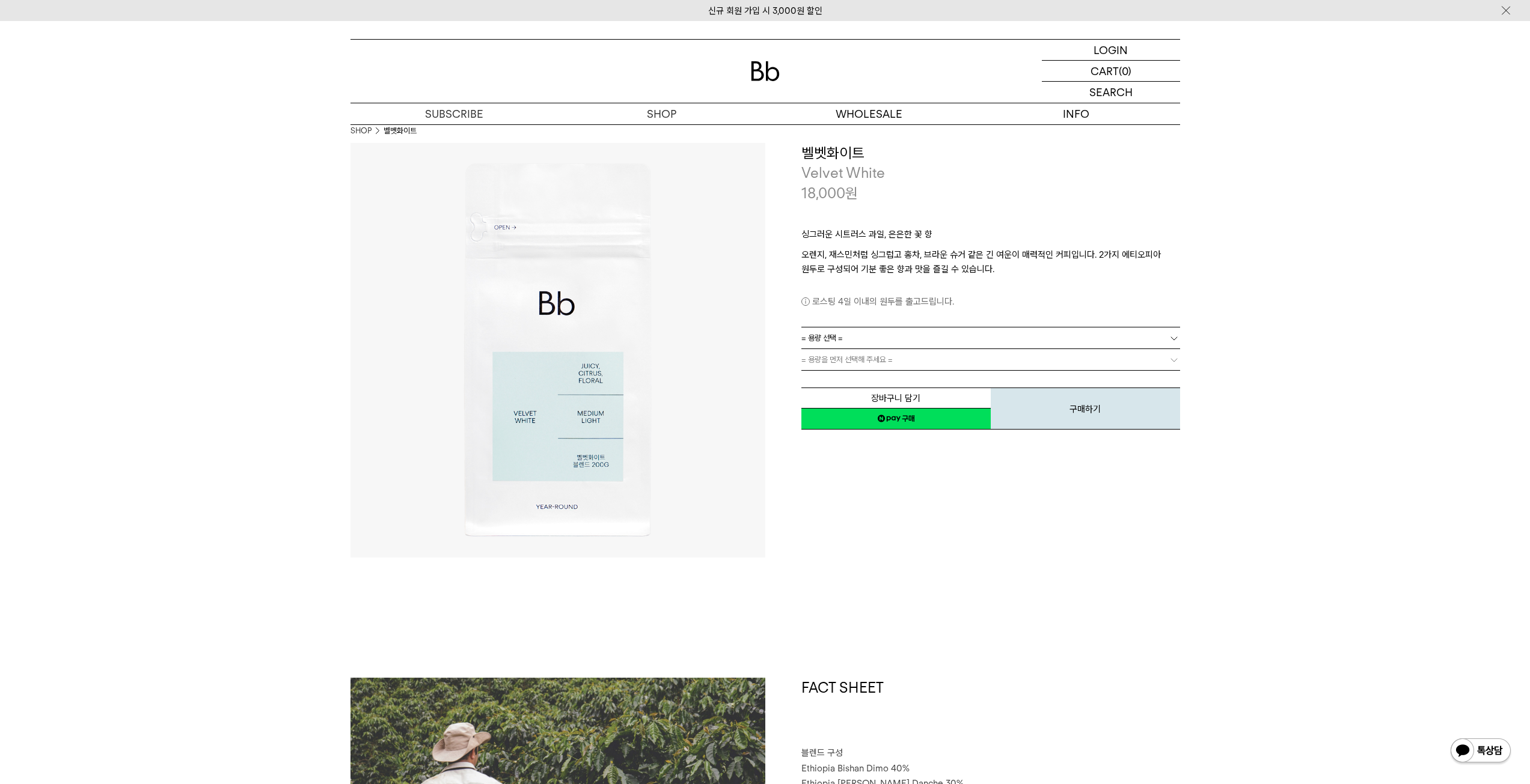
scroll to position [0, 0]
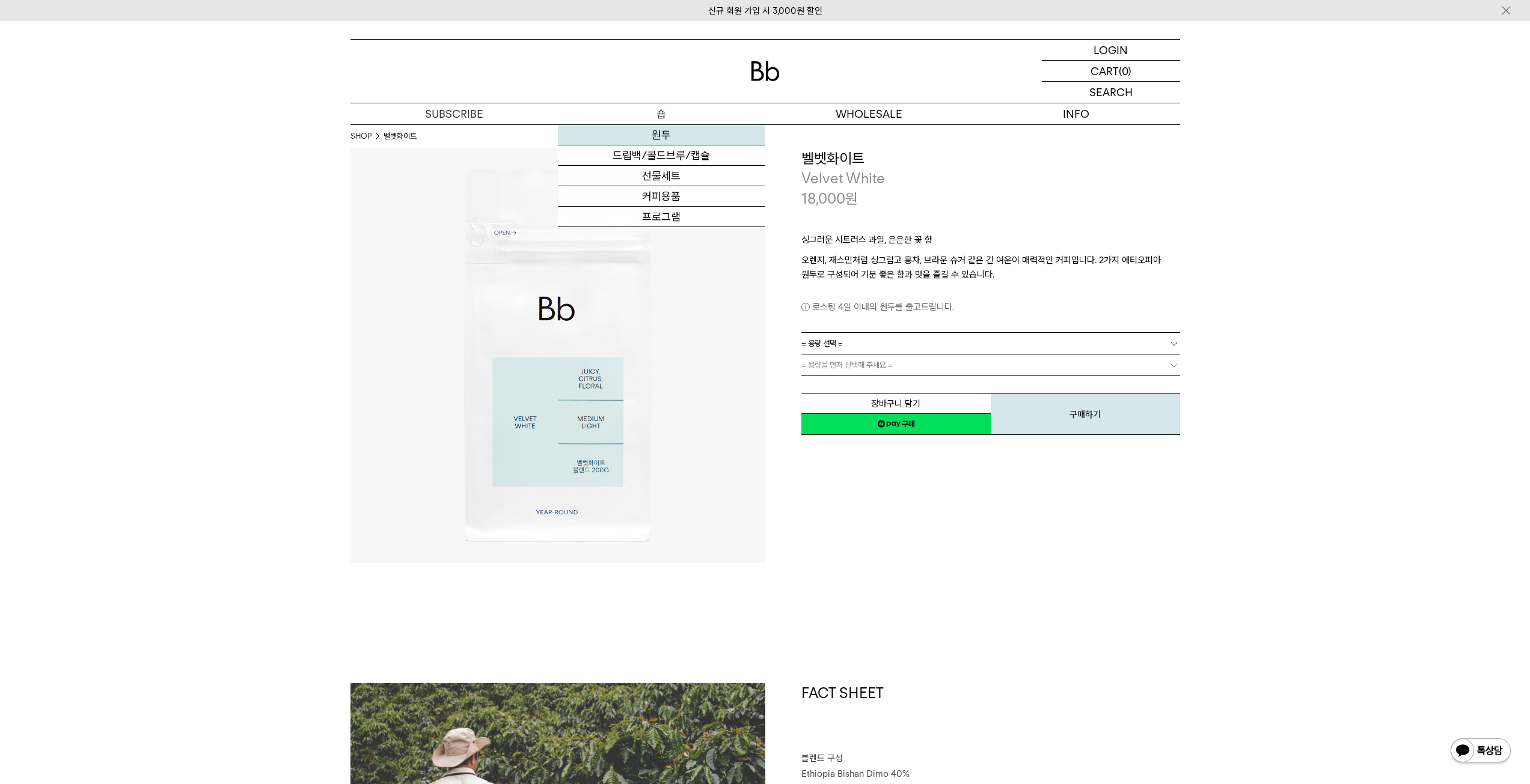
click at [656, 139] on link "원두" at bounding box center [661, 135] width 207 height 20
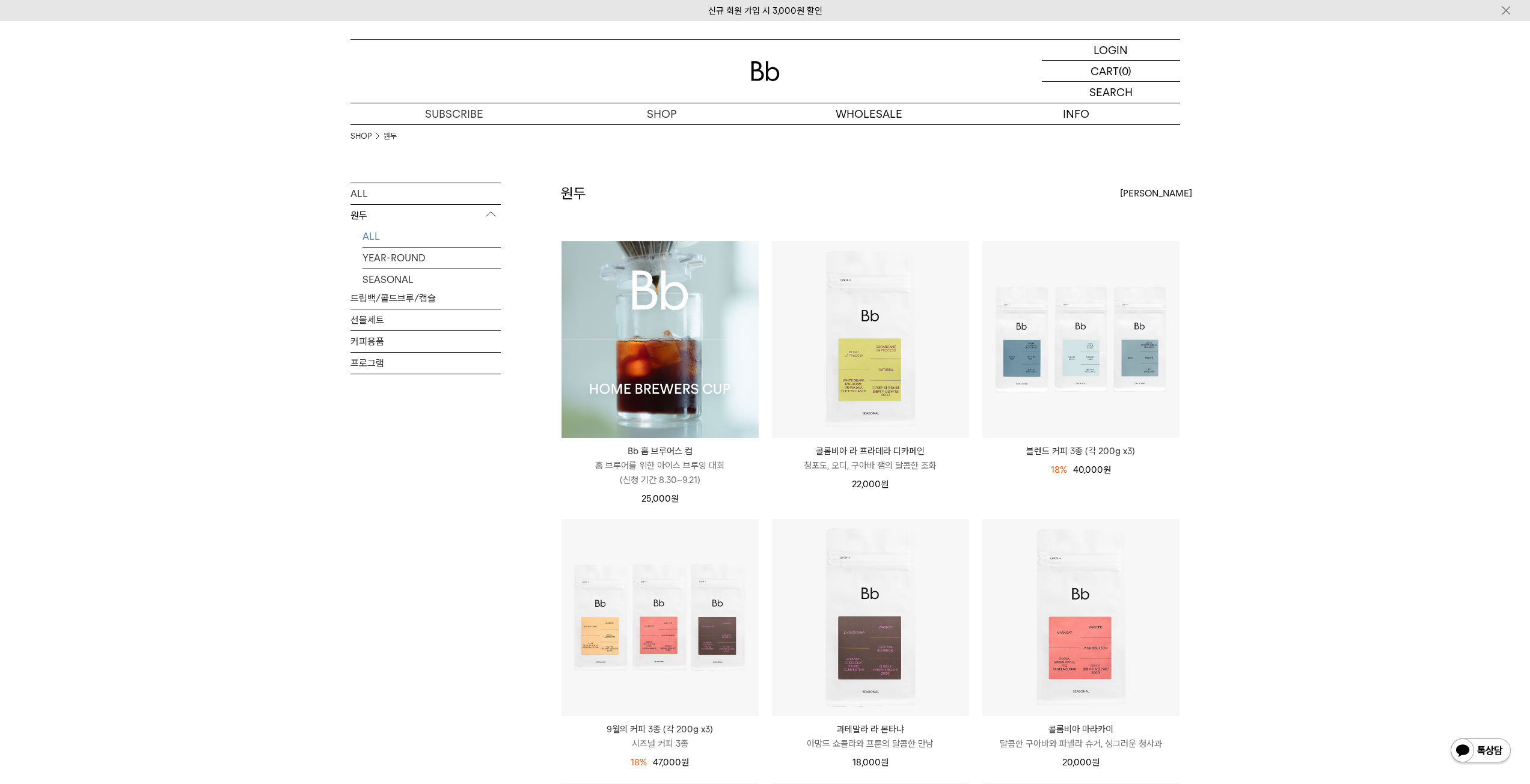
drag, startPoint x: 0, startPoint y: 0, endPoint x: 576, endPoint y: 315, distance: 656.5
click at [576, 315] on img at bounding box center [660, 339] width 197 height 197
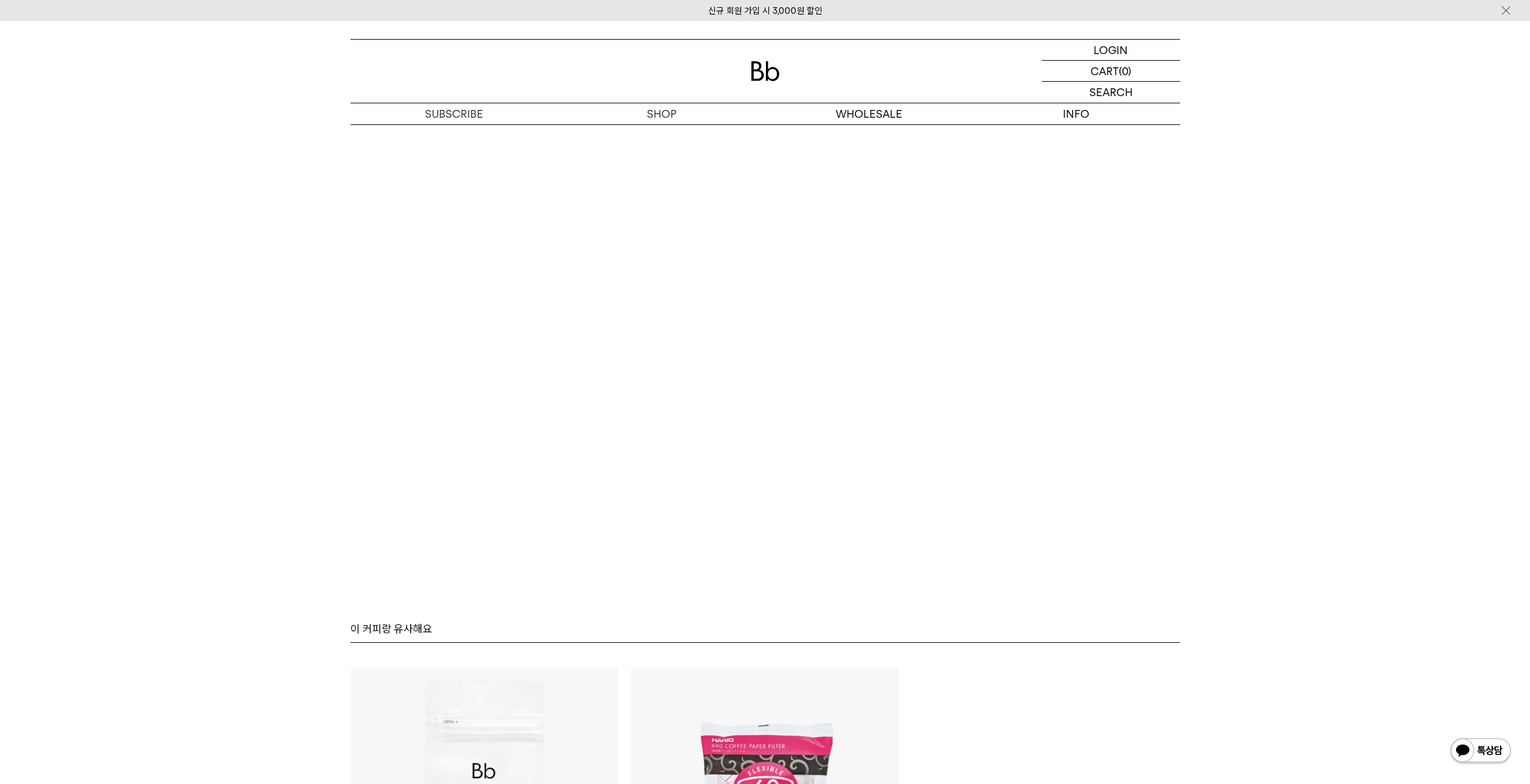
scroll to position [6228, 0]
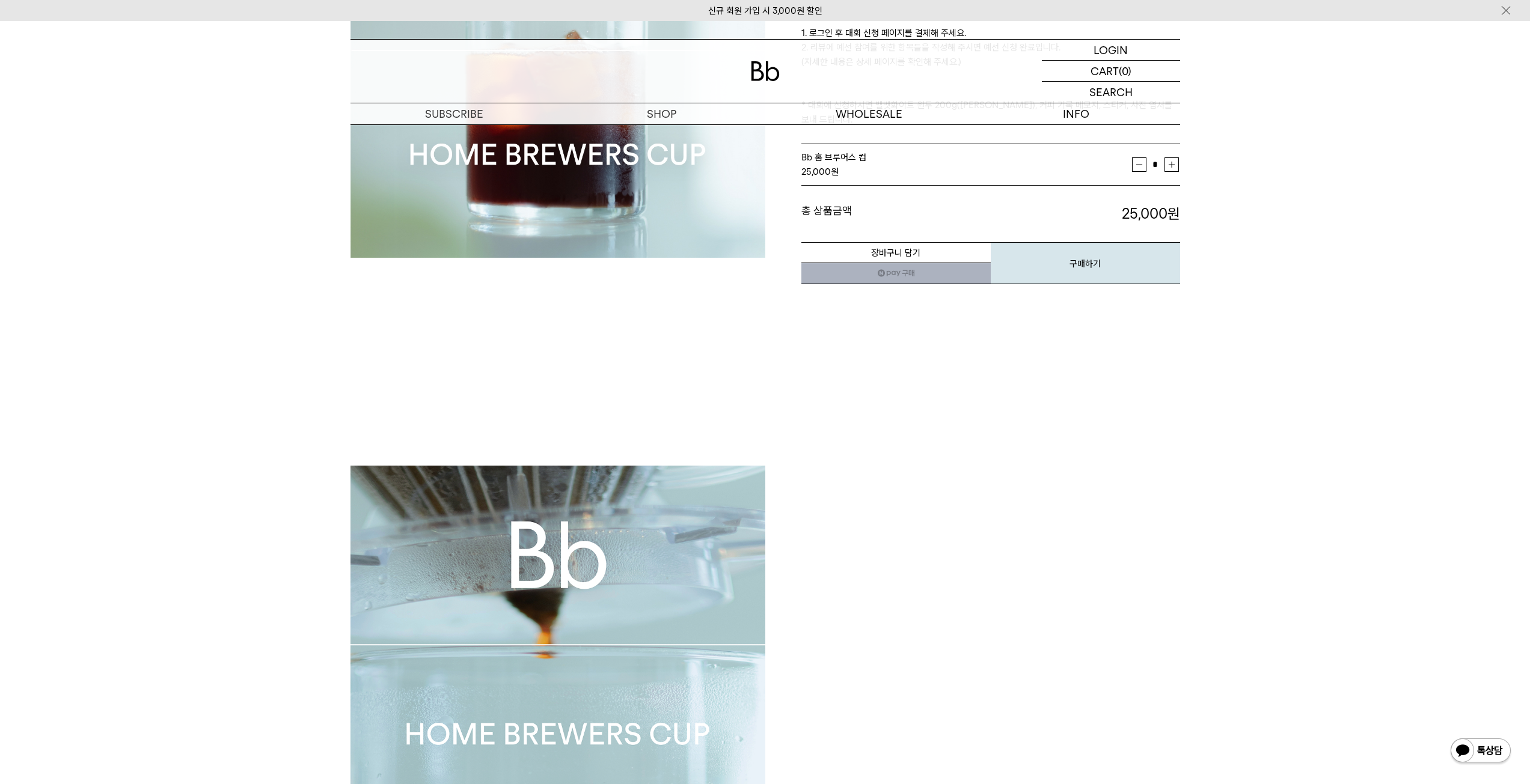
scroll to position [0, 0]
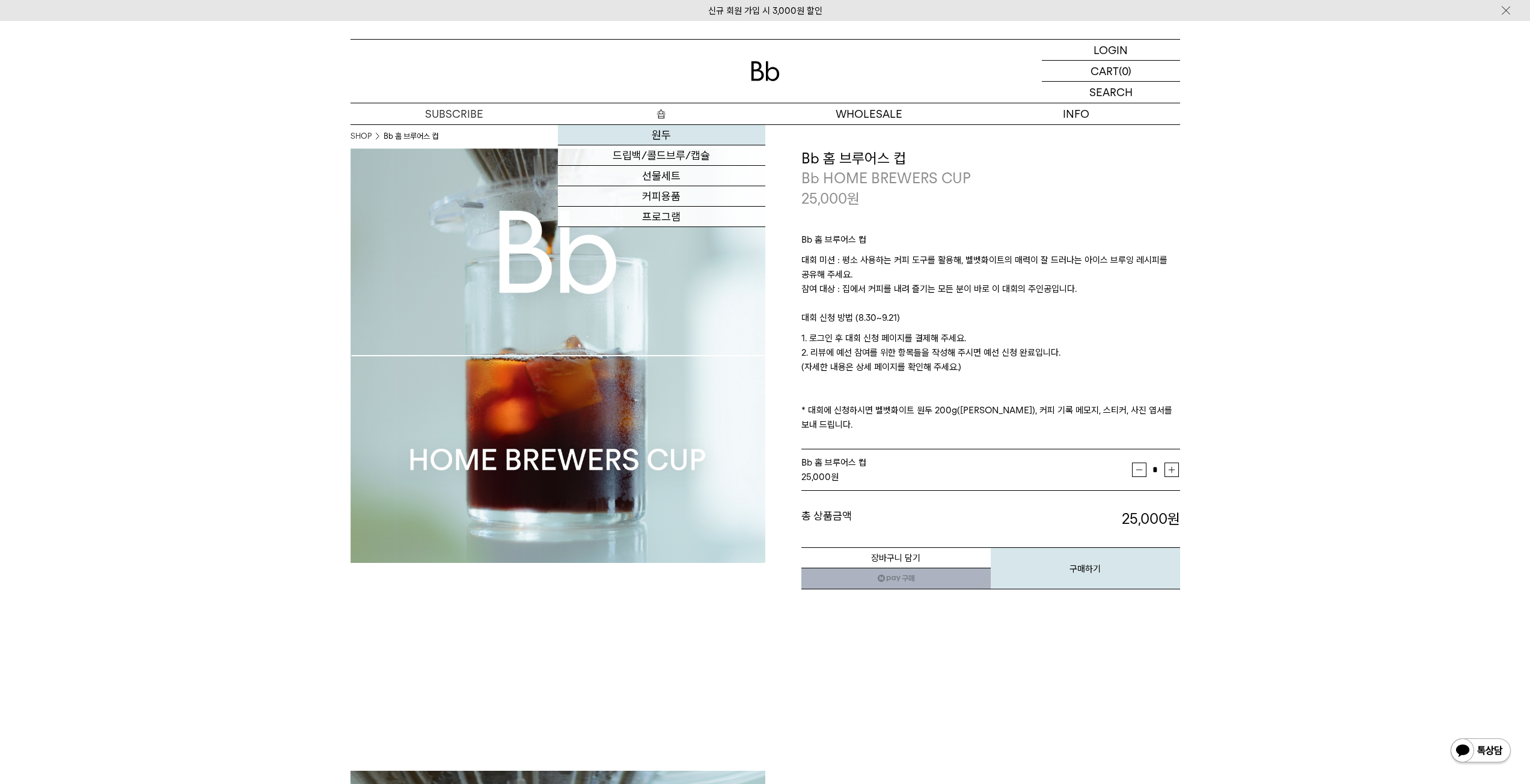
click at [668, 135] on link "원두" at bounding box center [661, 135] width 207 height 20
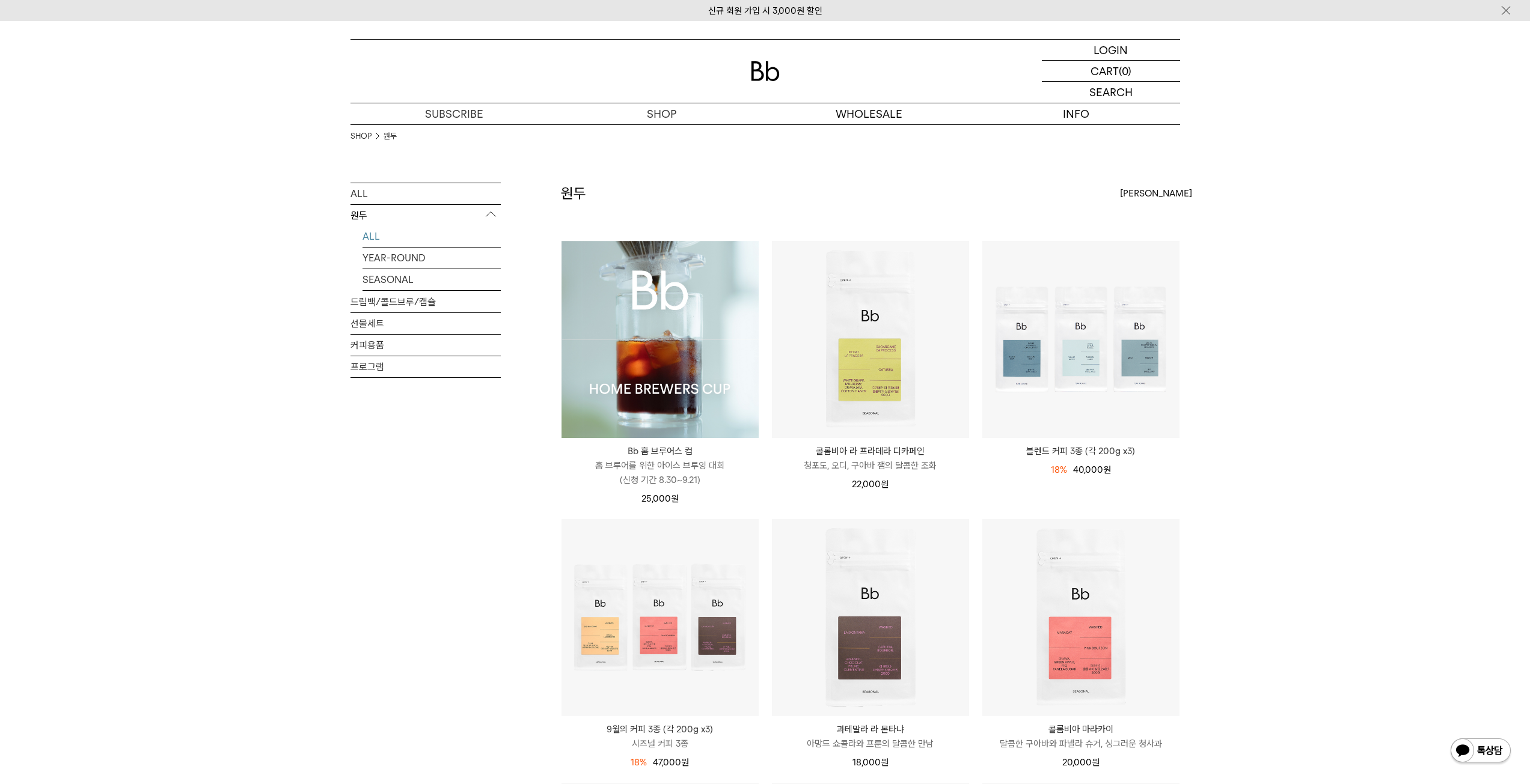
click at [710, 309] on img at bounding box center [660, 339] width 197 height 197
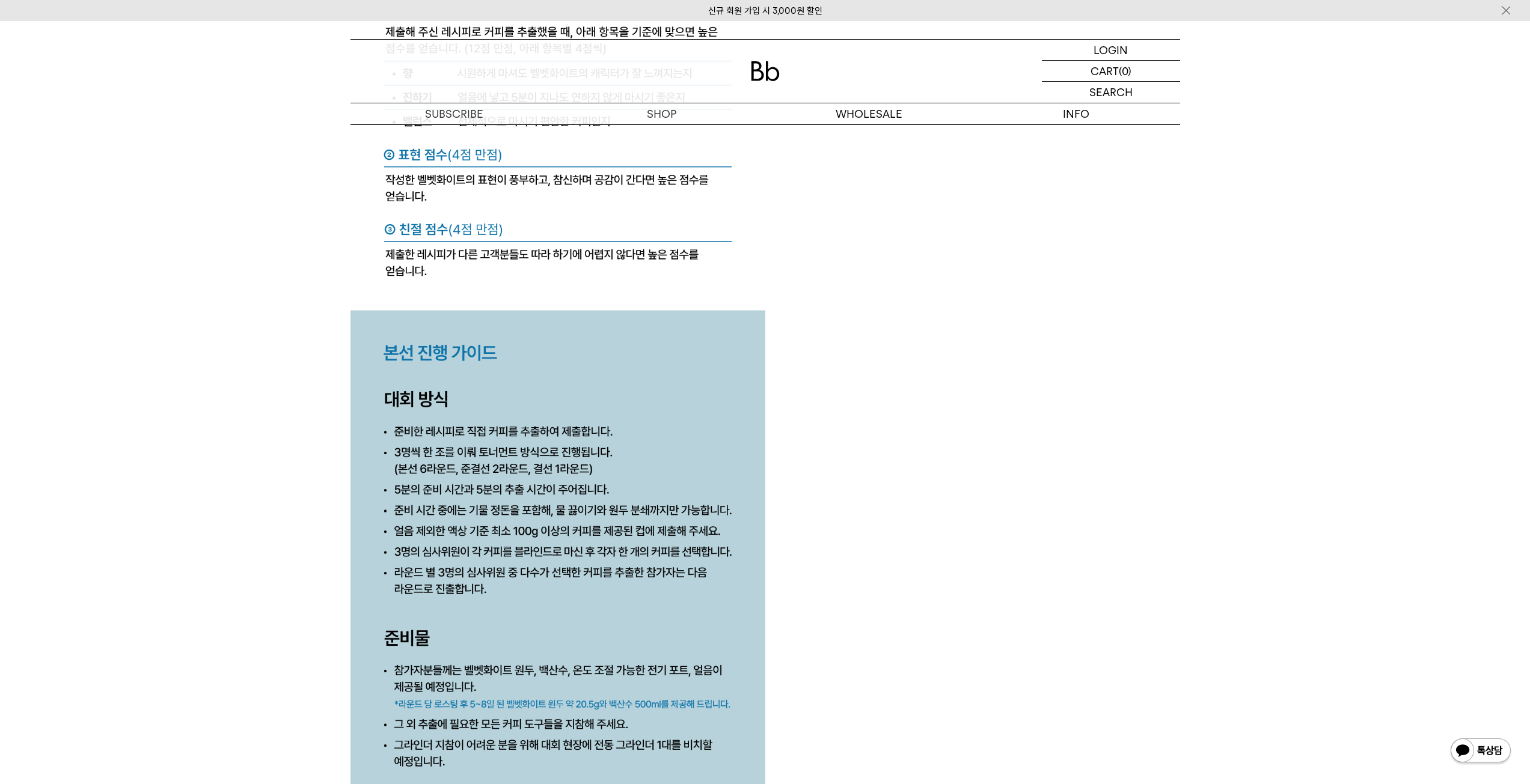
scroll to position [5170, 0]
